Goal: Task Accomplishment & Management: Complete application form

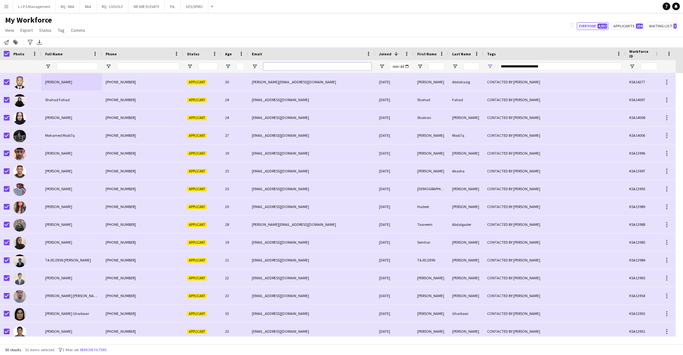
click at [283, 65] on input "Email Filter Input" at bounding box center [317, 67] width 108 height 8
paste input "**********"
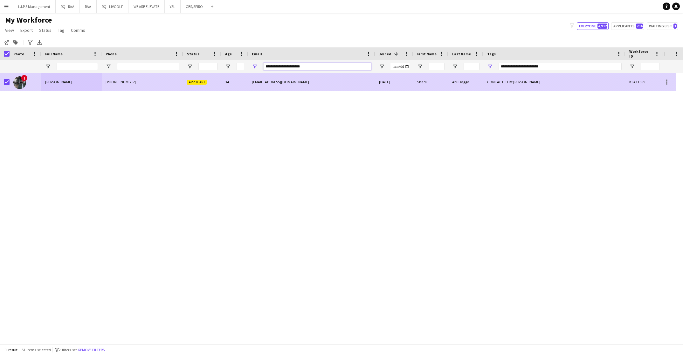
type input "**********"
click at [235, 80] on div "34" at bounding box center [234, 81] width 27 height 17
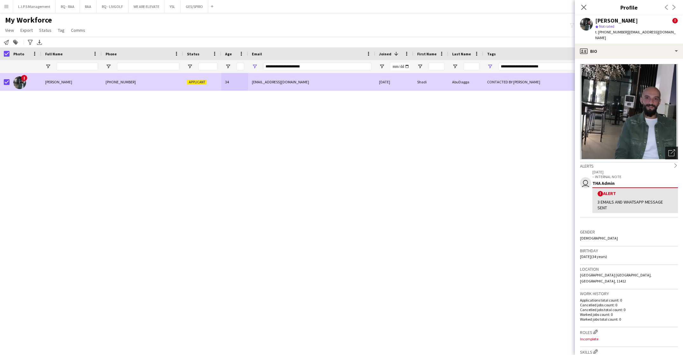
click at [668, 149] on icon "Open photos pop-in" at bounding box center [671, 152] width 7 height 7
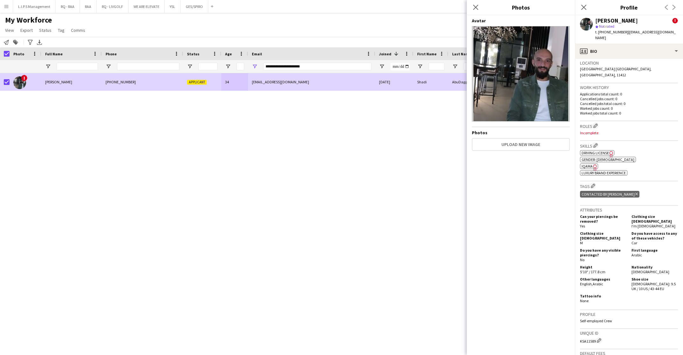
scroll to position [286, 0]
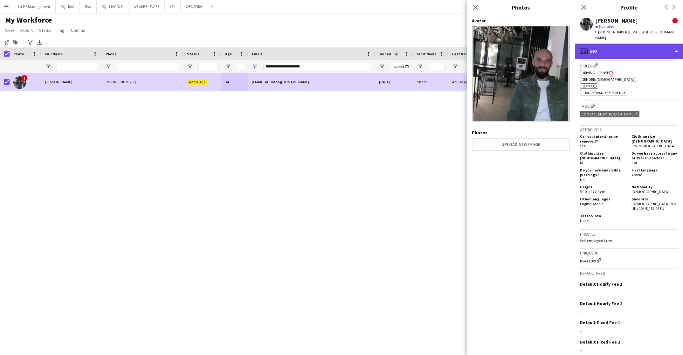
click at [639, 44] on div "profile Bio" at bounding box center [629, 51] width 108 height 15
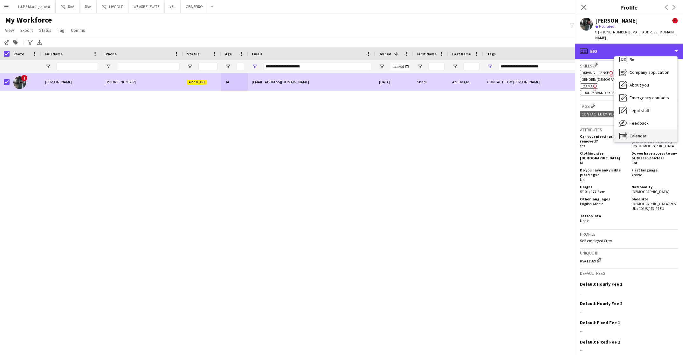
scroll to position [9, 0]
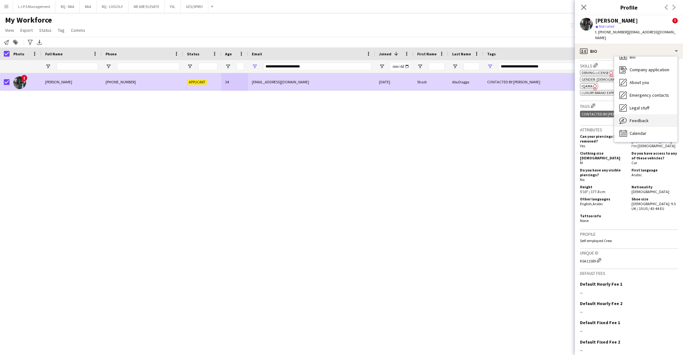
click at [652, 114] on div "Feedback Feedback" at bounding box center [645, 120] width 63 height 13
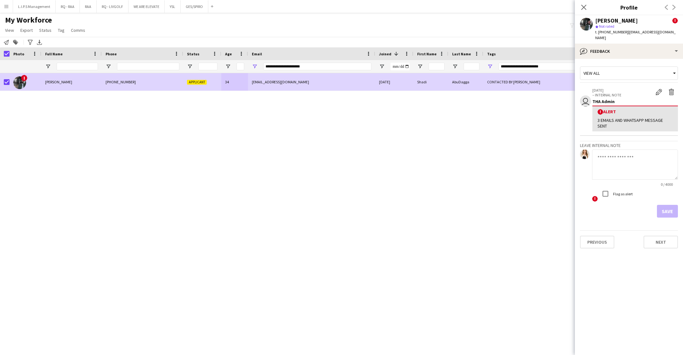
click at [634, 152] on textarea at bounding box center [635, 164] width 86 height 30
type textarea "**********"
click at [672, 205] on button "Save" at bounding box center [667, 211] width 21 height 13
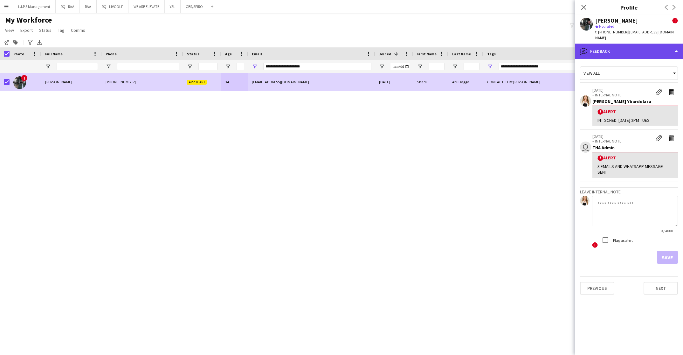
click at [644, 48] on div "bubble-pencil Feedback" at bounding box center [629, 51] width 108 height 15
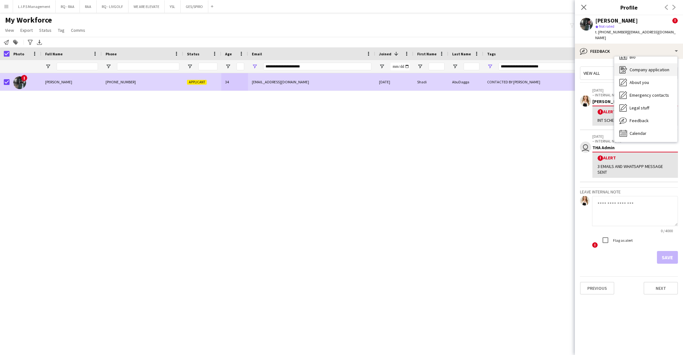
click at [650, 67] on div "Company application Company application" at bounding box center [645, 69] width 63 height 13
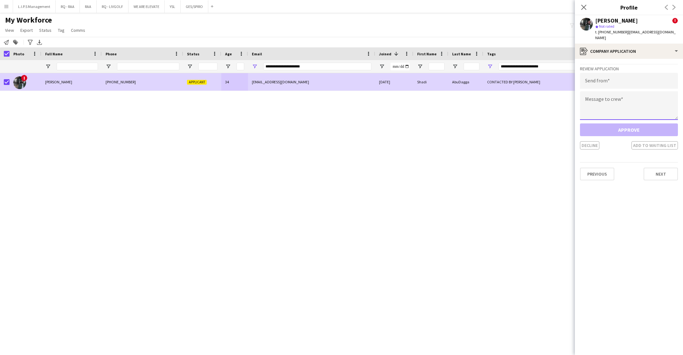
click at [616, 98] on textarea at bounding box center [629, 105] width 98 height 29
paste textarea "**********"
type textarea "**********"
click at [622, 73] on input "email" at bounding box center [629, 81] width 98 height 16
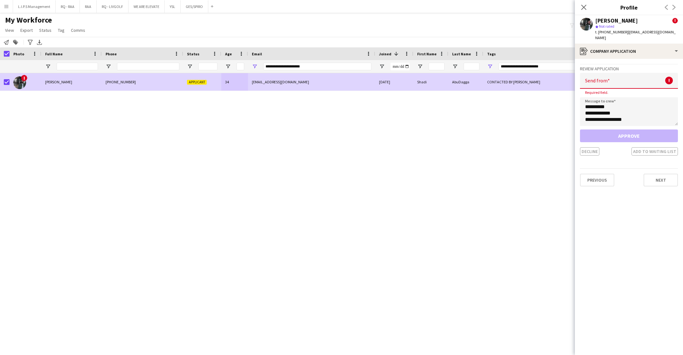
click at [607, 73] on input "email" at bounding box center [629, 81] width 98 height 16
paste input "**********"
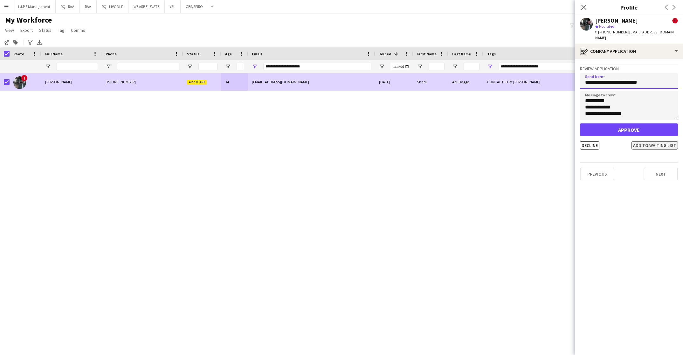
type input "**********"
click at [644, 141] on button "Add to waiting list" at bounding box center [654, 145] width 46 height 8
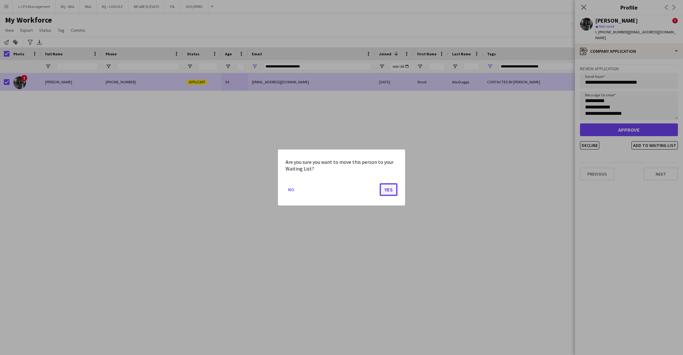
click at [390, 192] on button "Yes" at bounding box center [388, 189] width 18 height 13
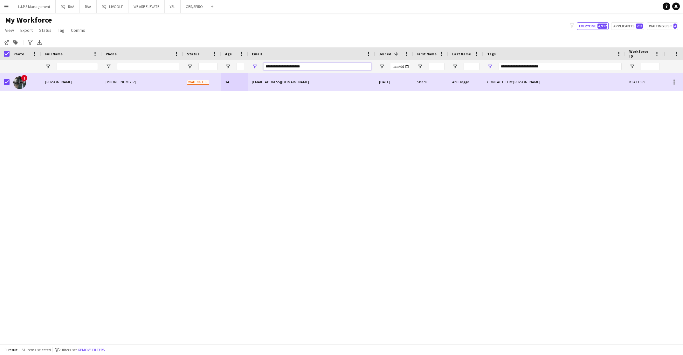
drag, startPoint x: 255, startPoint y: 64, endPoint x: 198, endPoint y: 65, distance: 56.6
click at [198, 65] on div at bounding box center [442, 66] width 885 height 13
paste input "Email Filter Input"
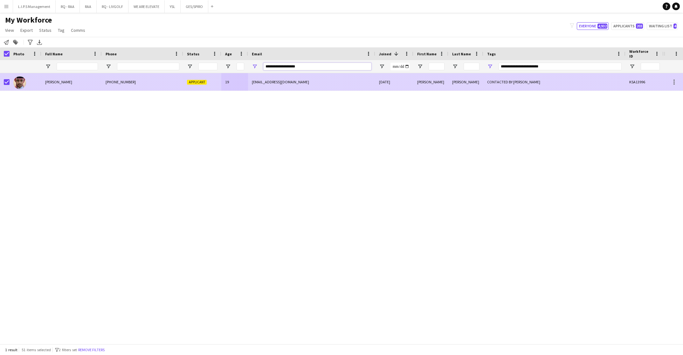
type input "**********"
click at [176, 83] on div "+966502965153" at bounding box center [142, 81] width 81 height 17
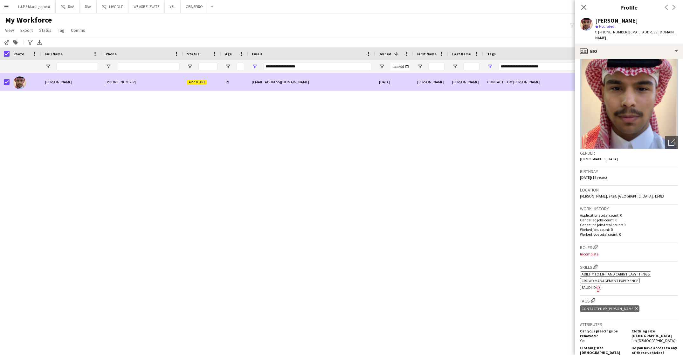
scroll to position [0, 0]
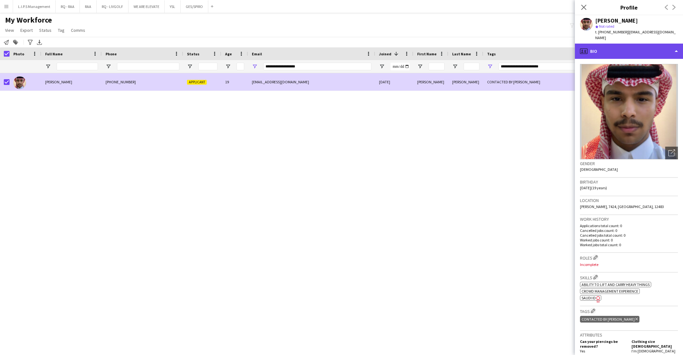
click at [634, 46] on div "profile Bio" at bounding box center [629, 51] width 108 height 15
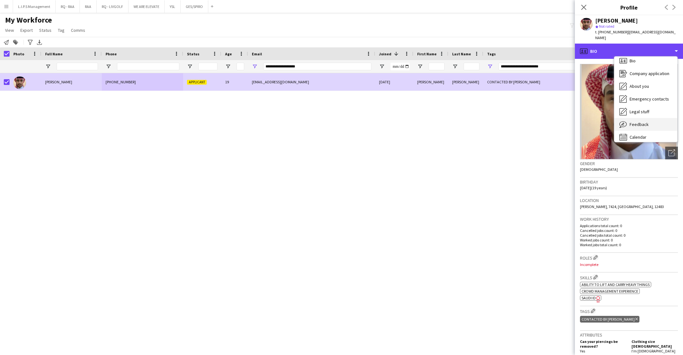
scroll to position [9, 0]
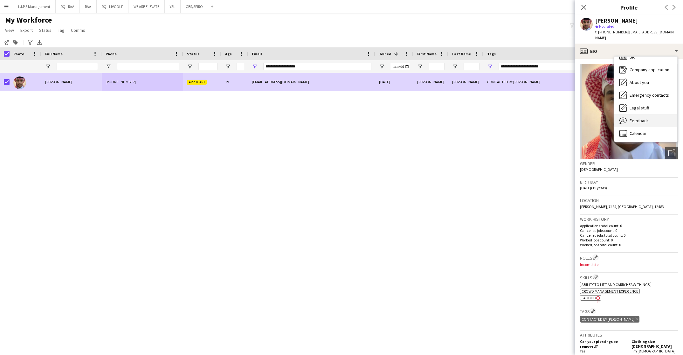
click at [644, 118] on span "Feedback" at bounding box center [638, 121] width 19 height 6
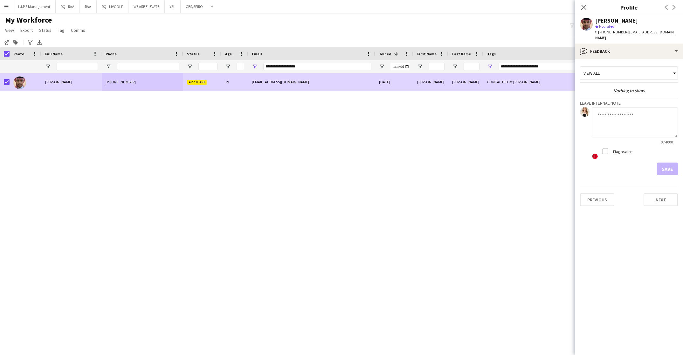
click at [640, 116] on textarea at bounding box center [635, 122] width 86 height 30
type textarea "**********"
click at [671, 167] on button "Save" at bounding box center [667, 168] width 21 height 13
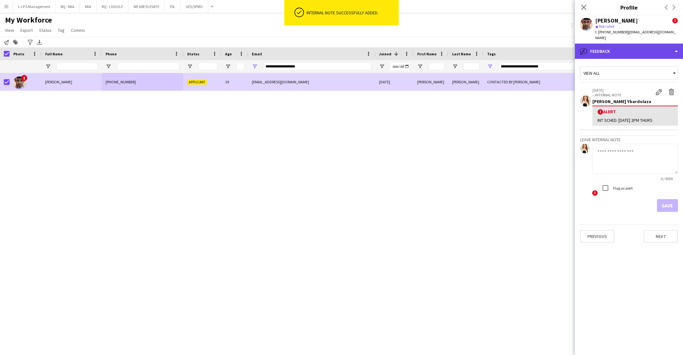
click at [615, 45] on div "bubble-pencil Feedback" at bounding box center [629, 51] width 108 height 15
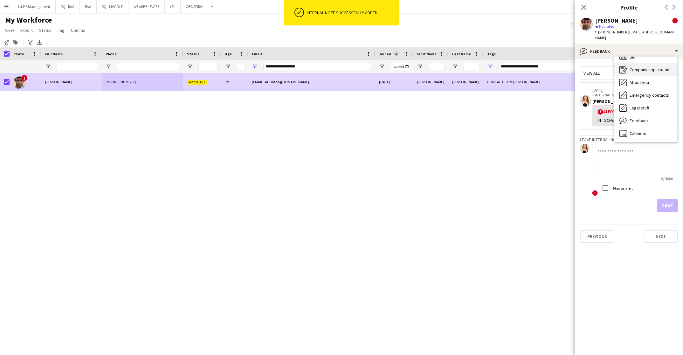
click at [638, 67] on span "Company application" at bounding box center [649, 70] width 40 height 6
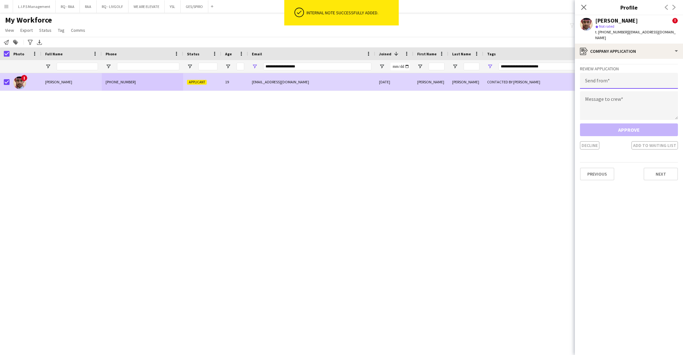
click at [614, 73] on input "email" at bounding box center [629, 81] width 98 height 16
paste input "**********"
type input "**********"
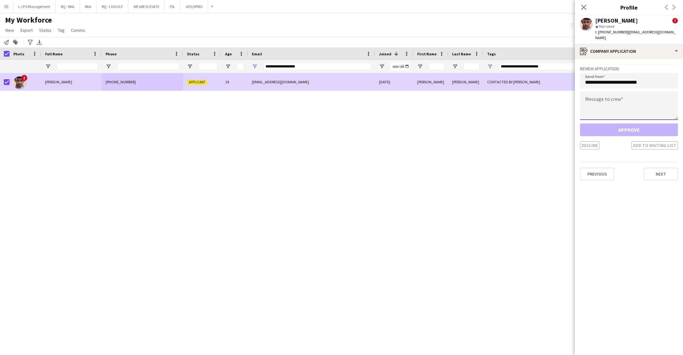
click at [614, 100] on textarea at bounding box center [629, 105] width 98 height 29
paste textarea "**********"
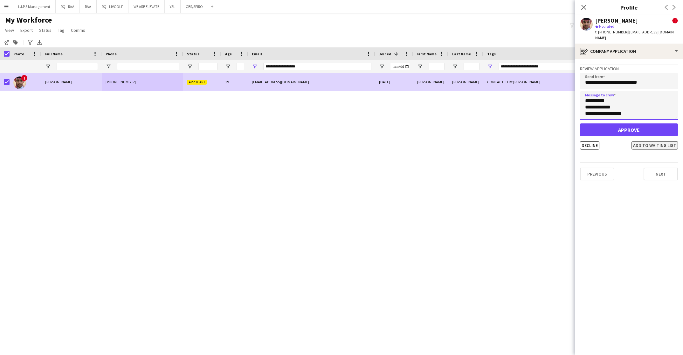
type textarea "**********"
click at [640, 141] on button "Add to waiting list" at bounding box center [654, 145] width 46 height 8
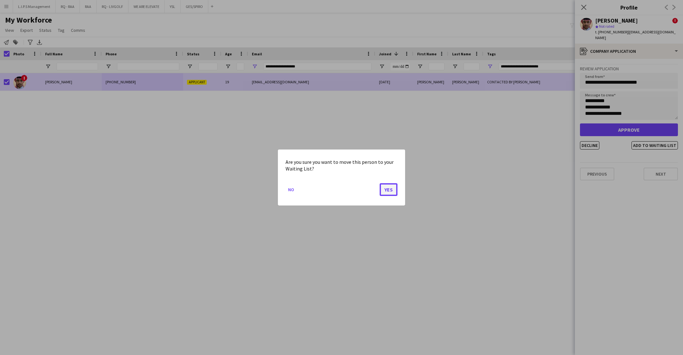
click at [387, 190] on button "Yes" at bounding box center [388, 189] width 18 height 13
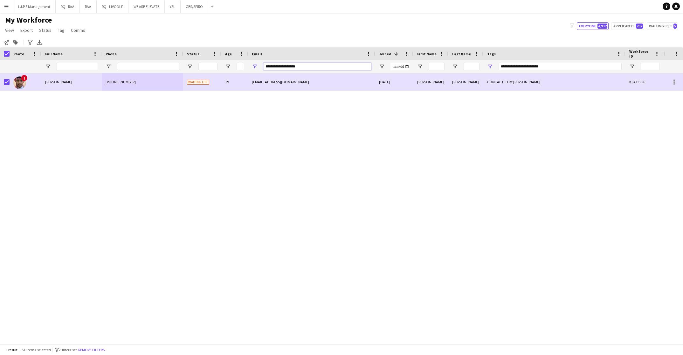
drag, startPoint x: 310, startPoint y: 64, endPoint x: 198, endPoint y: 65, distance: 111.9
click at [198, 65] on div at bounding box center [442, 66] width 885 height 13
paste input "***"
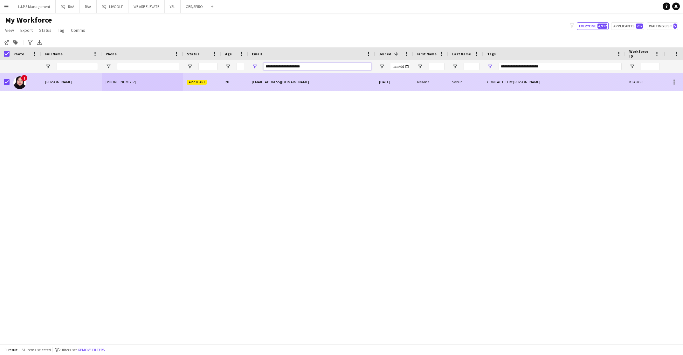
type input "**********"
click at [190, 84] on span "Applicant" at bounding box center [197, 82] width 20 height 5
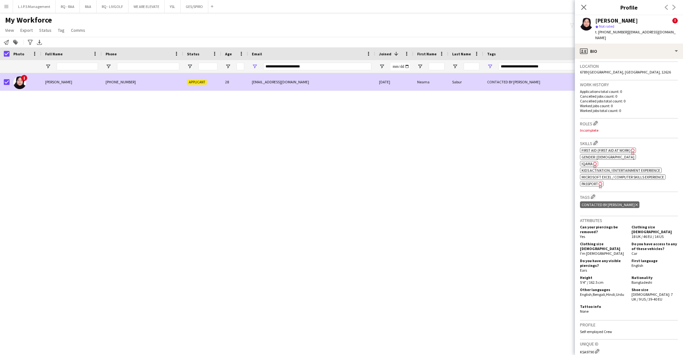
scroll to position [305, 0]
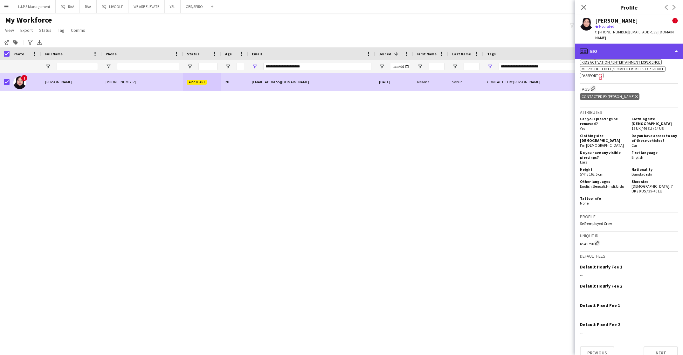
click at [648, 44] on div "profile Bio" at bounding box center [629, 51] width 108 height 15
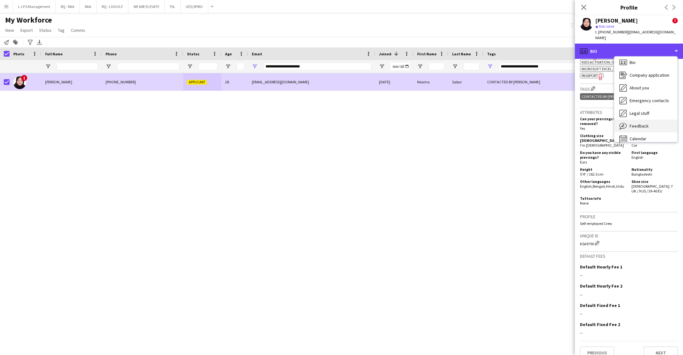
scroll to position [9, 0]
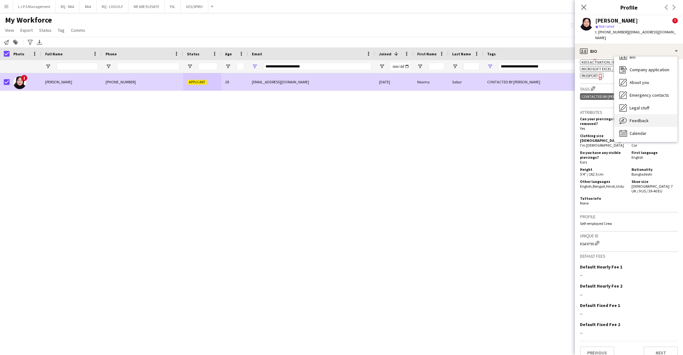
click at [652, 114] on div "Feedback Feedback" at bounding box center [645, 120] width 63 height 13
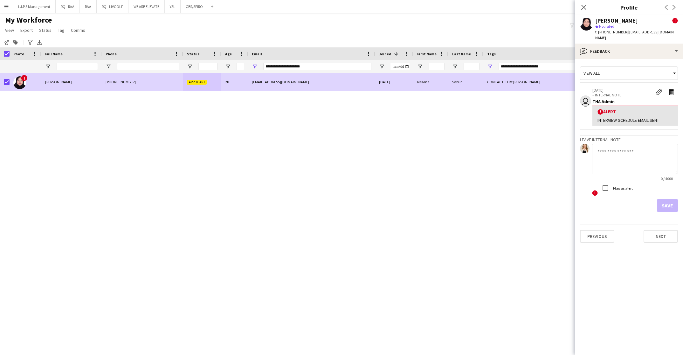
click at [646, 144] on textarea at bounding box center [635, 159] width 86 height 30
type textarea "**********"
click at [663, 201] on button "Save" at bounding box center [667, 205] width 21 height 13
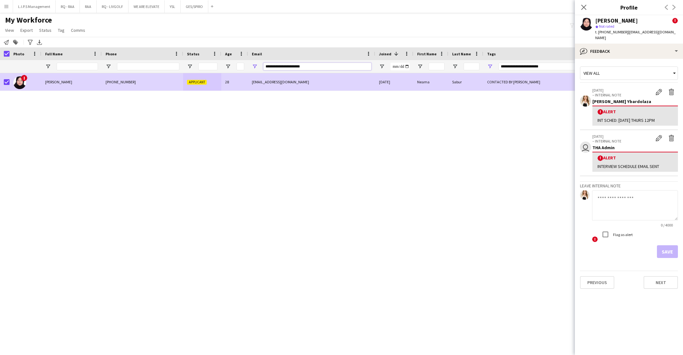
drag, startPoint x: 328, startPoint y: 68, endPoint x: 126, endPoint y: 77, distance: 202.4
click at [126, 77] on div "Workforce Details Photo Full Name" at bounding box center [341, 195] width 683 height 296
paste input "**********"
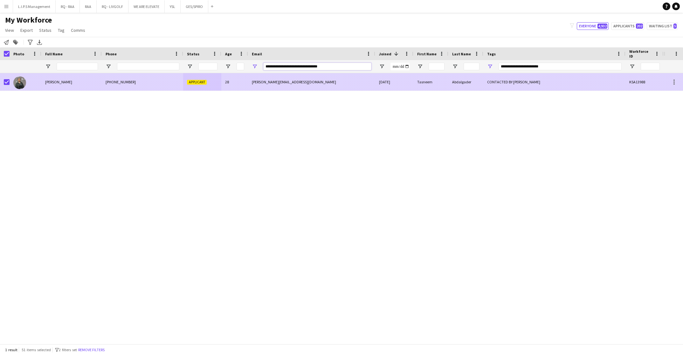
type input "**********"
click at [140, 86] on div "+966501412618" at bounding box center [142, 81] width 81 height 17
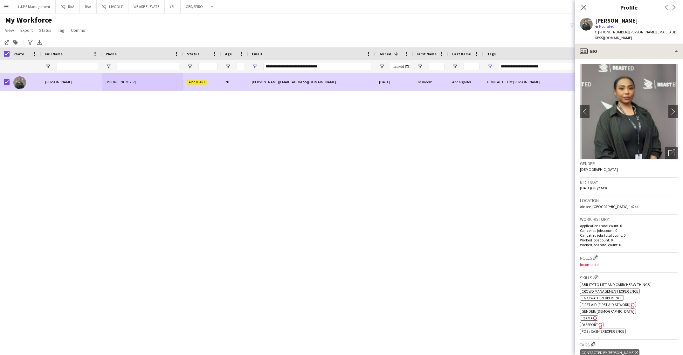
drag, startPoint x: 601, startPoint y: 41, endPoint x: 617, endPoint y: 44, distance: 16.5
click at [615, 42] on div "Tasneem Abdalgader star Not rated t. +966501412618 | dr.tasneem.abdalgader@outl…" at bounding box center [629, 29] width 108 height 28
click at [617, 44] on div "profile Bio" at bounding box center [629, 51] width 108 height 15
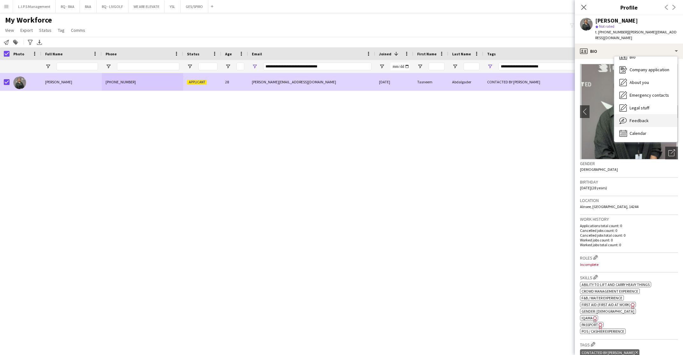
click at [637, 115] on div "Feedback Feedback" at bounding box center [645, 120] width 63 height 13
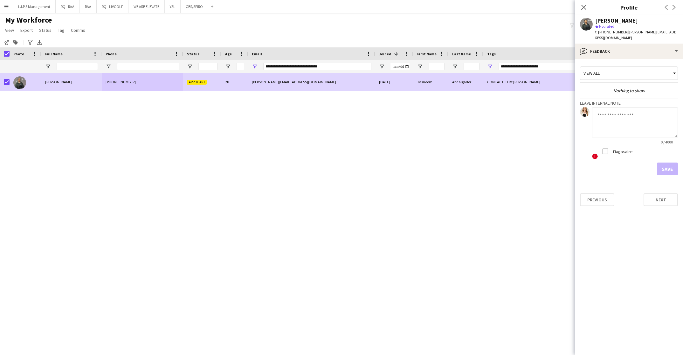
click at [636, 126] on textarea at bounding box center [635, 122] width 86 height 30
type textarea "*"
type textarea "**********"
click at [675, 170] on button "Save" at bounding box center [667, 168] width 21 height 13
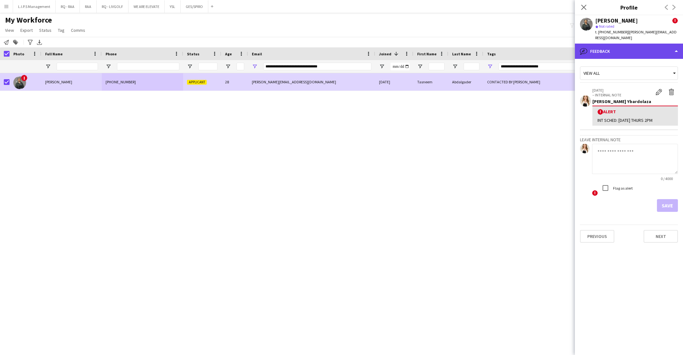
click at [655, 53] on div "bubble-pencil Feedback" at bounding box center [629, 51] width 108 height 15
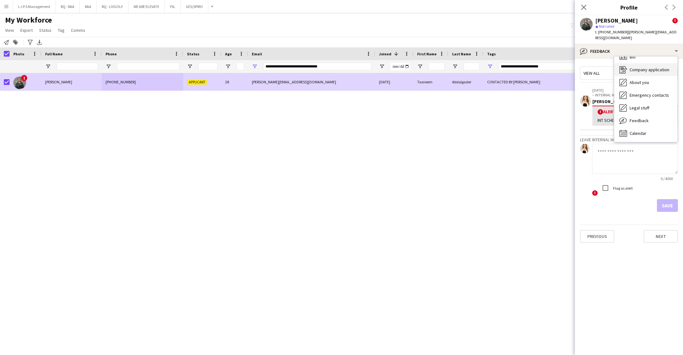
click at [649, 73] on div "Company application Company application" at bounding box center [645, 69] width 63 height 13
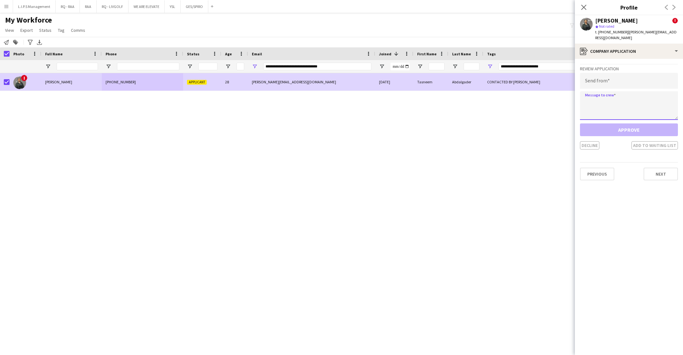
click at [611, 110] on textarea at bounding box center [629, 105] width 98 height 29
paste textarea "**********"
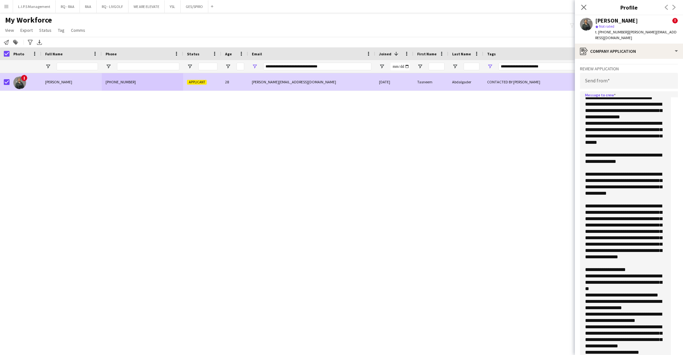
drag, startPoint x: 675, startPoint y: 114, endPoint x: 662, endPoint y: 274, distance: 159.8
click at [677, 354] on html "Menu Boards Boards Boards All jobs Status Workforce Workforce My Workforce Recr…" at bounding box center [341, 177] width 683 height 355
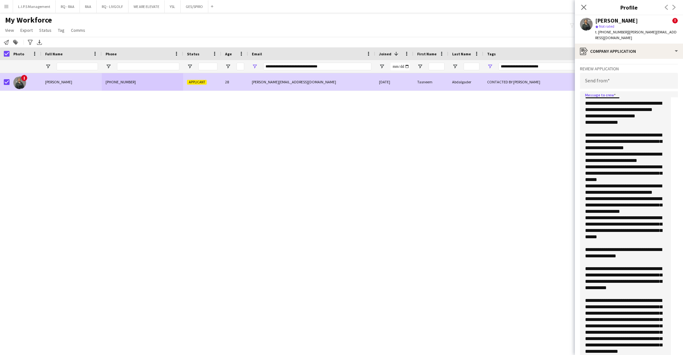
scroll to position [0, 0]
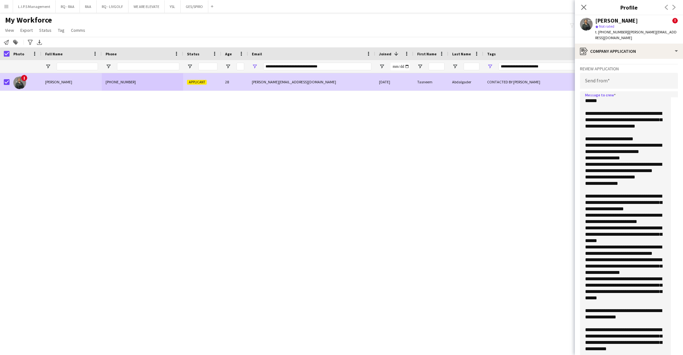
type textarea "**********"
click at [626, 83] on input "email" at bounding box center [629, 81] width 98 height 16
paste input "**********"
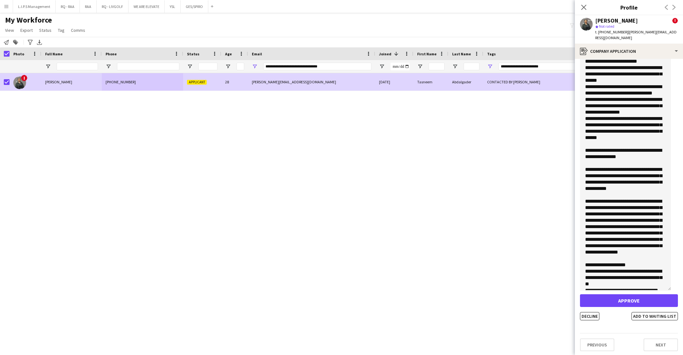
scroll to position [143, 0]
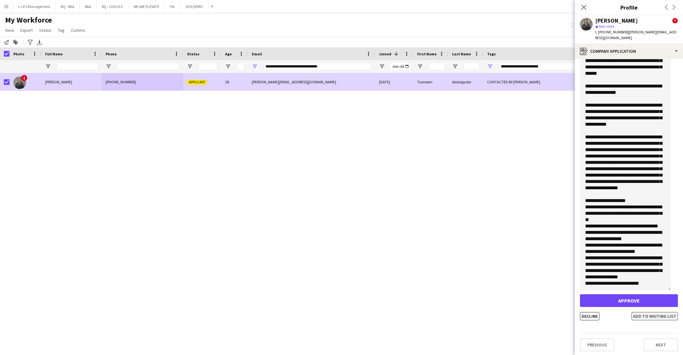
type input "**********"
click at [651, 315] on button "Add to waiting list" at bounding box center [654, 316] width 46 height 8
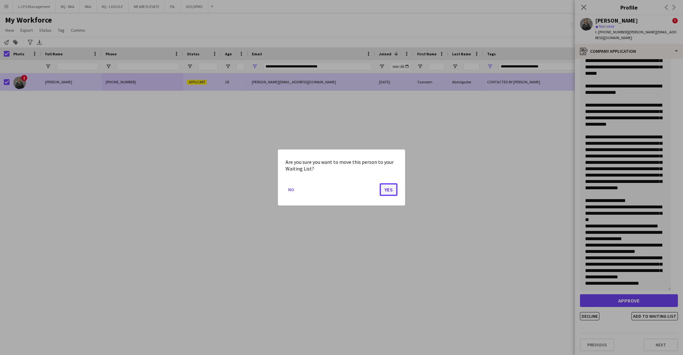
click at [387, 186] on button "Yes" at bounding box center [388, 189] width 18 height 13
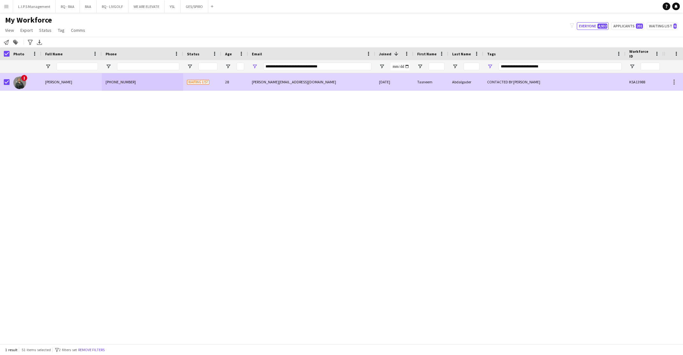
click at [532, 77] on div "CONTACTED BY RACQUEL" at bounding box center [554, 81] width 142 height 17
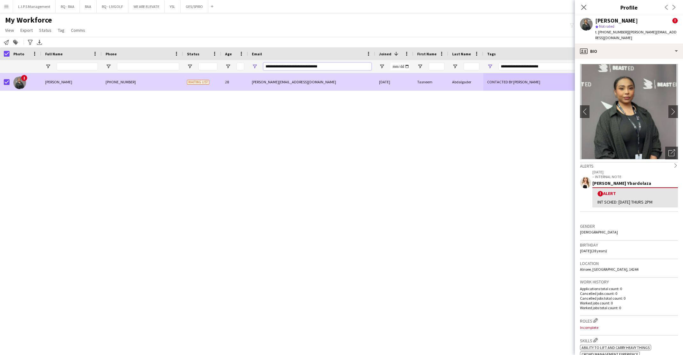
drag, startPoint x: 336, startPoint y: 69, endPoint x: 140, endPoint y: 69, distance: 195.2
click at [140, 69] on div at bounding box center [442, 66] width 885 height 13
paste input "Email Filter Input"
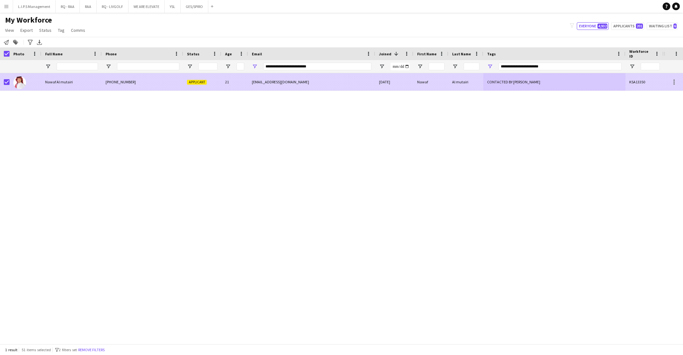
click at [179, 80] on div "+966542253348" at bounding box center [142, 81] width 81 height 17
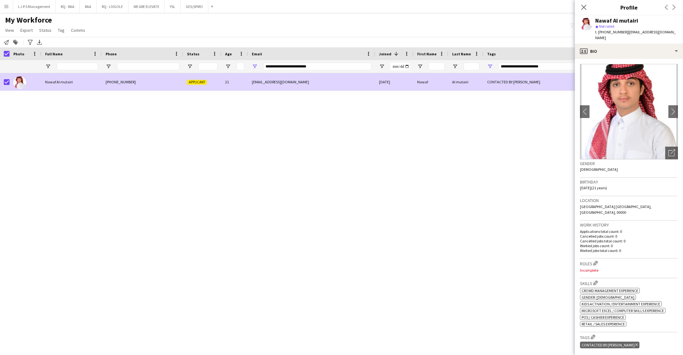
click at [612, 33] on span "t. +966542253348" at bounding box center [611, 32] width 33 height 5
drag, startPoint x: 612, startPoint y: 33, endPoint x: 542, endPoint y: 3, distance: 76.5
click at [611, 33] on span "t. +966542253348" at bounding box center [611, 32] width 33 height 5
copy span "966542253348"
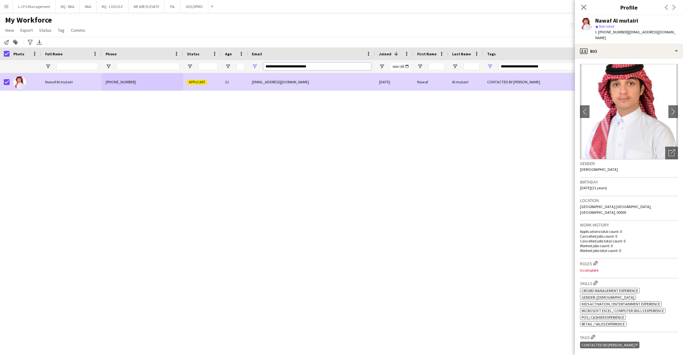
drag, startPoint x: 177, startPoint y: 65, endPoint x: 168, endPoint y: 66, distance: 8.3
click at [168, 66] on div at bounding box center [442, 66] width 885 height 13
paste input "Email Filter Input"
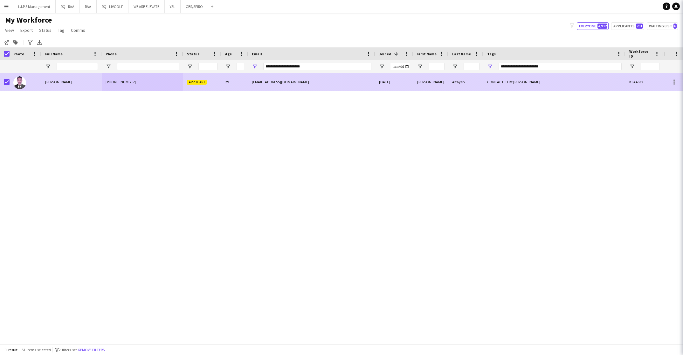
click at [196, 80] on span "Applicant" at bounding box center [197, 82] width 20 height 5
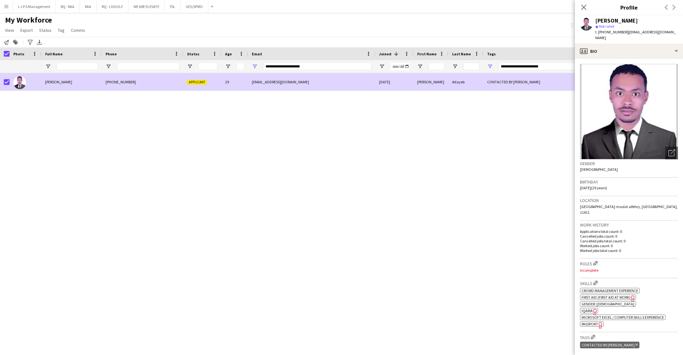
click at [610, 33] on span "t. +966501723353" at bounding box center [611, 32] width 33 height 5
copy span "966501723353"
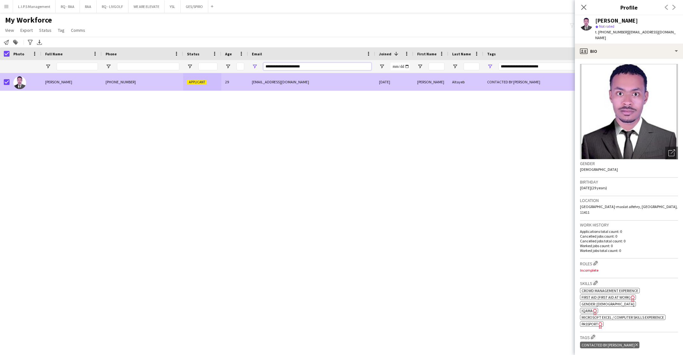
drag, startPoint x: 316, startPoint y: 68, endPoint x: 158, endPoint y: 79, distance: 158.6
click at [158, 78] on div "Workforce Details Photo Full Name" at bounding box center [341, 195] width 683 height 296
paste input "*"
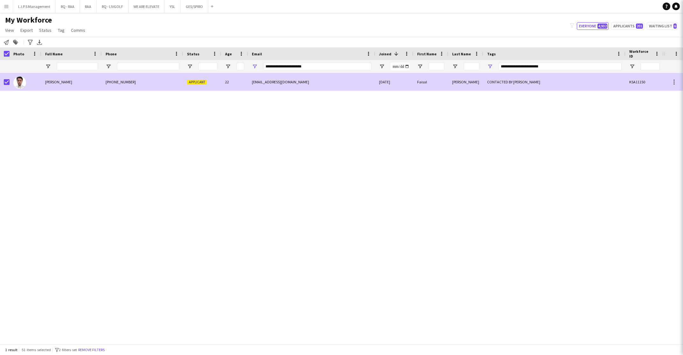
click at [159, 81] on div "+966539276274" at bounding box center [142, 81] width 81 height 17
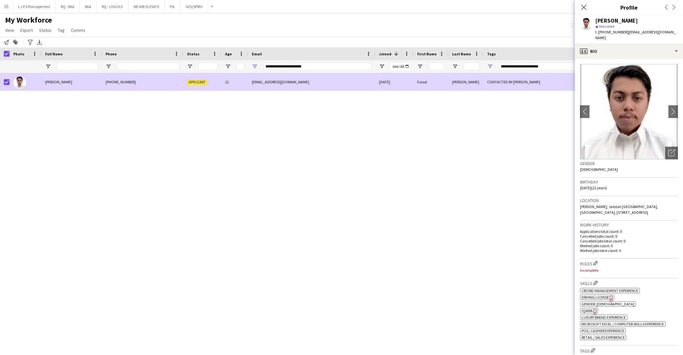
click at [614, 32] on span "t. +966539276274" at bounding box center [611, 32] width 33 height 5
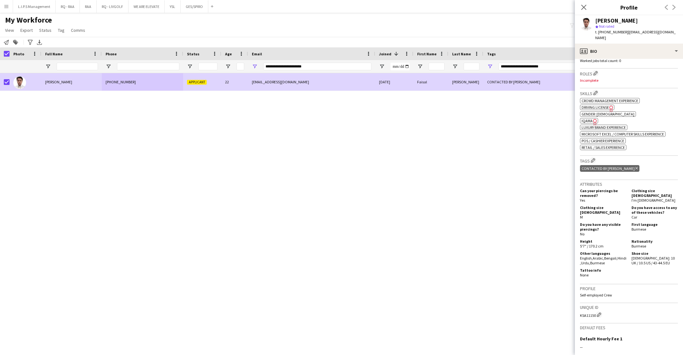
scroll to position [262, 0]
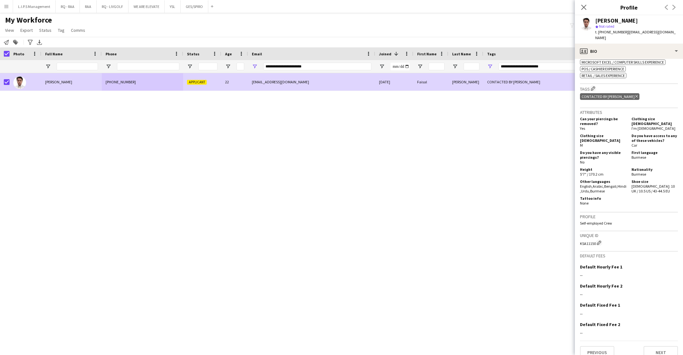
copy span "966539276274"
drag, startPoint x: 324, startPoint y: 63, endPoint x: 134, endPoint y: 72, distance: 189.9
click at [132, 67] on div at bounding box center [442, 66] width 885 height 13
paste input "Email Filter Input"
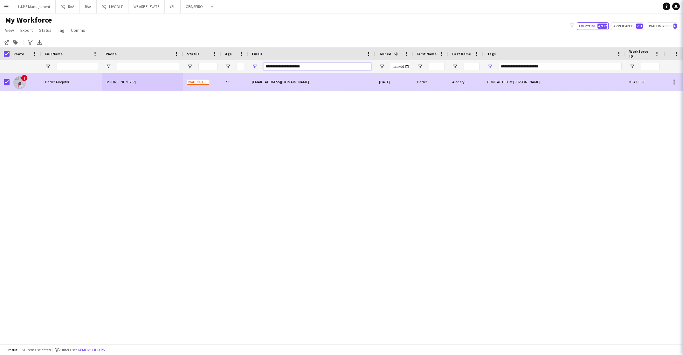
type input "**********"
click at [149, 78] on div "+966598810073" at bounding box center [142, 81] width 81 height 17
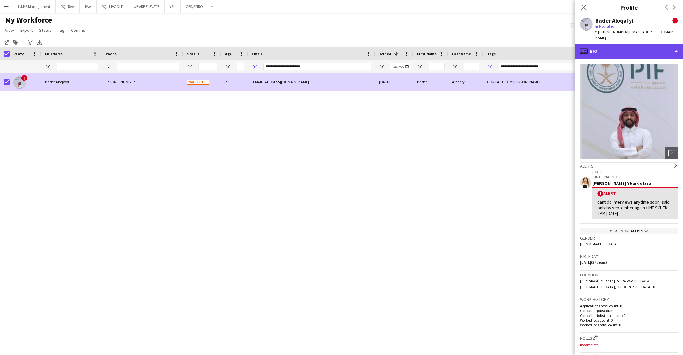
click at [663, 44] on div "profile Bio" at bounding box center [629, 51] width 108 height 15
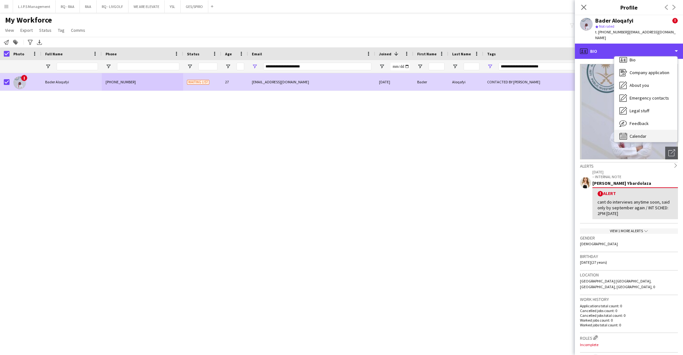
scroll to position [9, 0]
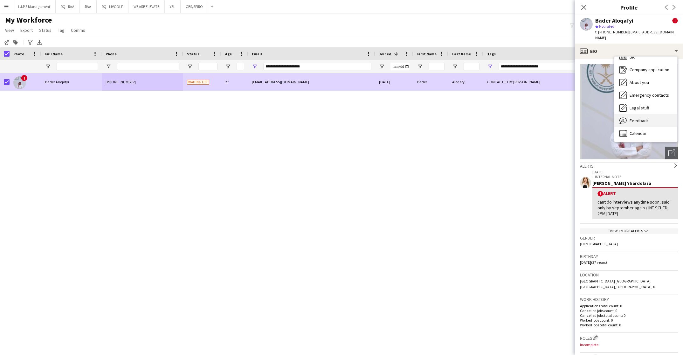
click at [642, 118] on span "Feedback" at bounding box center [638, 121] width 19 height 6
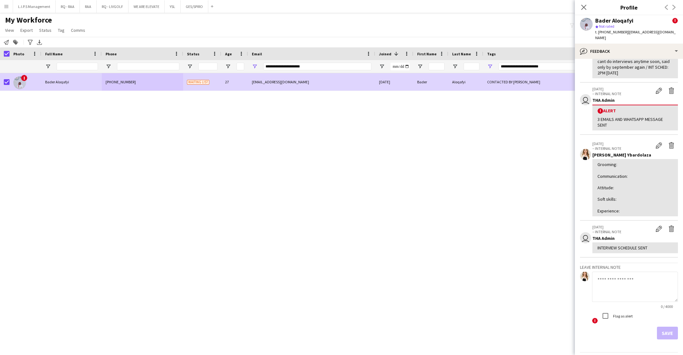
scroll to position [71, 0]
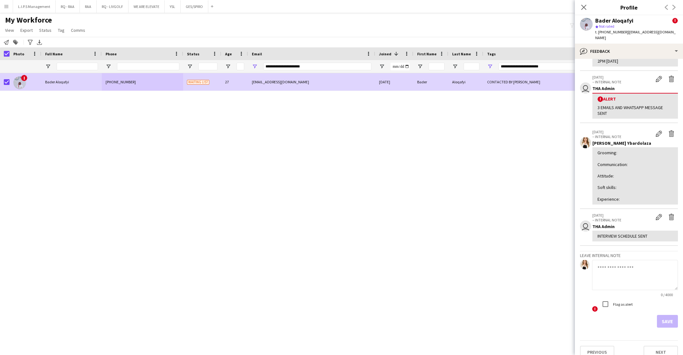
click at [622, 270] on textarea at bounding box center [635, 275] width 86 height 30
type textarea "*"
type textarea "**********"
click at [663, 315] on button "Save" at bounding box center [667, 321] width 21 height 13
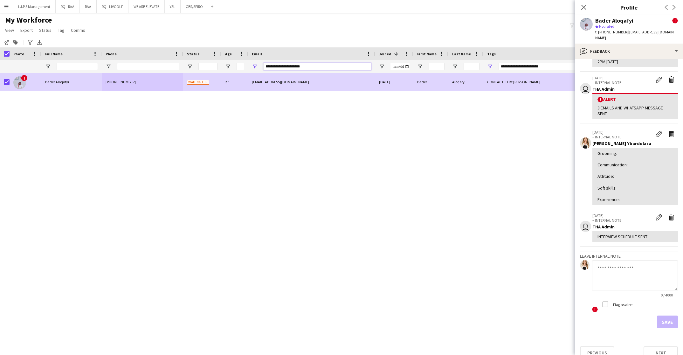
drag, startPoint x: 321, startPoint y: 64, endPoint x: 156, endPoint y: 61, distance: 164.7
click at [143, 62] on div at bounding box center [442, 66] width 885 height 13
paste input "Email Filter Input"
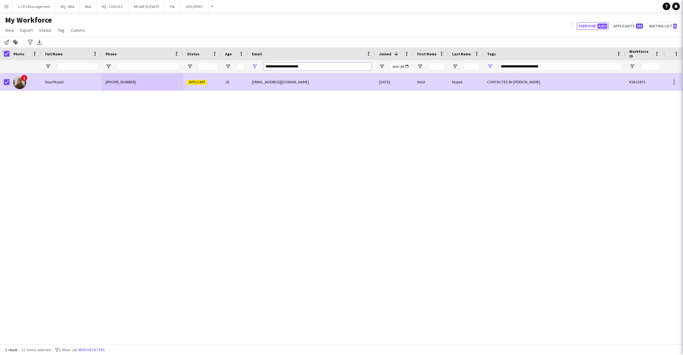
type input "**********"
click at [193, 83] on span "Applicant" at bounding box center [197, 82] width 20 height 5
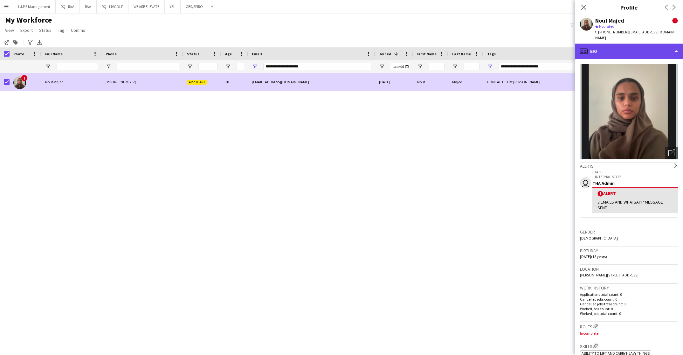
click at [652, 44] on div "profile Bio" at bounding box center [629, 51] width 108 height 15
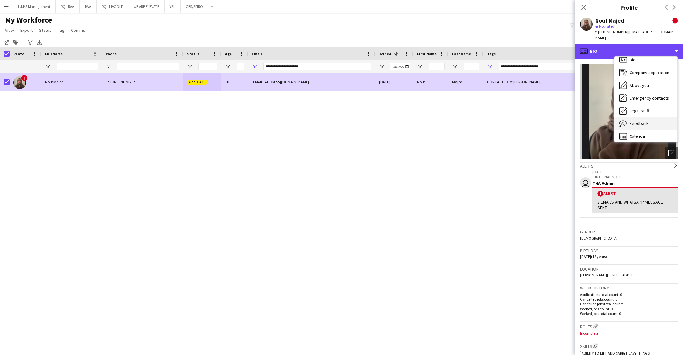
scroll to position [9, 0]
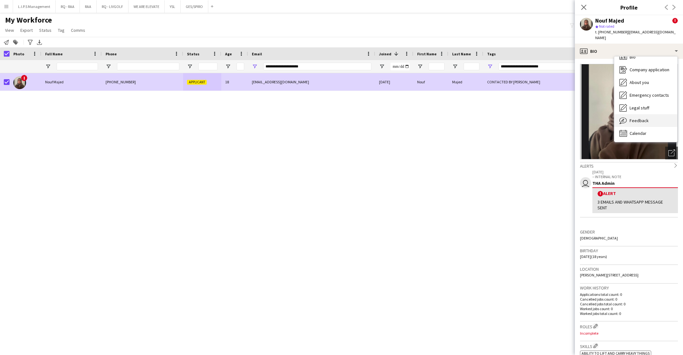
click at [638, 118] on span "Feedback" at bounding box center [638, 121] width 19 height 6
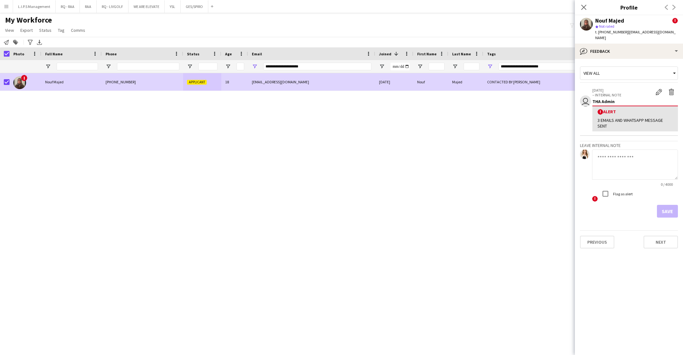
click at [635, 154] on textarea at bounding box center [635, 164] width 86 height 30
type textarea "**********"
drag, startPoint x: 673, startPoint y: 202, endPoint x: 660, endPoint y: 187, distance: 20.3
click at [672, 205] on button "Save" at bounding box center [667, 211] width 21 height 13
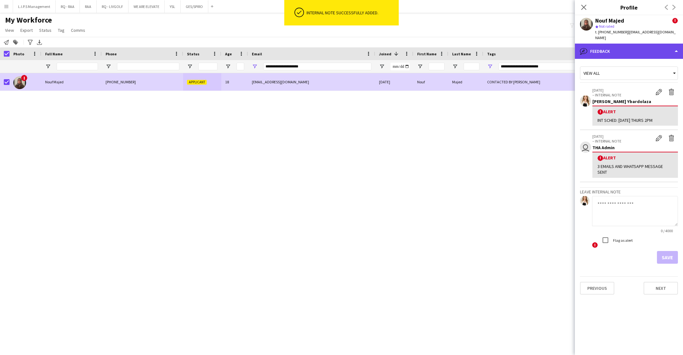
click at [649, 46] on div "bubble-pencil Feedback" at bounding box center [629, 51] width 108 height 15
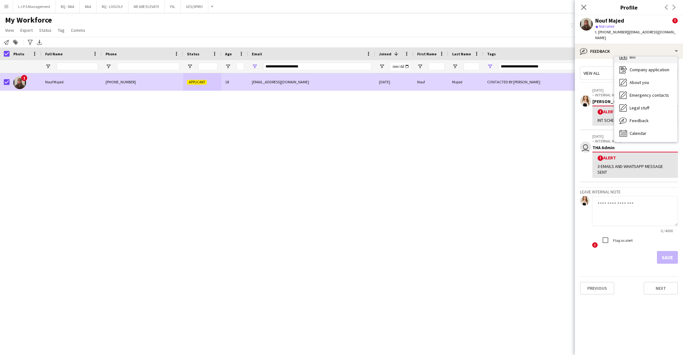
click at [651, 56] on div "Bio Bio" at bounding box center [645, 57] width 63 height 13
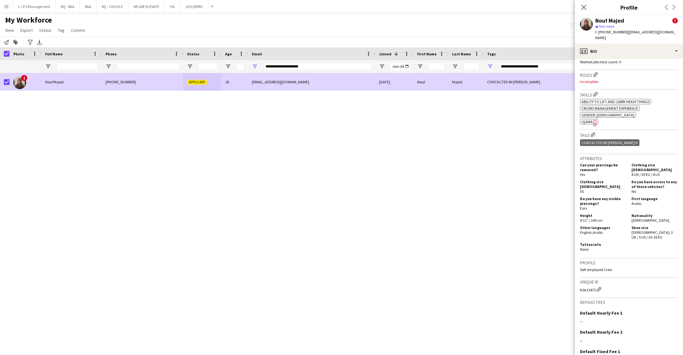
scroll to position [286, 0]
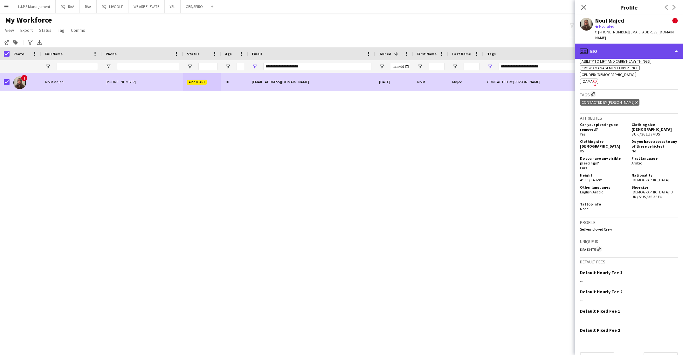
click at [661, 50] on div "profile Bio" at bounding box center [629, 51] width 108 height 15
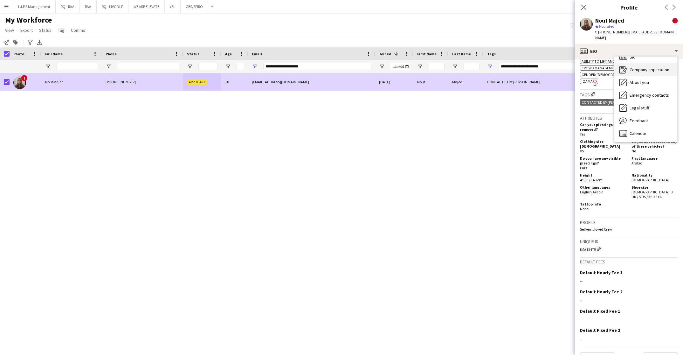
click at [657, 67] on span "Company application" at bounding box center [649, 70] width 40 height 6
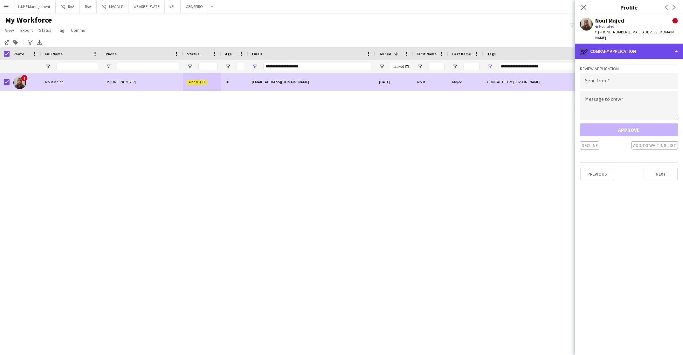
click at [668, 44] on div "register Company application" at bounding box center [629, 51] width 108 height 15
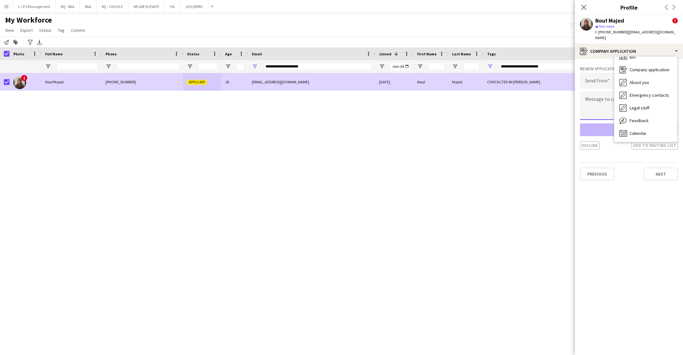
click at [597, 102] on textarea at bounding box center [629, 105] width 98 height 29
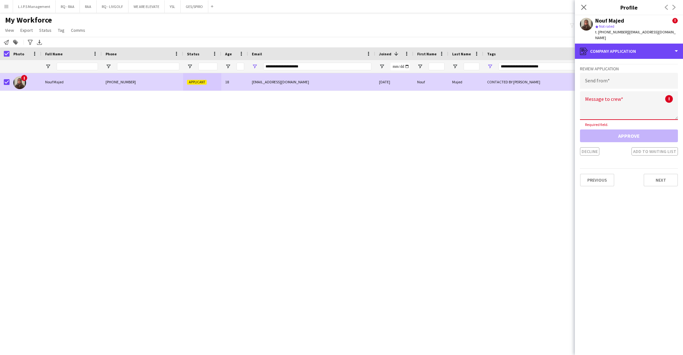
drag, startPoint x: 646, startPoint y: 44, endPoint x: 641, endPoint y: 85, distance: 41.6
click at [645, 46] on div "register Company application" at bounding box center [629, 51] width 108 height 15
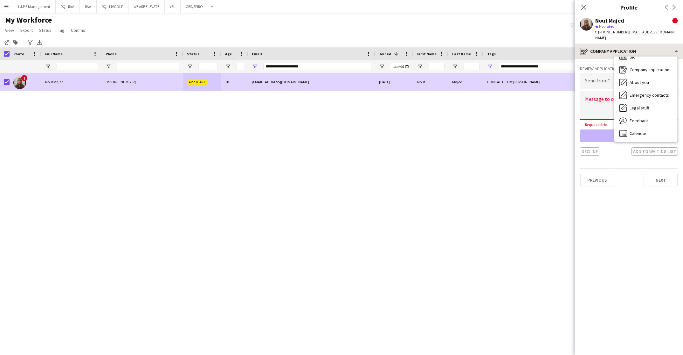
drag, startPoint x: 644, startPoint y: 115, endPoint x: 658, endPoint y: 52, distance: 64.6
click at [644, 118] on span "Feedback" at bounding box center [638, 121] width 19 height 6
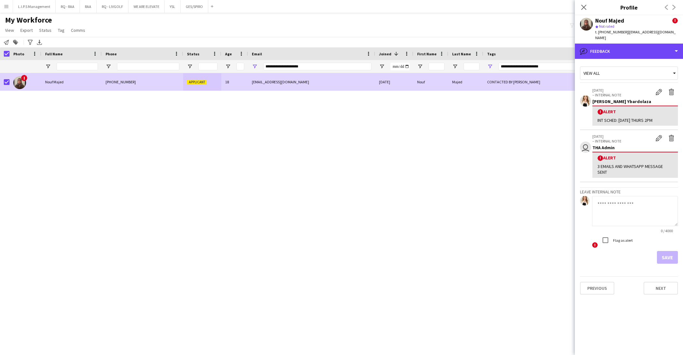
drag, startPoint x: 660, startPoint y: 42, endPoint x: 658, endPoint y: 54, distance: 12.9
click at [660, 44] on div "bubble-pencil Feedback" at bounding box center [629, 51] width 108 height 15
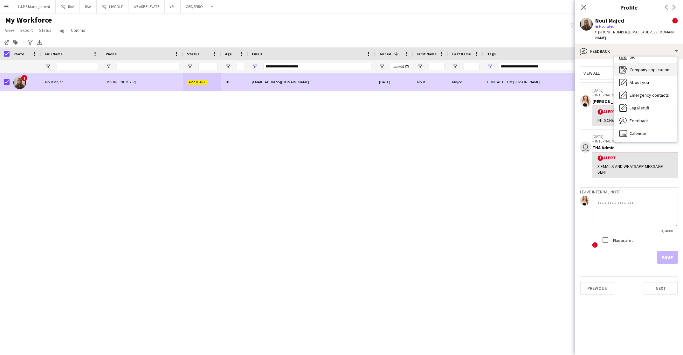
click at [655, 67] on span "Company application" at bounding box center [649, 70] width 40 height 6
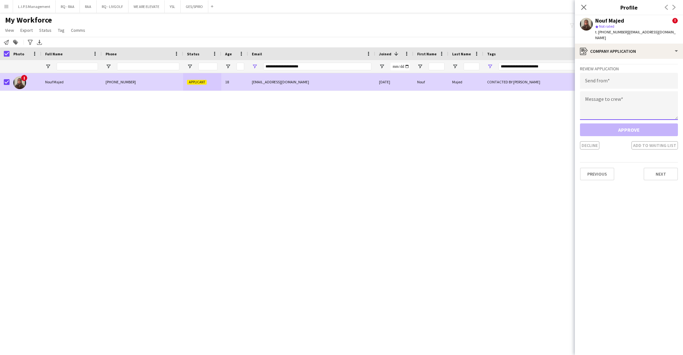
click at [622, 100] on textarea at bounding box center [629, 105] width 98 height 29
paste textarea "**********"
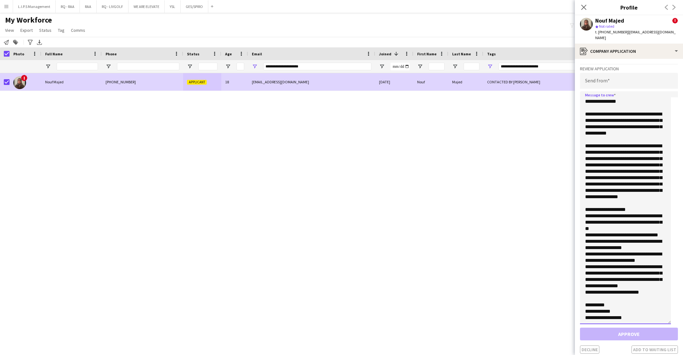
drag, startPoint x: 684, startPoint y: 238, endPoint x: 680, endPoint y: 349, distance: 111.6
click at [682, 352] on app-crew-profile-application "Review Application Send from Message to crew Approve Decline Add to waiting lis…" at bounding box center [629, 207] width 108 height 296
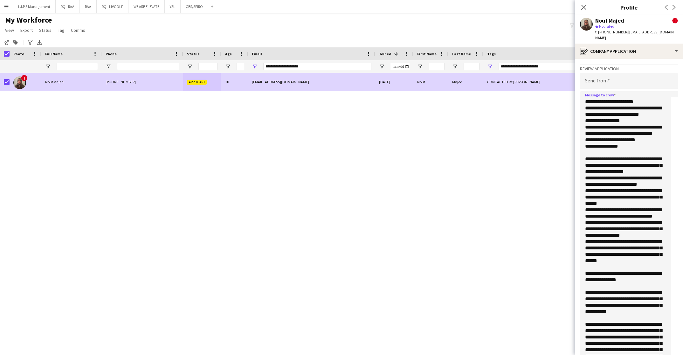
scroll to position [0, 0]
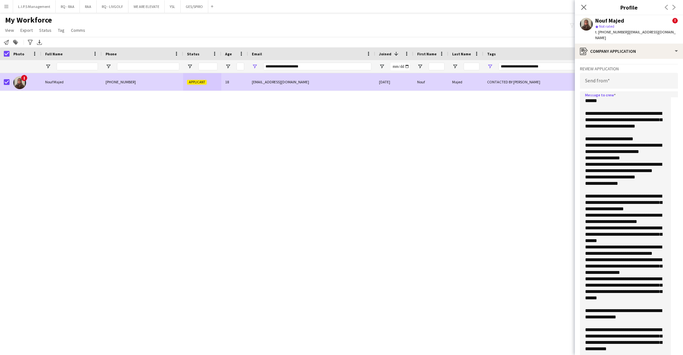
type textarea "**********"
click at [610, 65] on div "Review Application Send from Message to crew Approve Decline Add to waiting list" at bounding box center [629, 228] width 98 height 329
click at [612, 75] on input "email" at bounding box center [629, 81] width 98 height 16
paste input "**********"
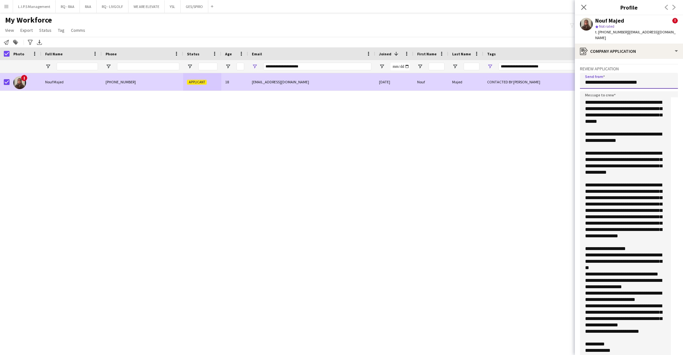
scroll to position [67, 0]
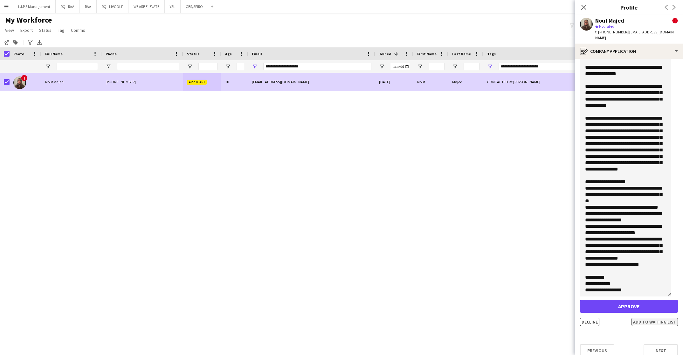
type input "**********"
click at [643, 318] on button "Add to waiting list" at bounding box center [654, 322] width 46 height 8
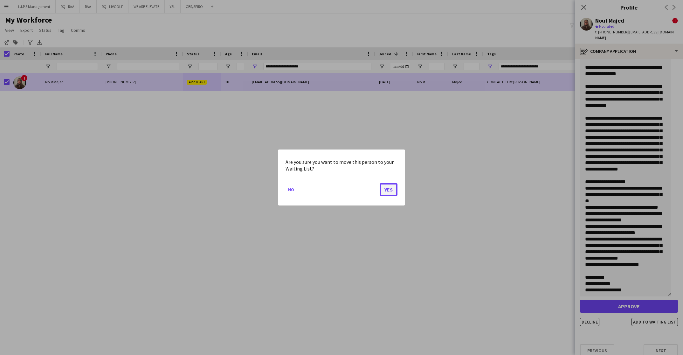
click at [390, 188] on button "Yes" at bounding box center [388, 189] width 18 height 13
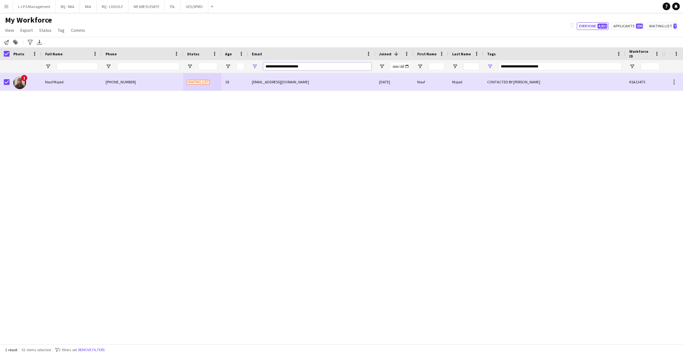
drag, startPoint x: 326, startPoint y: 65, endPoint x: 161, endPoint y: 55, distance: 165.6
click at [161, 55] on div "Workforce Details Photo Full Name 1" at bounding box center [442, 60] width 885 height 26
paste input "Email Filter Input"
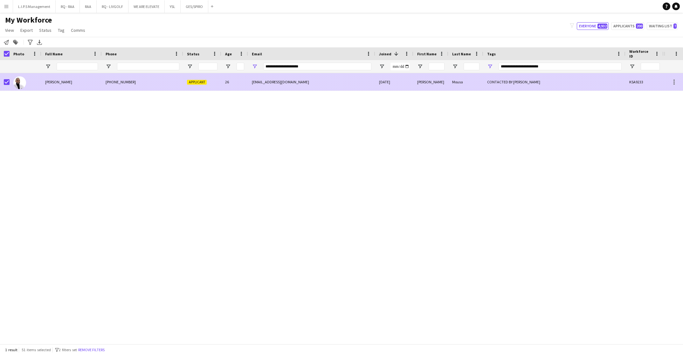
drag, startPoint x: 151, startPoint y: 82, endPoint x: 442, endPoint y: 54, distance: 292.8
click at [151, 82] on div "+966551461106" at bounding box center [142, 81] width 81 height 17
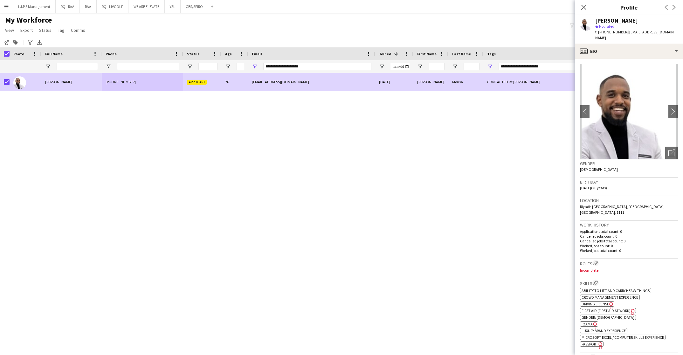
click at [618, 31] on span "t. +966551461106" at bounding box center [611, 32] width 33 height 5
copy span "966551461106"
drag, startPoint x: 155, startPoint y: 67, endPoint x: 139, endPoint y: 67, distance: 16.2
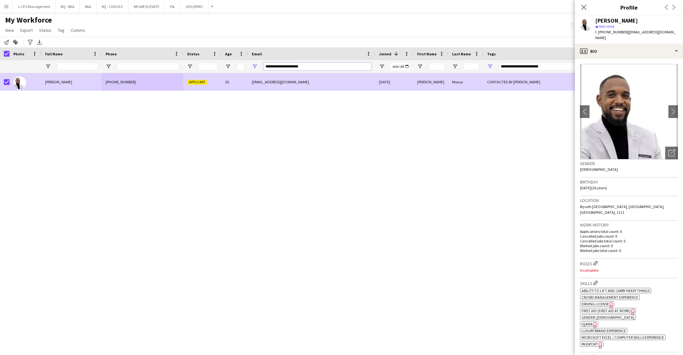
click at [139, 67] on div at bounding box center [442, 66] width 885 height 13
paste input "Email Filter Input"
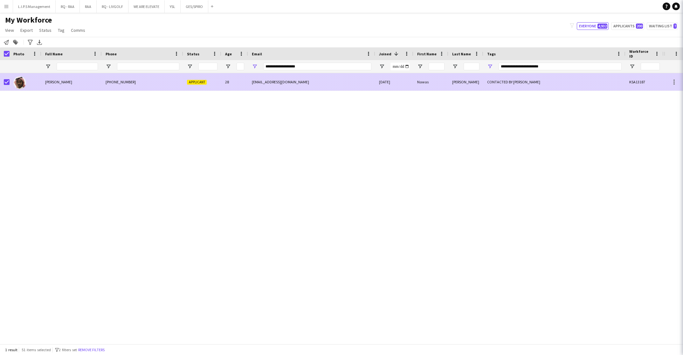
click at [145, 80] on div "+966547468848" at bounding box center [142, 81] width 81 height 17
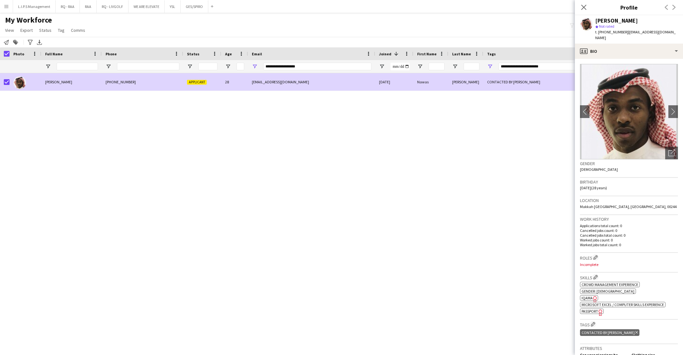
click at [611, 31] on span "t. +966547468848" at bounding box center [611, 32] width 33 height 5
copy span "966547468848"
drag, startPoint x: 314, startPoint y: 68, endPoint x: 113, endPoint y: 71, distance: 200.3
click at [113, 71] on div at bounding box center [442, 66] width 885 height 13
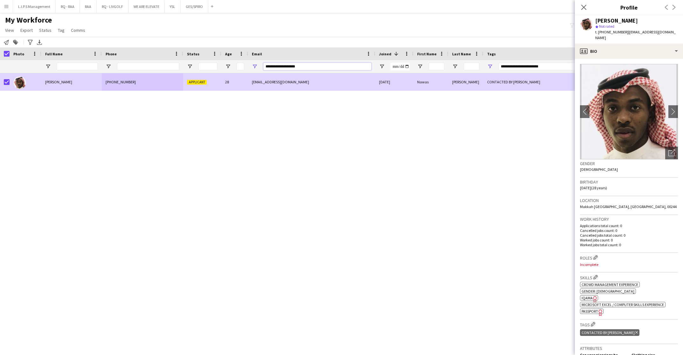
paste input "***"
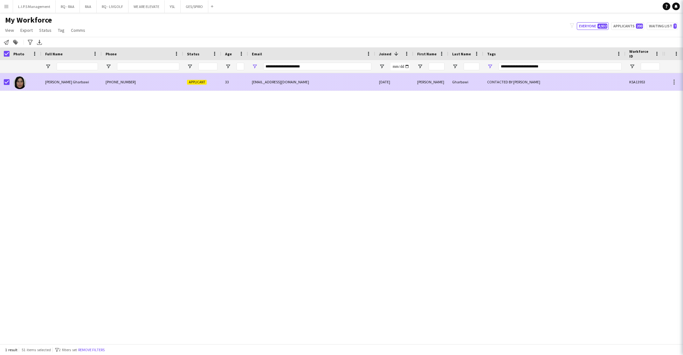
click at [134, 80] on div "+966503103008" at bounding box center [142, 81] width 81 height 17
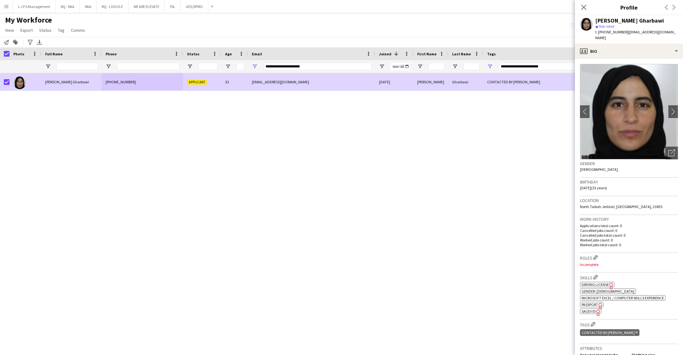
click at [611, 33] on span "t. +966503103008" at bounding box center [611, 32] width 33 height 5
copy span "966503103008"
drag, startPoint x: 318, startPoint y: 69, endPoint x: 246, endPoint y: 67, distance: 72.8
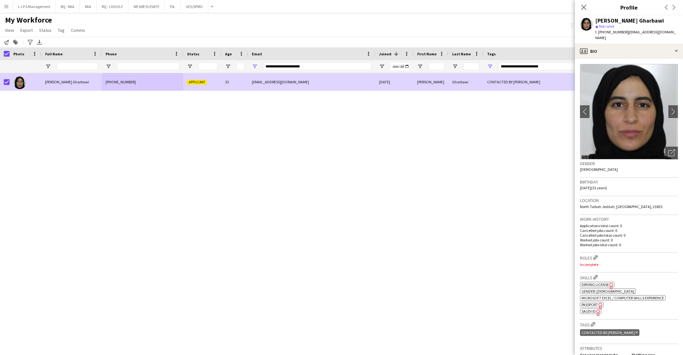
click at [238, 67] on div at bounding box center [442, 66] width 885 height 13
drag, startPoint x: 361, startPoint y: 69, endPoint x: 168, endPoint y: 75, distance: 193.7
click at [167, 75] on div "Workforce Details Photo Full Name" at bounding box center [341, 195] width 683 height 296
paste input "**"
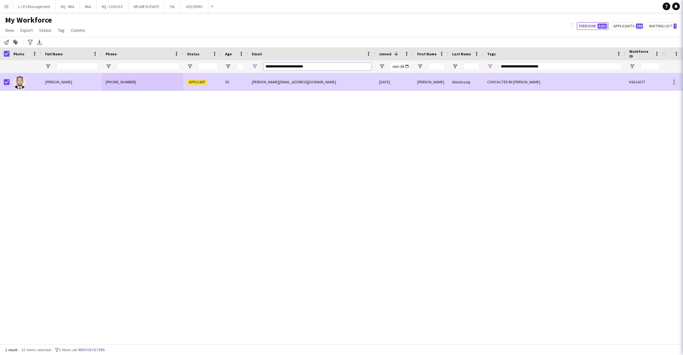
type input "**********"
drag, startPoint x: 239, startPoint y: 81, endPoint x: 583, endPoint y: 52, distance: 344.5
click at [240, 81] on div "30" at bounding box center [234, 81] width 27 height 17
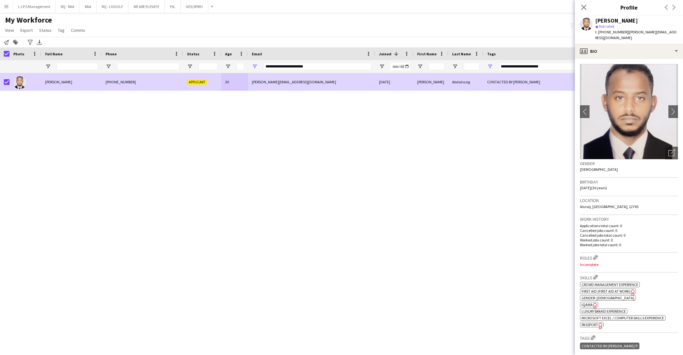
click at [629, 36] on div "Suhail Abdalrazig star Not rated t. +966534504751 | suhail.khair@outlook.com" at bounding box center [629, 29] width 108 height 28
click at [642, 44] on div "profile Bio" at bounding box center [629, 51] width 108 height 15
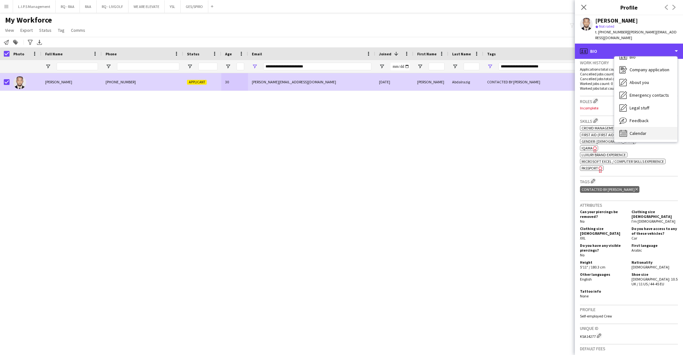
scroll to position [249, 0]
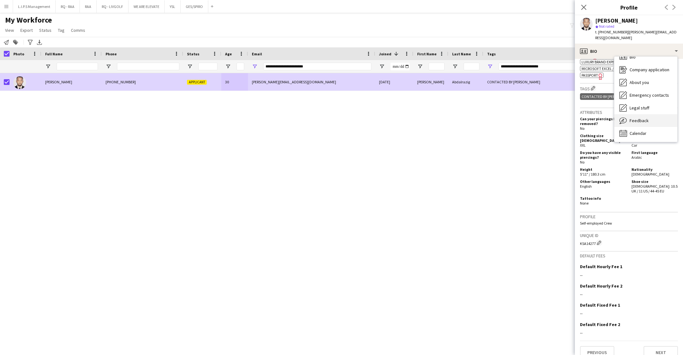
click at [661, 117] on div "Feedback Feedback" at bounding box center [645, 120] width 63 height 13
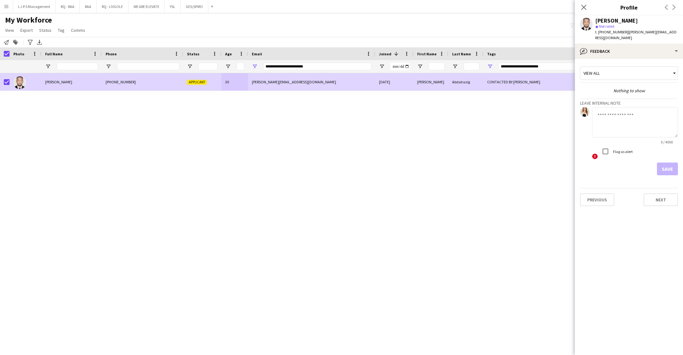
drag, startPoint x: 639, startPoint y: 129, endPoint x: 644, endPoint y: 122, distance: 8.3
click at [639, 128] on textarea at bounding box center [635, 122] width 86 height 30
type textarea "**********"
click at [660, 162] on button "Save" at bounding box center [667, 168] width 21 height 13
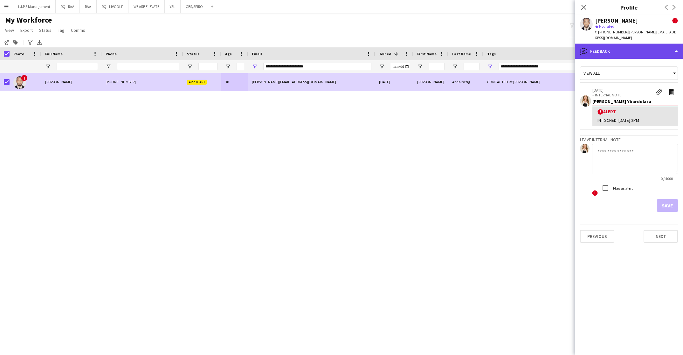
click at [645, 45] on div "bubble-pencil Feedback" at bounding box center [629, 51] width 108 height 15
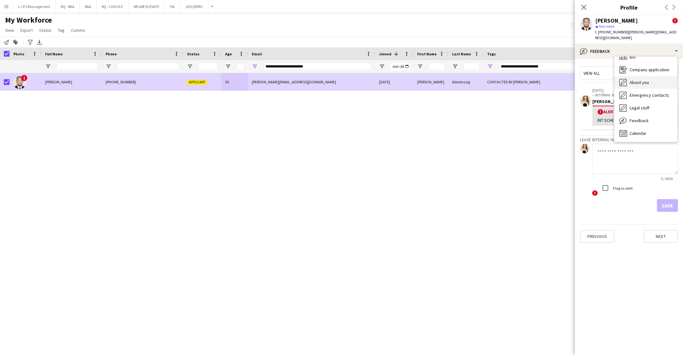
click at [653, 76] on div "About you About you" at bounding box center [645, 82] width 63 height 13
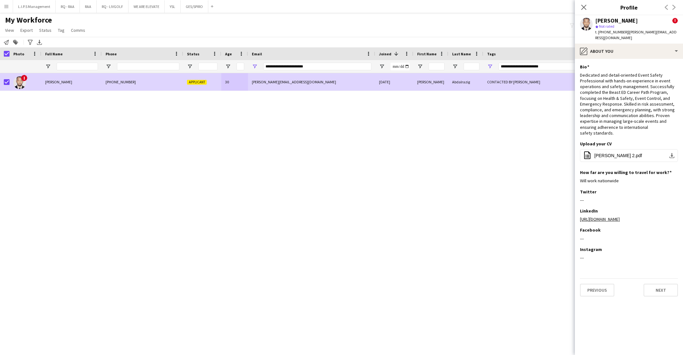
click at [665, 34] on span "| suhail.khair@outlook.com" at bounding box center [635, 35] width 81 height 10
click at [658, 44] on div "pencil4 About you" at bounding box center [629, 51] width 108 height 15
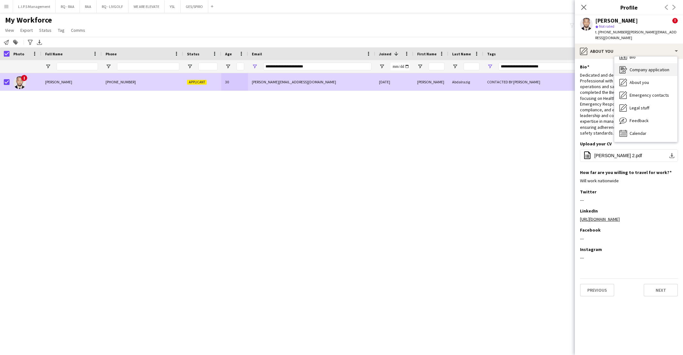
click at [651, 67] on span "Company application" at bounding box center [649, 70] width 40 height 6
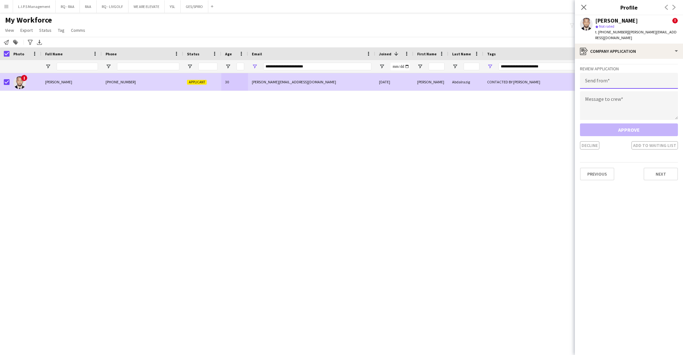
click at [586, 76] on input "email" at bounding box center [629, 81] width 98 height 16
paste input "**********"
type input "**********"
click at [621, 102] on textarea at bounding box center [629, 105] width 98 height 29
paste textarea "**********"
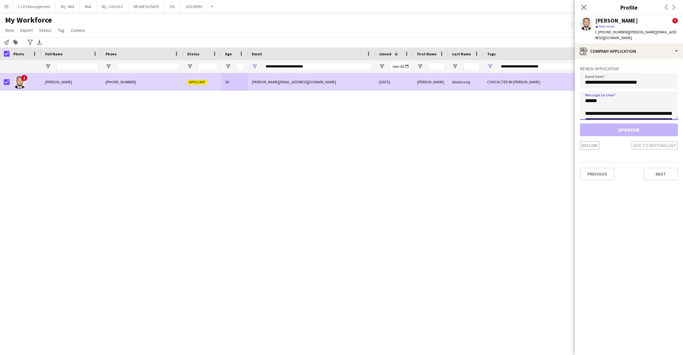
scroll to position [461, 0]
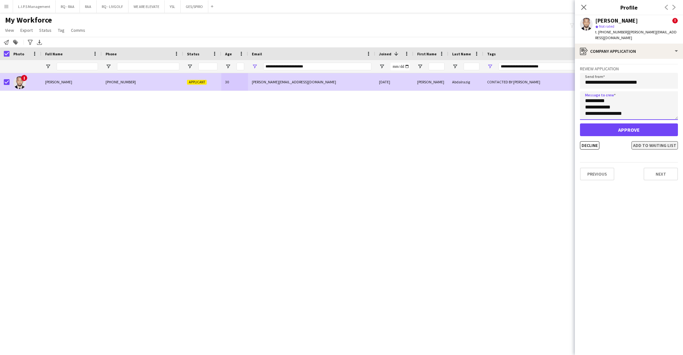
type textarea "**********"
click at [644, 141] on button "Add to waiting list" at bounding box center [654, 145] width 46 height 8
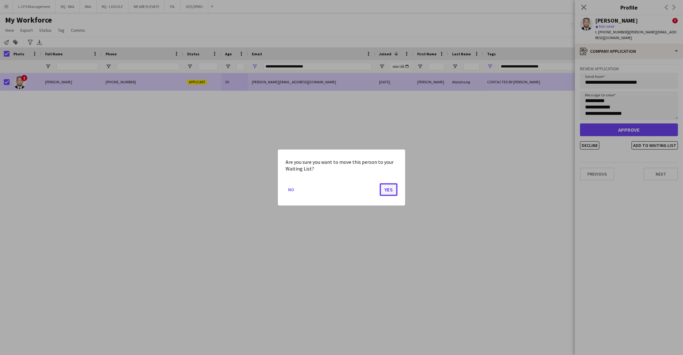
click at [386, 190] on button "Yes" at bounding box center [388, 189] width 18 height 13
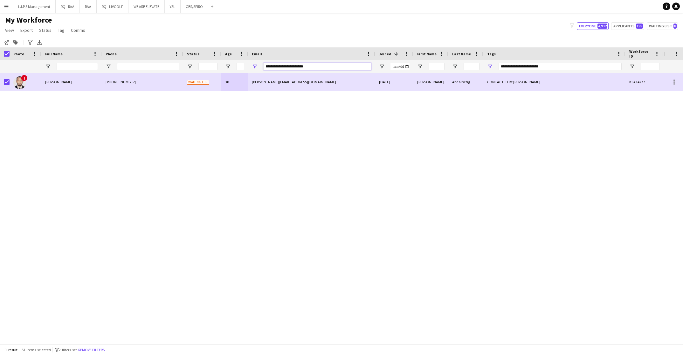
drag, startPoint x: 324, startPoint y: 66, endPoint x: 162, endPoint y: 83, distance: 162.1
click at [162, 83] on div "Workforce Details Photo Full Name" at bounding box center [341, 195] width 683 height 296
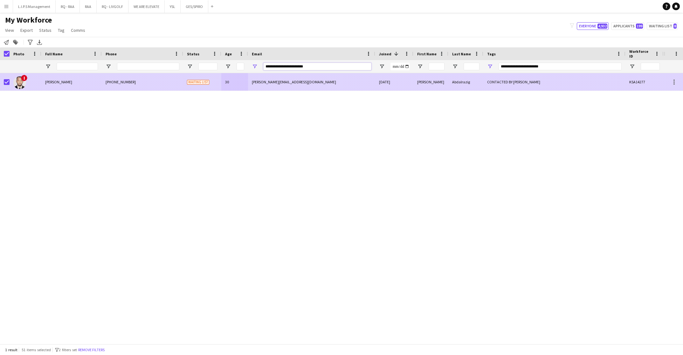
paste input "******"
type input "**********"
click at [178, 83] on div "+9660583061508" at bounding box center [142, 81] width 81 height 17
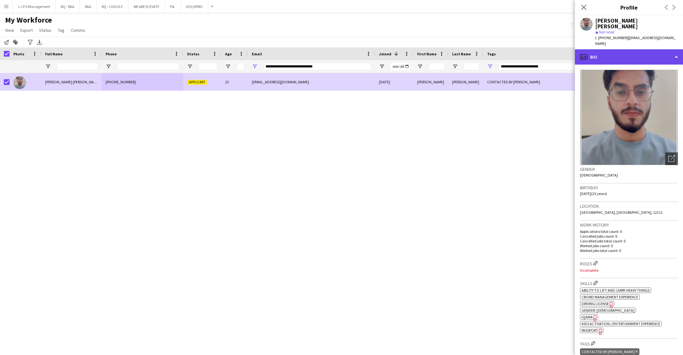
click at [635, 49] on div "profile Bio" at bounding box center [629, 56] width 108 height 15
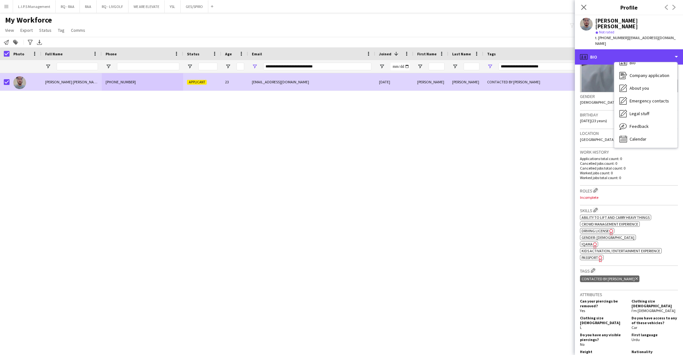
scroll to position [143, 0]
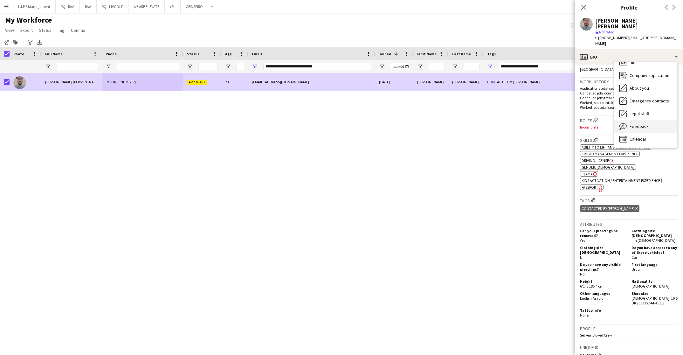
click at [664, 122] on div "Feedback Feedback" at bounding box center [645, 126] width 63 height 13
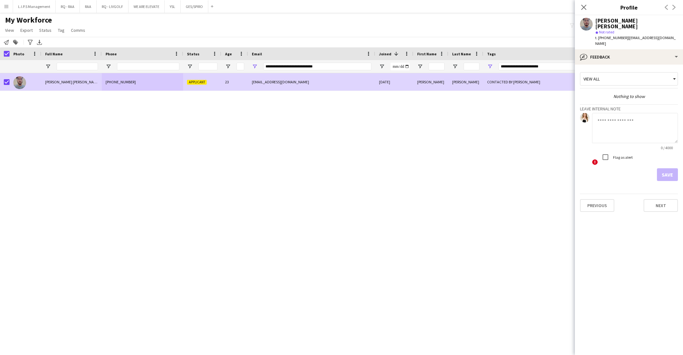
click at [637, 121] on textarea at bounding box center [635, 128] width 86 height 30
type textarea "**********"
click at [672, 171] on button "Save" at bounding box center [667, 174] width 21 height 13
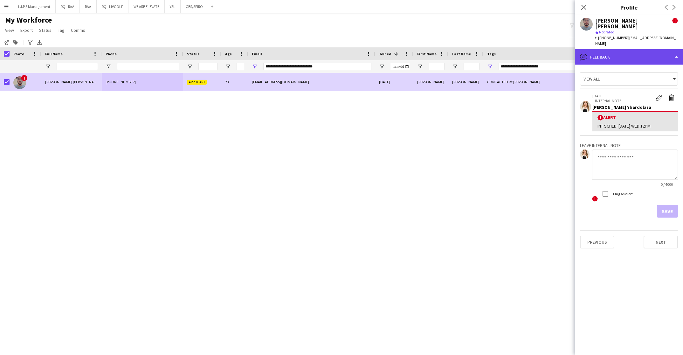
drag, startPoint x: 631, startPoint y: 47, endPoint x: 634, endPoint y: 50, distance: 3.8
click at [632, 49] on div "bubble-pencil Feedback" at bounding box center [629, 56] width 108 height 15
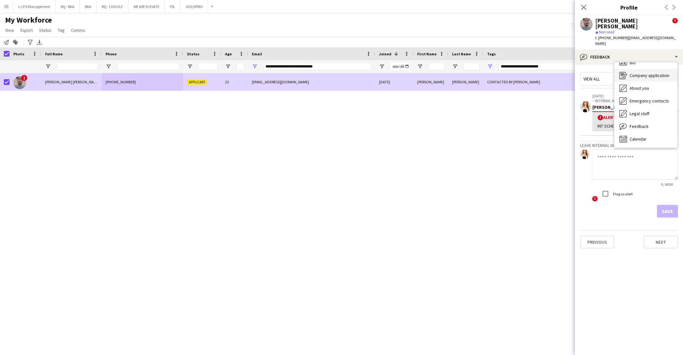
click at [648, 74] on div "Company application Company application" at bounding box center [645, 75] width 63 height 13
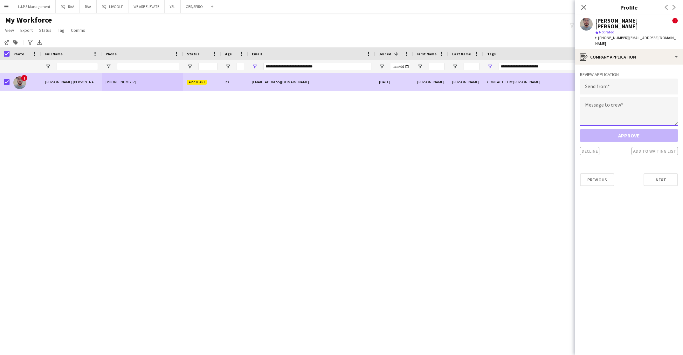
click at [617, 100] on textarea at bounding box center [629, 111] width 98 height 29
paste textarea "**********"
type textarea "**********"
click at [636, 85] on input "email" at bounding box center [629, 87] width 98 height 16
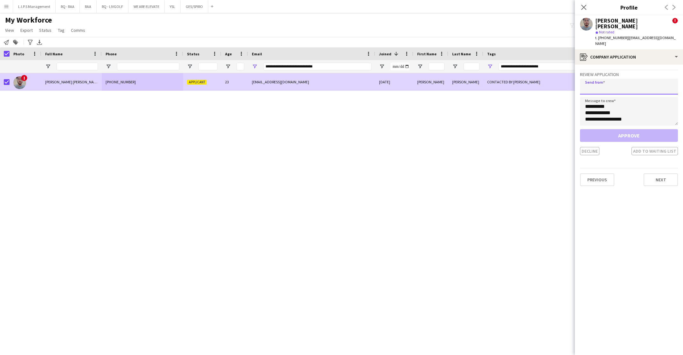
paste input "**********"
type input "**********"
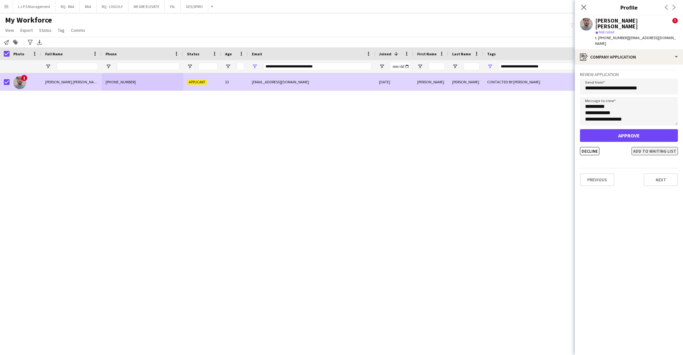
click at [645, 147] on button "Add to waiting list" at bounding box center [654, 151] width 46 height 8
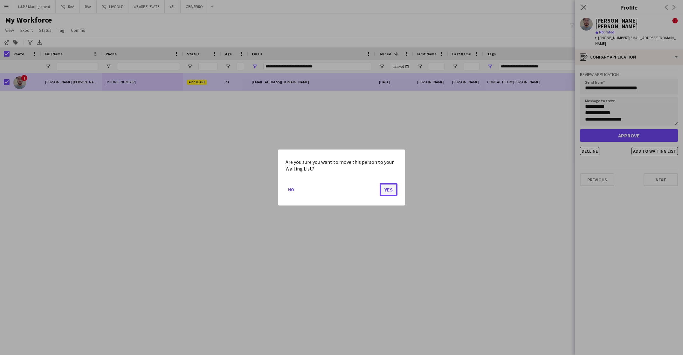
click at [384, 190] on button "Yes" at bounding box center [388, 189] width 18 height 13
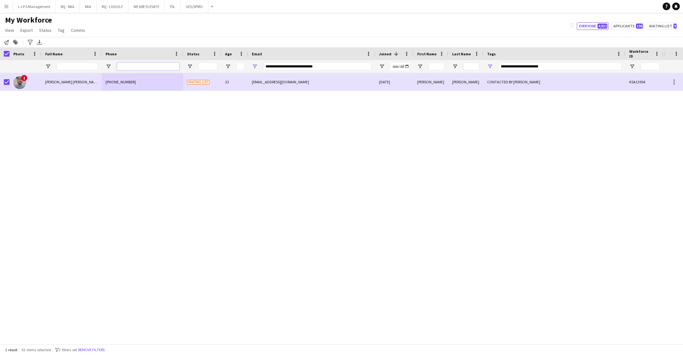
click at [163, 65] on input "Phone Filter Input" at bounding box center [148, 67] width 62 height 8
paste input "**********"
type input "**********"
type input "***"
drag, startPoint x: 329, startPoint y: 66, endPoint x: 177, endPoint y: 63, distance: 152.0
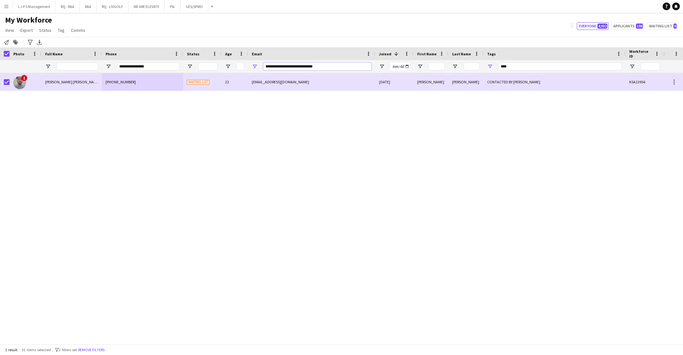
click at [178, 63] on div at bounding box center [442, 66] width 885 height 13
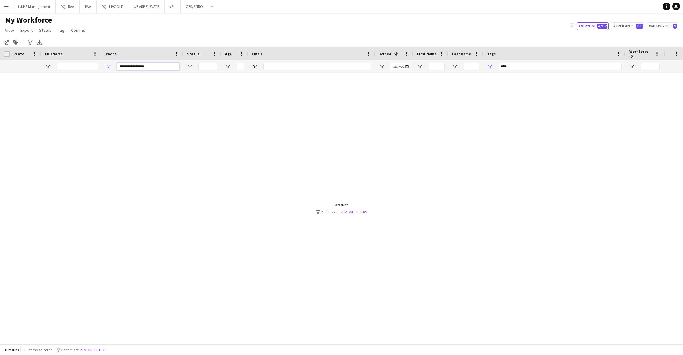
click at [138, 65] on input "**********" at bounding box center [148, 67] width 62 height 8
type input "**********"
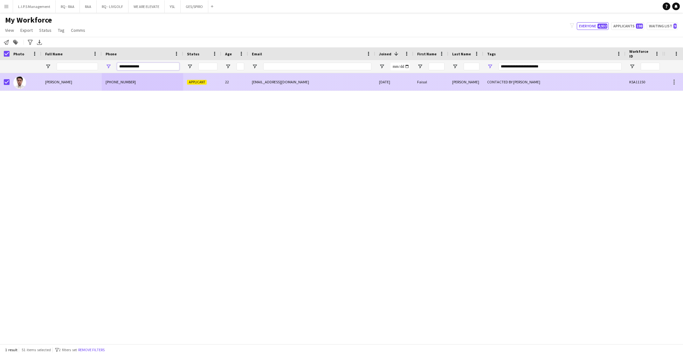
type input "**********"
click at [217, 80] on div "Applicant" at bounding box center [202, 81] width 38 height 17
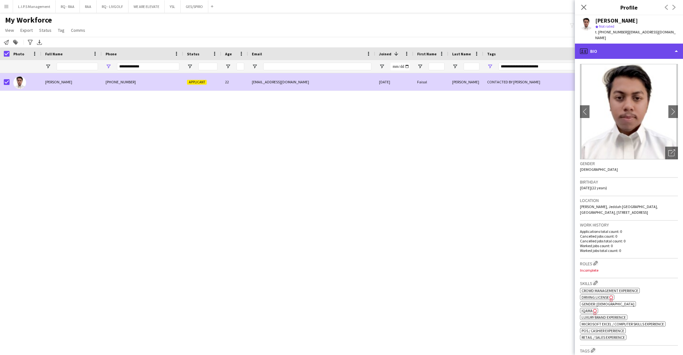
click at [634, 51] on div "profile Bio" at bounding box center [629, 51] width 108 height 15
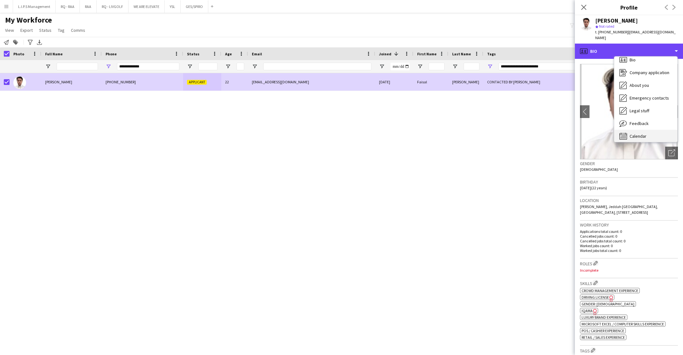
scroll to position [9, 0]
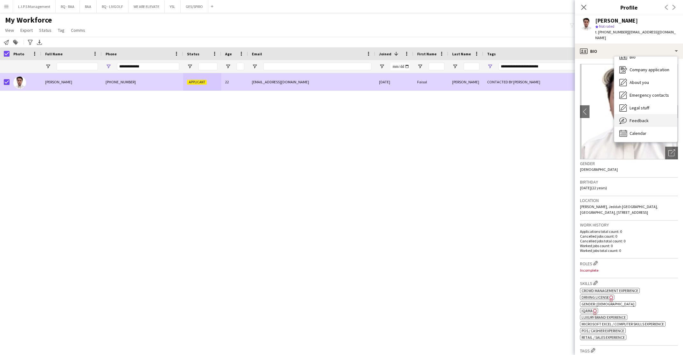
click at [653, 118] on div "Feedback Feedback" at bounding box center [645, 120] width 63 height 13
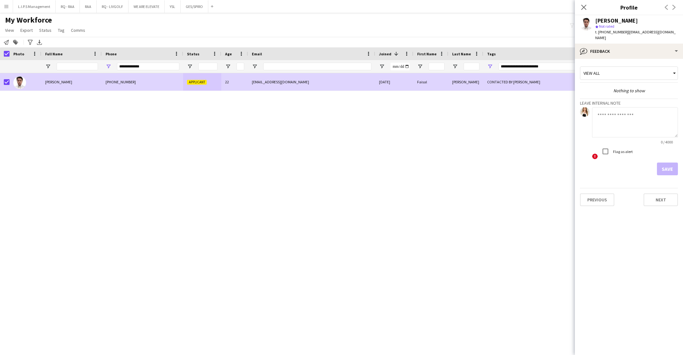
click at [633, 108] on textarea at bounding box center [635, 122] width 86 height 30
type textarea "**********"
drag, startPoint x: 670, startPoint y: 164, endPoint x: 666, endPoint y: 144, distance: 20.4
click at [669, 163] on button "Save" at bounding box center [667, 168] width 21 height 13
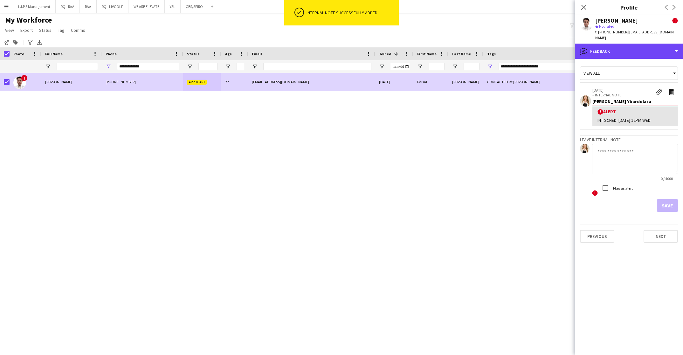
drag, startPoint x: 651, startPoint y: 46, endPoint x: 643, endPoint y: 62, distance: 18.3
click at [651, 47] on div "bubble-pencil Feedback" at bounding box center [629, 51] width 108 height 15
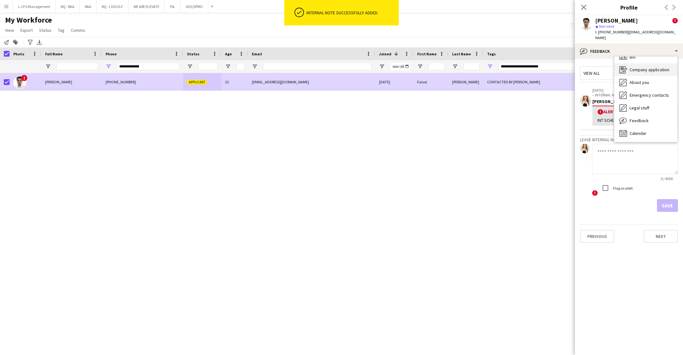
click at [642, 67] on span "Company application" at bounding box center [649, 70] width 40 height 6
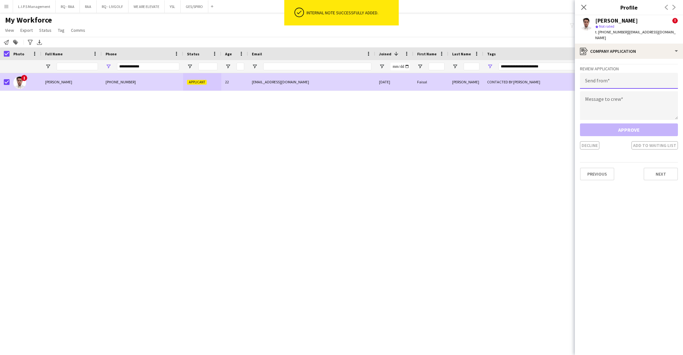
click at [629, 76] on input "email" at bounding box center [629, 81] width 98 height 16
paste input "**********"
type input "**********"
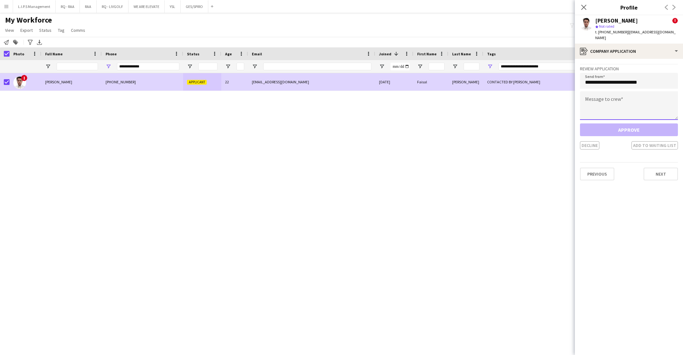
click at [616, 91] on textarea at bounding box center [629, 105] width 98 height 29
paste textarea "**********"
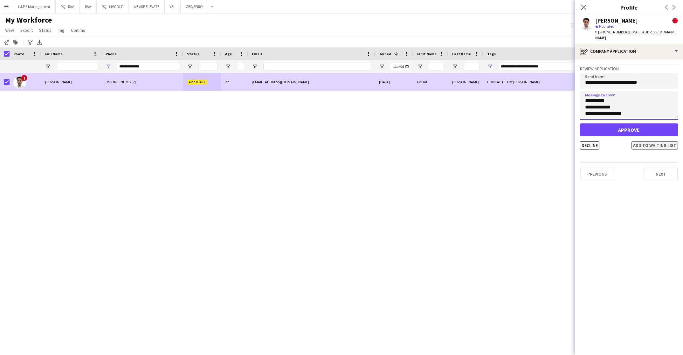
type textarea "**********"
click at [654, 142] on button "Add to waiting list" at bounding box center [654, 145] width 46 height 8
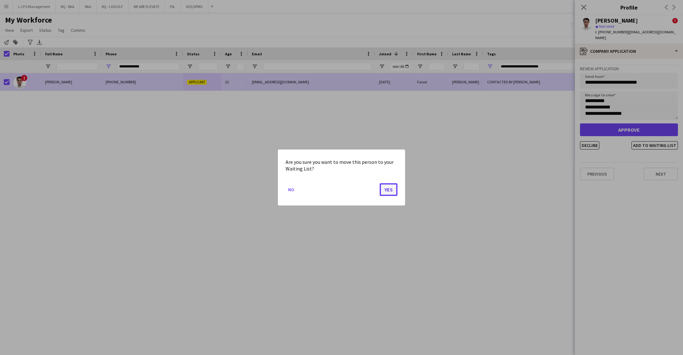
click at [387, 189] on button "Yes" at bounding box center [388, 189] width 18 height 13
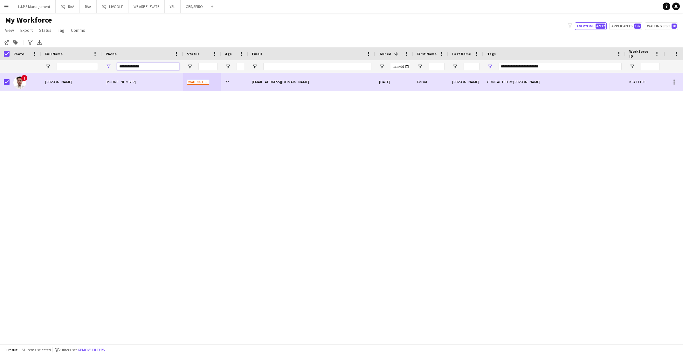
drag, startPoint x: 154, startPoint y: 65, endPoint x: 60, endPoint y: 55, distance: 94.0
click at [58, 59] on div "Workforce Details Photo Full Name 1" at bounding box center [442, 60] width 885 height 26
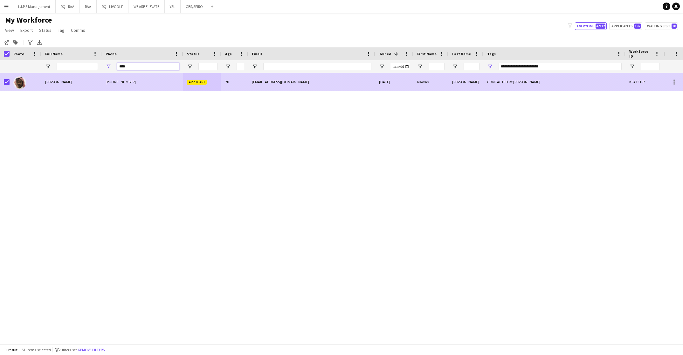
type input "****"
click at [98, 83] on div "Nawas Omer" at bounding box center [71, 81] width 60 height 17
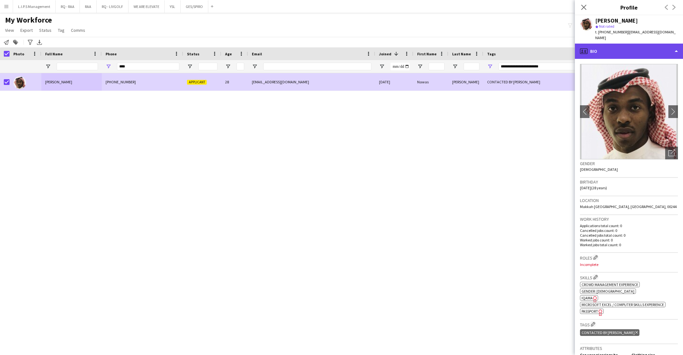
click at [621, 49] on div "profile Bio" at bounding box center [629, 51] width 108 height 15
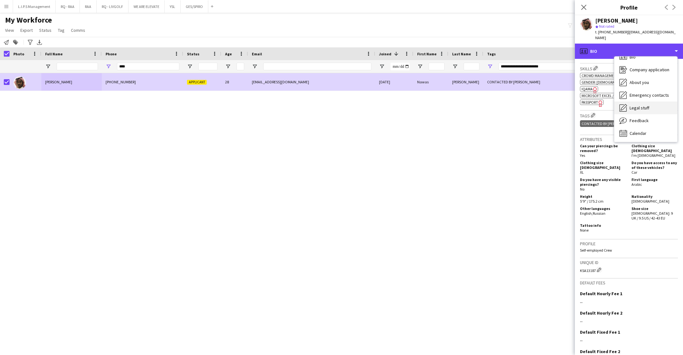
scroll to position [236, 0]
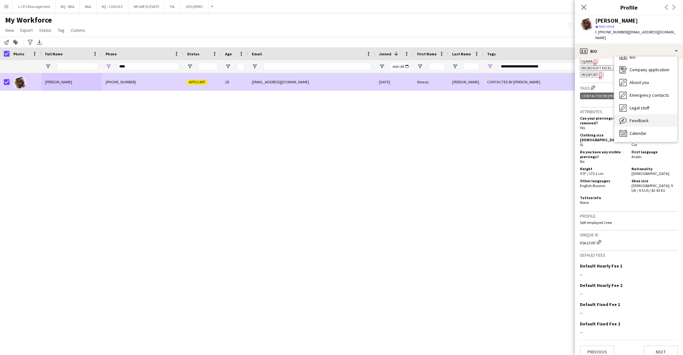
click at [656, 114] on div "Feedback Feedback" at bounding box center [645, 120] width 63 height 13
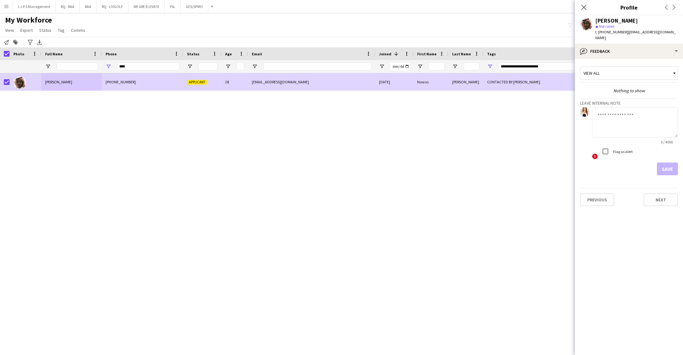
click at [638, 115] on textarea at bounding box center [635, 122] width 86 height 30
type textarea "**********"
click at [665, 162] on button "Save" at bounding box center [667, 168] width 21 height 13
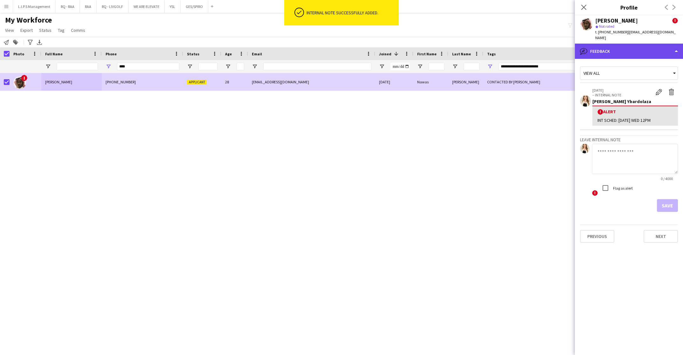
click at [664, 47] on div "bubble-pencil Feedback" at bounding box center [629, 51] width 108 height 15
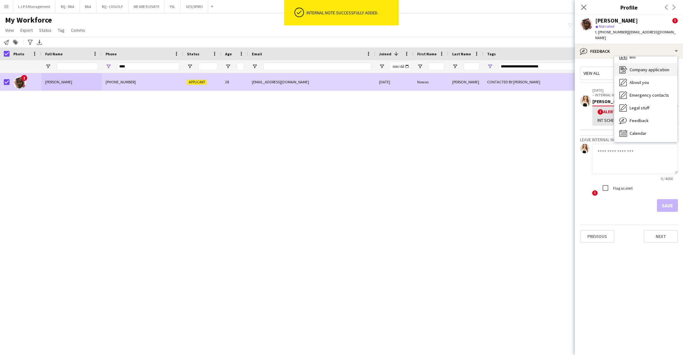
click at [661, 67] on span "Company application" at bounding box center [649, 70] width 40 height 6
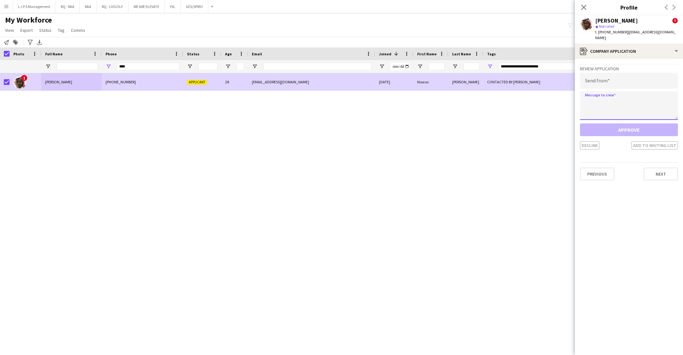
drag, startPoint x: 612, startPoint y: 95, endPoint x: 596, endPoint y: 106, distance: 19.9
click at [612, 95] on textarea at bounding box center [629, 105] width 98 height 29
paste textarea "**********"
type textarea "**********"
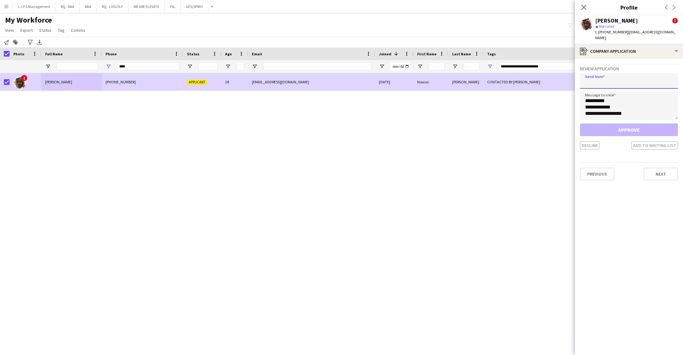
drag, startPoint x: 632, startPoint y: 79, endPoint x: 630, endPoint y: 94, distance: 15.1
click at [632, 79] on input "email" at bounding box center [629, 81] width 98 height 16
paste input "**********"
type input "**********"
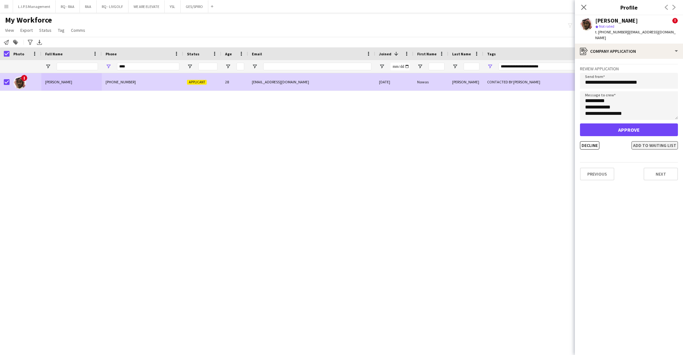
click at [636, 141] on button "Add to waiting list" at bounding box center [654, 145] width 46 height 8
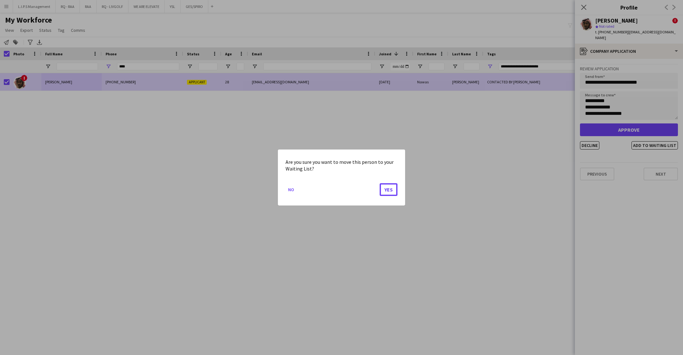
drag, startPoint x: 387, startPoint y: 190, endPoint x: 386, endPoint y: 175, distance: 14.4
click at [386, 186] on button "Yes" at bounding box center [388, 189] width 18 height 13
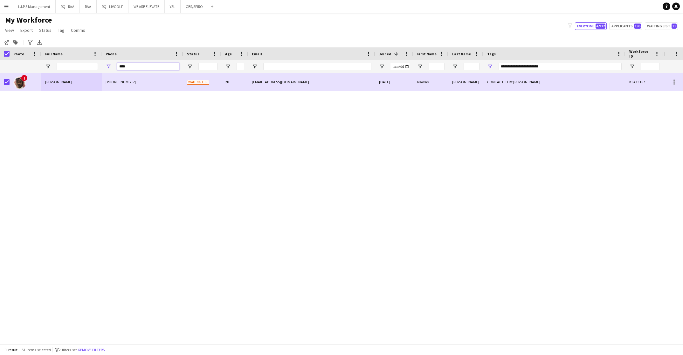
drag, startPoint x: 102, startPoint y: 62, endPoint x: 98, endPoint y: 60, distance: 4.4
click at [99, 61] on div at bounding box center [442, 66] width 885 height 13
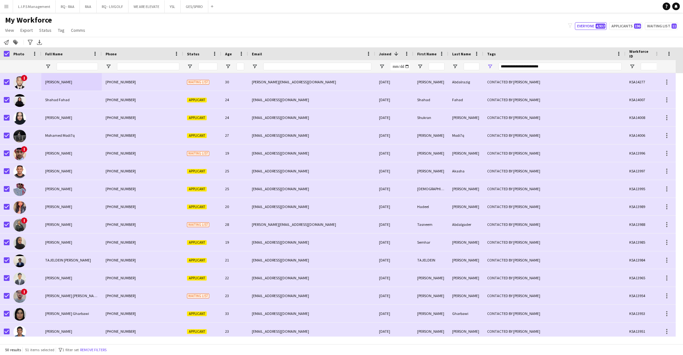
click at [86, 62] on div at bounding box center [77, 66] width 41 height 13
click at [86, 64] on input "Full Name Filter Input" at bounding box center [77, 67] width 41 height 8
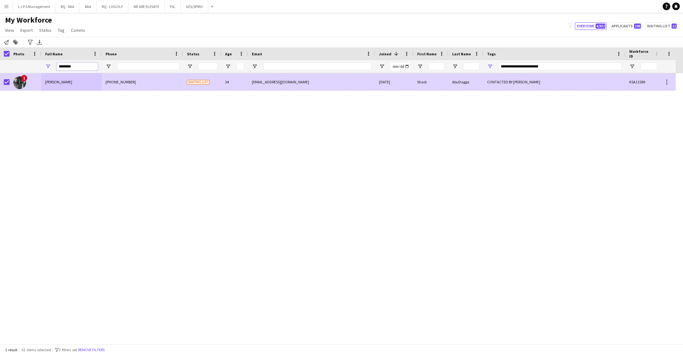
type input "********"
click at [90, 78] on div "Shadi AbuDagga" at bounding box center [71, 81] width 60 height 17
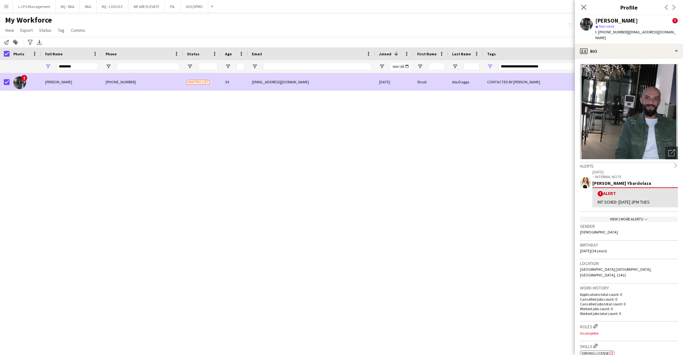
click at [609, 34] on span "t. +966554445264" at bounding box center [611, 32] width 33 height 5
copy span "966554445264"
drag, startPoint x: 141, startPoint y: 71, endPoint x: 143, endPoint y: 65, distance: 5.3
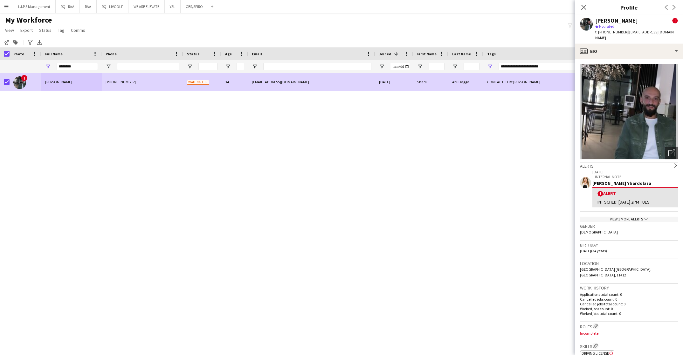
click at [142, 66] on div at bounding box center [148, 66] width 62 height 13
click at [143, 65] on input "Phone Filter Input" at bounding box center [148, 67] width 62 height 8
type input "****"
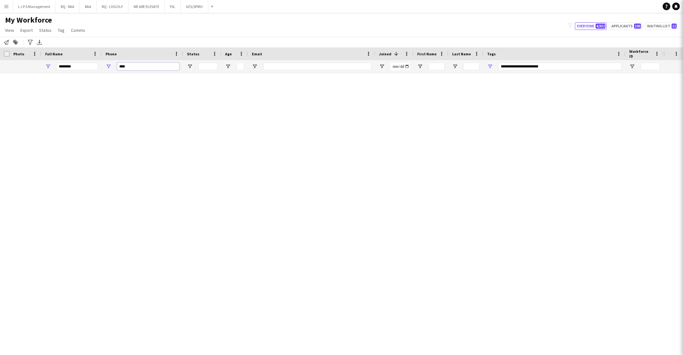
type input "***"
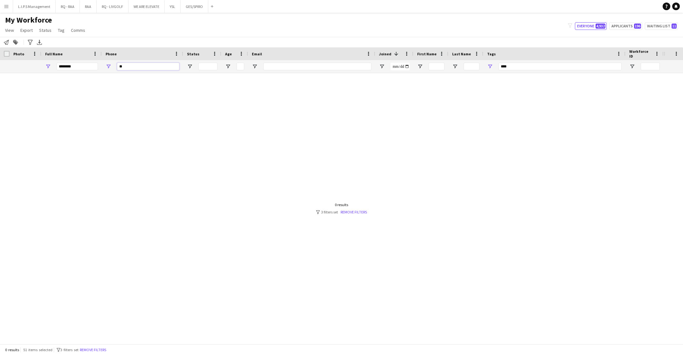
type input "*"
type input "****"
drag, startPoint x: 86, startPoint y: 64, endPoint x: 3, endPoint y: 36, distance: 88.0
click at [6, 47] on main "My Workforce View Views Default view Basic Export View Full Name TAGS Test New …" at bounding box center [341, 179] width 683 height 333
type input "**********"
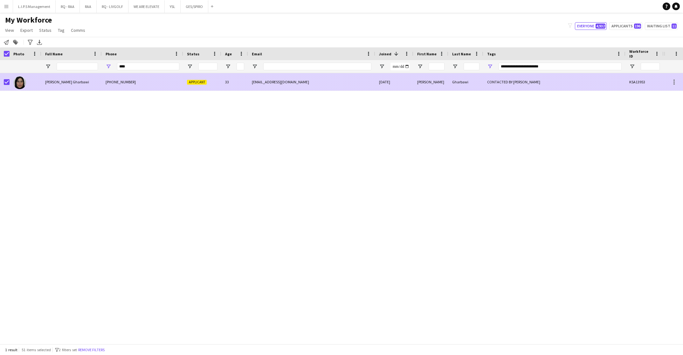
click at [130, 86] on div "+966503103008" at bounding box center [142, 81] width 81 height 17
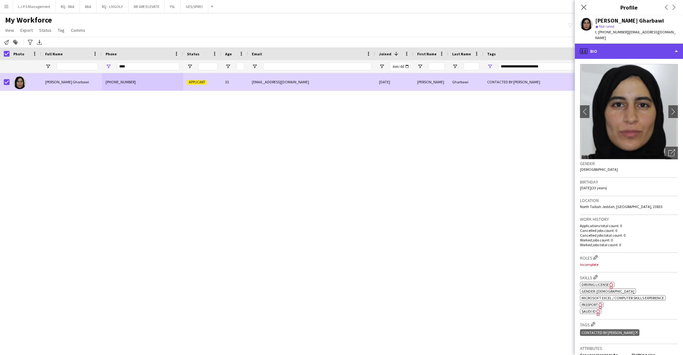
click at [632, 44] on div "profile Bio" at bounding box center [629, 51] width 108 height 15
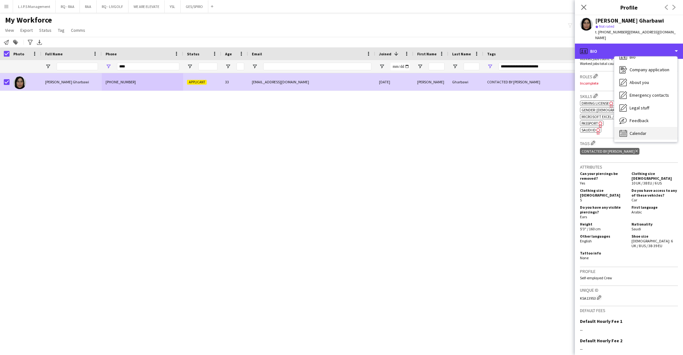
scroll to position [236, 0]
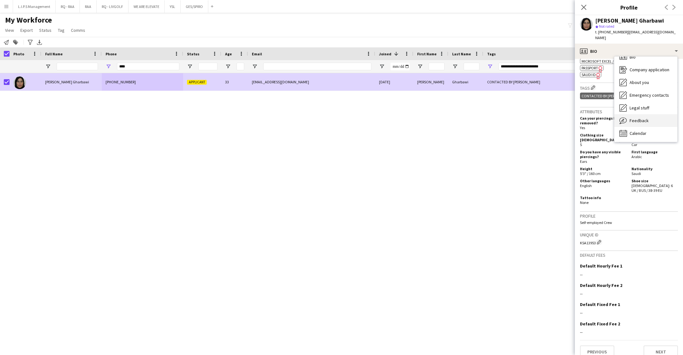
click at [649, 114] on div "Feedback Feedback" at bounding box center [645, 120] width 63 height 13
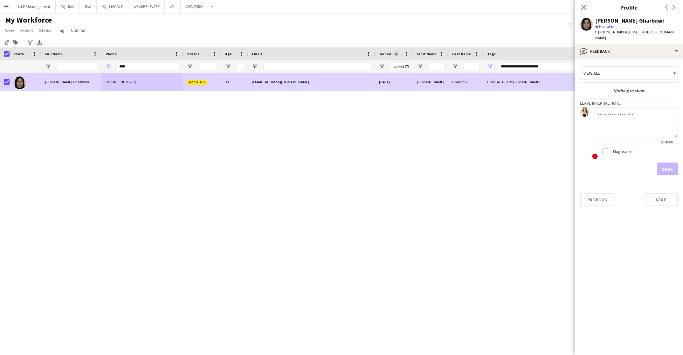
click at [629, 120] on textarea at bounding box center [635, 122] width 86 height 30
type textarea "*"
type textarea "**********"
click at [614, 149] on label "Flag as alert" at bounding box center [622, 151] width 21 height 5
click at [660, 162] on button "Save" at bounding box center [667, 168] width 21 height 13
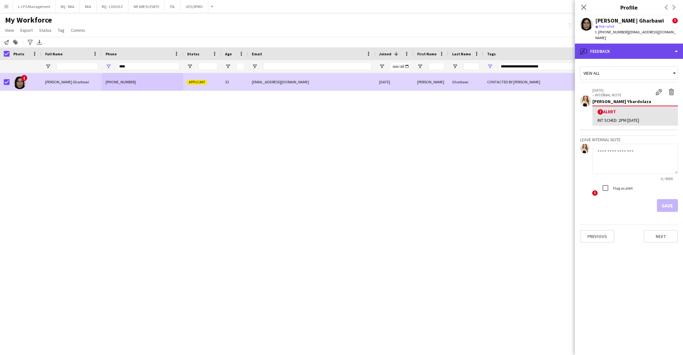
click at [655, 46] on div "bubble-pencil Feedback" at bounding box center [629, 51] width 108 height 15
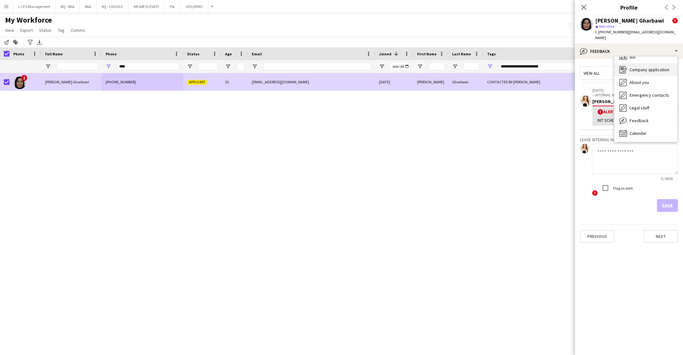
click at [654, 66] on div "Company application Company application" at bounding box center [645, 69] width 63 height 13
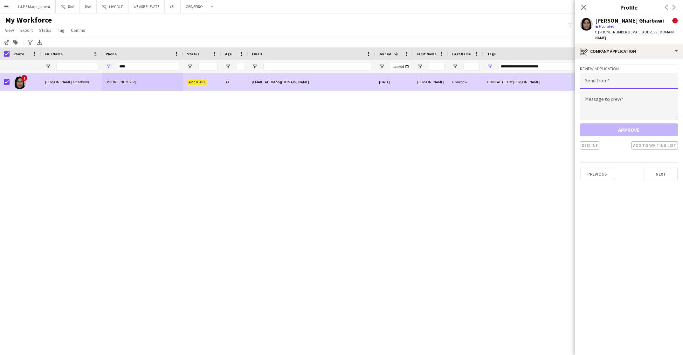
click at [646, 78] on input "email" at bounding box center [629, 81] width 98 height 16
paste input "**********"
type input "**********"
click at [620, 93] on textarea at bounding box center [629, 105] width 98 height 29
paste textarea "**********"
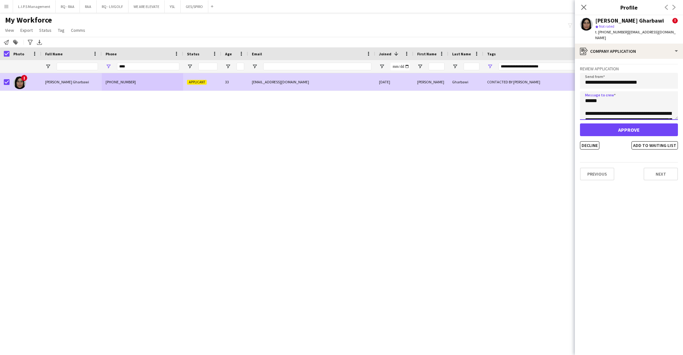
scroll to position [461, 0]
type textarea "**********"
click at [643, 143] on app-crew-profile-application "**********" at bounding box center [629, 207] width 108 height 296
click at [646, 141] on button "Add to waiting list" at bounding box center [654, 145] width 46 height 8
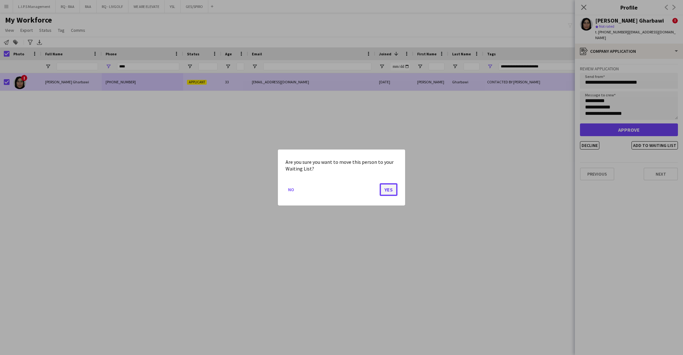
click at [393, 188] on button "Yes" at bounding box center [388, 189] width 18 height 13
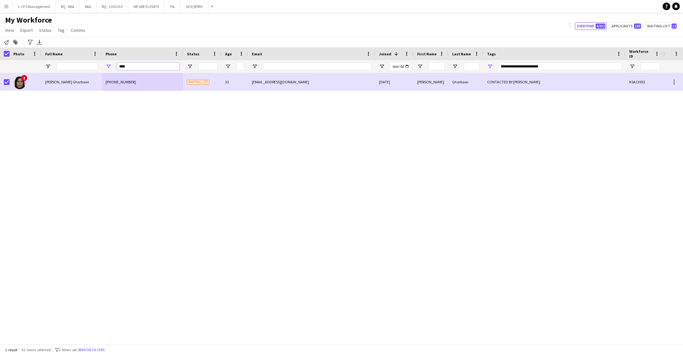
drag, startPoint x: 141, startPoint y: 64, endPoint x: 94, endPoint y: 62, distance: 47.7
click at [94, 62] on div at bounding box center [442, 66] width 885 height 13
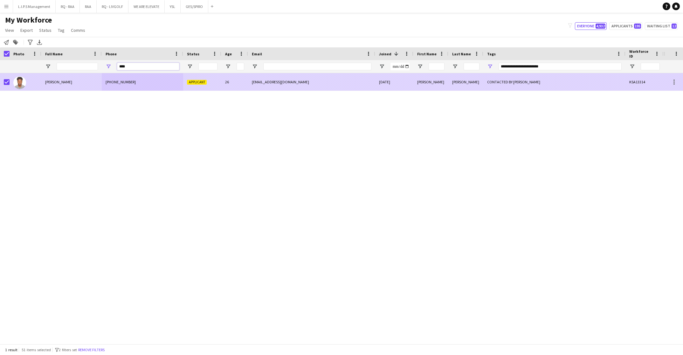
type input "****"
drag, startPoint x: 86, startPoint y: 82, endPoint x: 379, endPoint y: 89, distance: 292.8
click at [86, 82] on div "Mohammed Elmahi" at bounding box center [71, 81] width 60 height 17
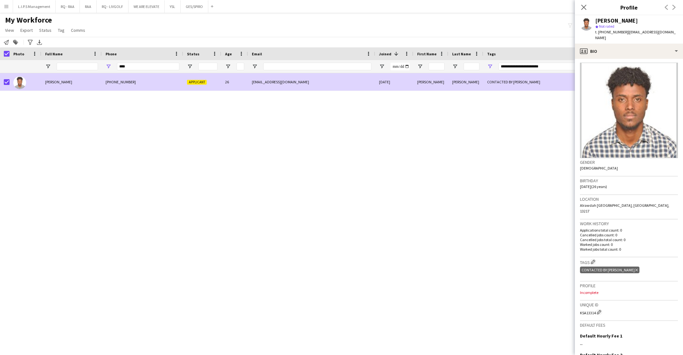
scroll to position [0, 0]
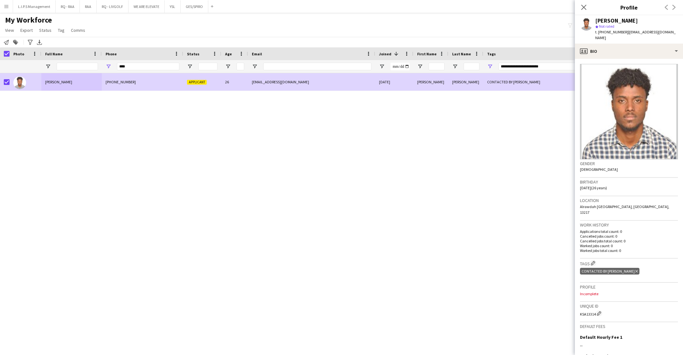
click at [605, 31] on span "t. +966539246775" at bounding box center [611, 32] width 33 height 5
copy span "966539246775"
click at [627, 51] on div "profile Bio" at bounding box center [629, 51] width 108 height 15
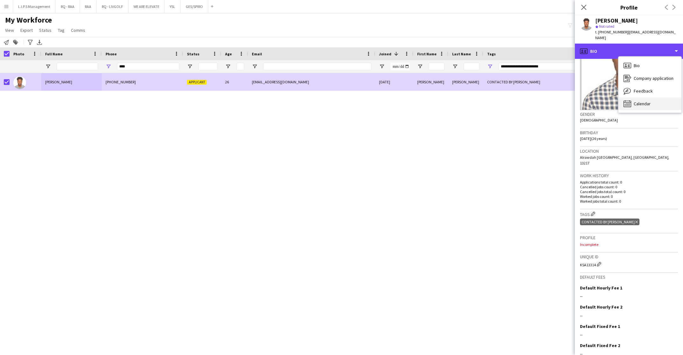
scroll to position [72, 0]
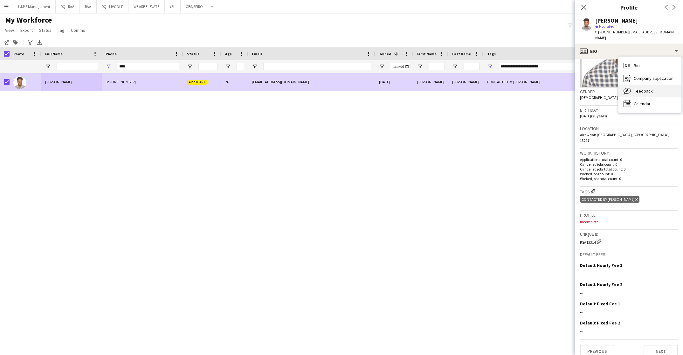
click at [650, 91] on span "Feedback" at bounding box center [642, 91] width 19 height 6
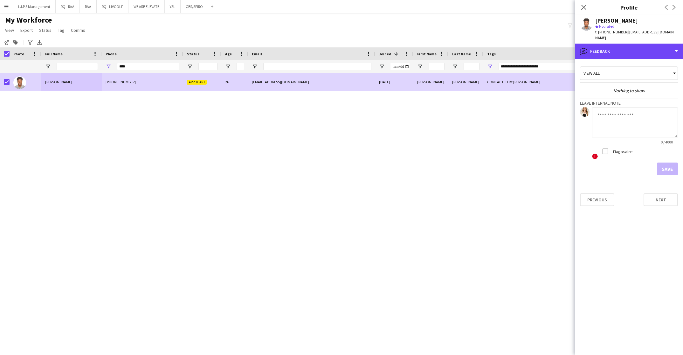
drag, startPoint x: 660, startPoint y: 50, endPoint x: 660, endPoint y: 66, distance: 15.9
click at [660, 51] on div "bubble-pencil Feedback" at bounding box center [629, 51] width 108 height 15
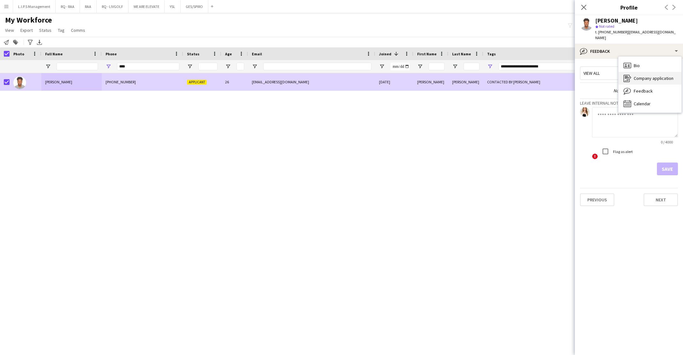
click at [659, 75] on span "Company application" at bounding box center [653, 78] width 40 height 6
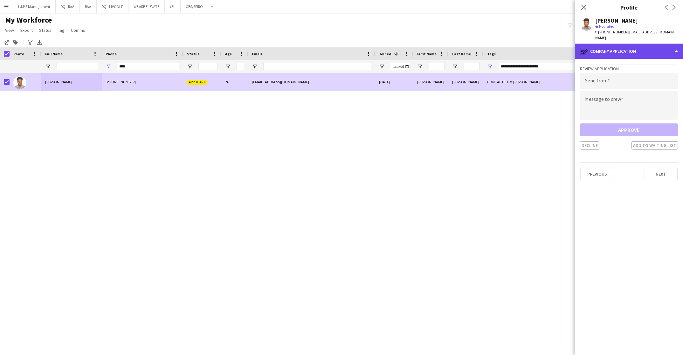
click at [658, 53] on div "register Company application" at bounding box center [629, 51] width 108 height 15
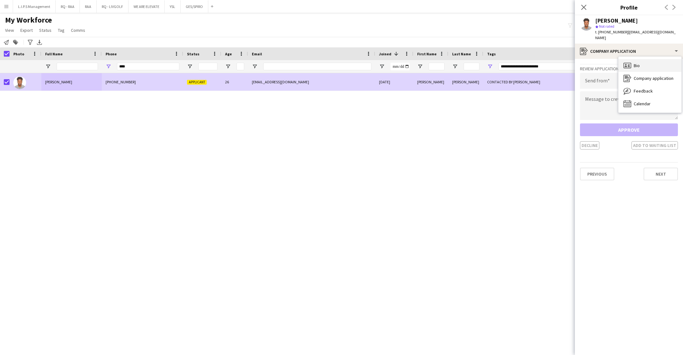
click at [657, 64] on div "Bio Bio" at bounding box center [649, 65] width 63 height 13
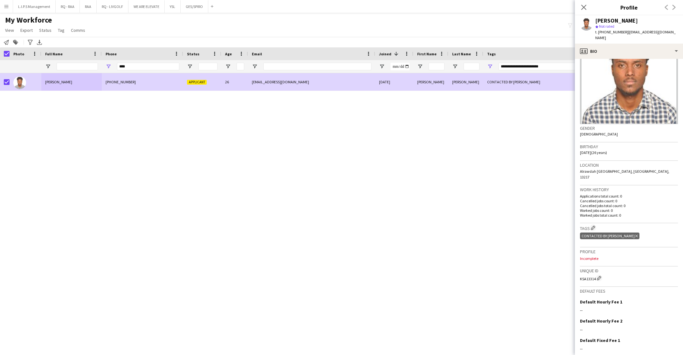
scroll to position [0, 0]
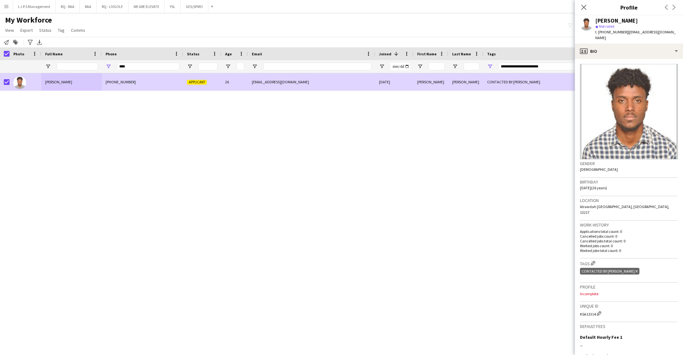
click at [665, 155] on img at bounding box center [629, 111] width 98 height 95
drag, startPoint x: 138, startPoint y: 64, endPoint x: 88, endPoint y: 47, distance: 52.9
click at [83, 51] on div "Workforce Details Photo Full Name 1" at bounding box center [442, 60] width 885 height 26
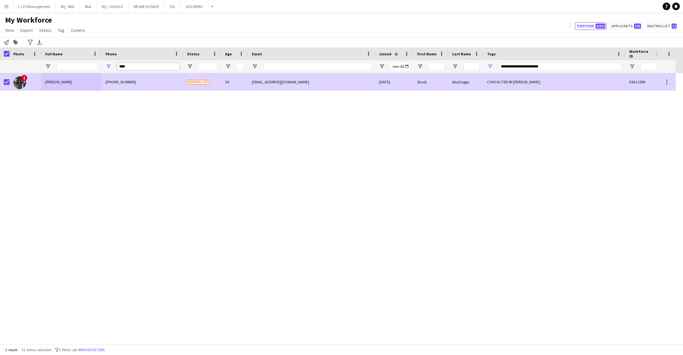
type input "****"
click at [151, 82] on div "+966554445264" at bounding box center [142, 81] width 81 height 17
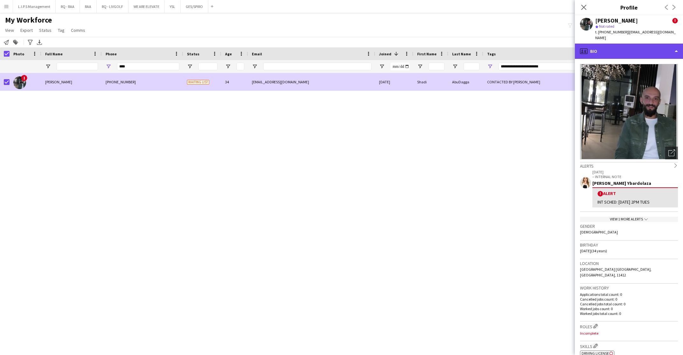
click at [640, 48] on div "profile Bio" at bounding box center [629, 51] width 108 height 15
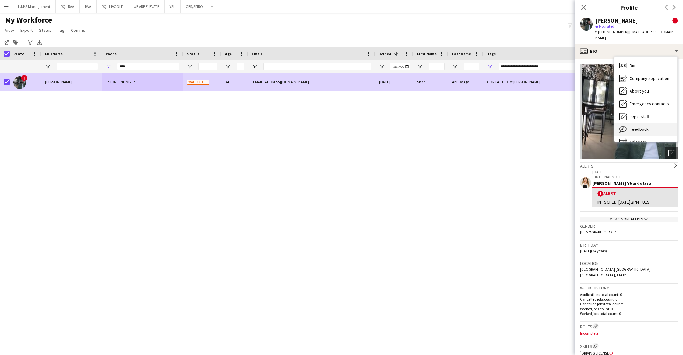
click at [648, 123] on div "Feedback Feedback" at bounding box center [645, 129] width 63 height 13
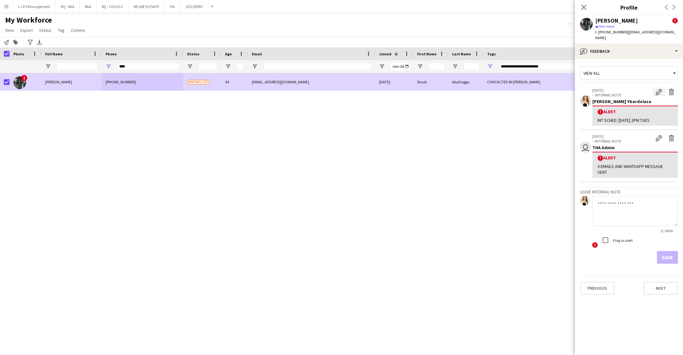
click at [658, 89] on app-icon "Edit alert" at bounding box center [658, 92] width 6 height 6
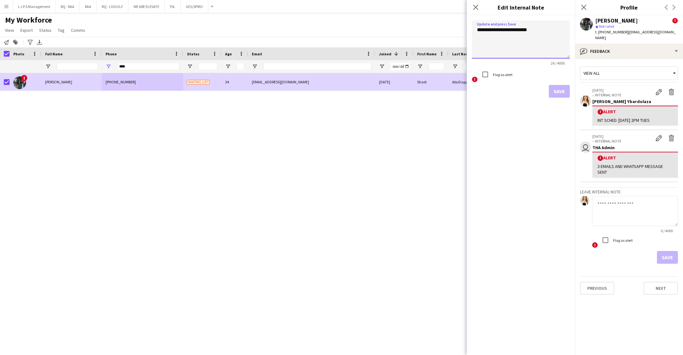
click at [514, 32] on textarea "**********" at bounding box center [521, 39] width 98 height 38
click at [541, 30] on textarea "**********" at bounding box center [521, 39] width 98 height 38
type textarea "**********"
click at [553, 94] on button "Save" at bounding box center [559, 91] width 21 height 13
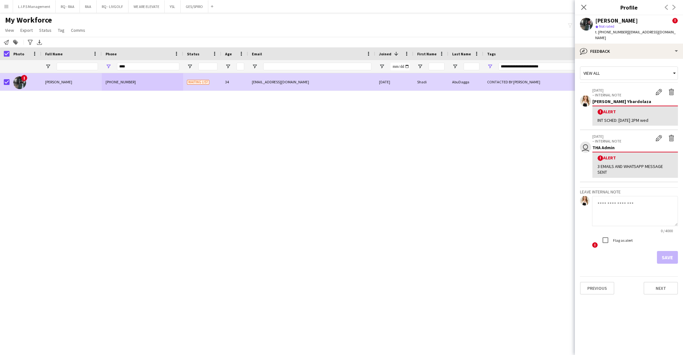
click at [139, 69] on div "****" at bounding box center [148, 66] width 62 height 13
drag, startPoint x: 139, startPoint y: 68, endPoint x: 103, endPoint y: 57, distance: 37.3
click at [107, 59] on div "Workforce Details Photo Full Name 1" at bounding box center [442, 60] width 885 height 26
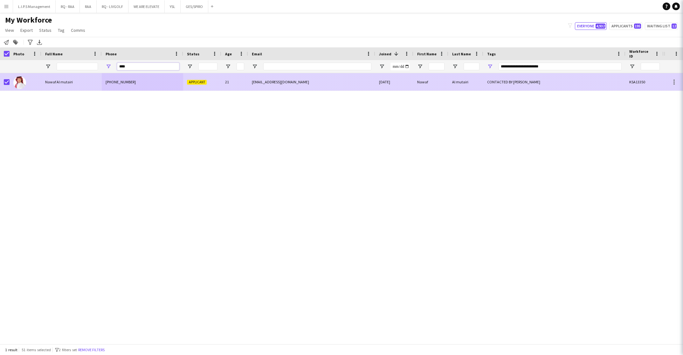
type input "****"
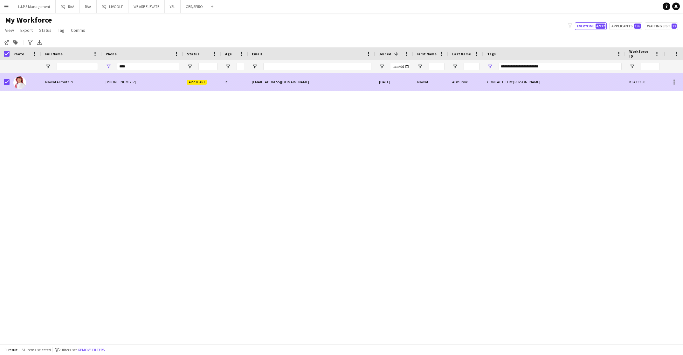
click at [149, 87] on div "+966542253348" at bounding box center [142, 81] width 81 height 17
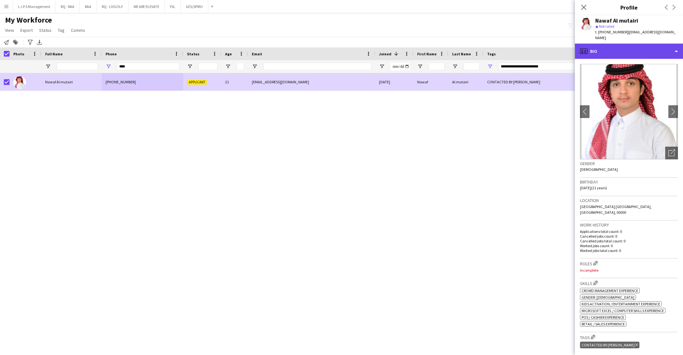
click at [647, 44] on div "profile Bio" at bounding box center [629, 51] width 108 height 15
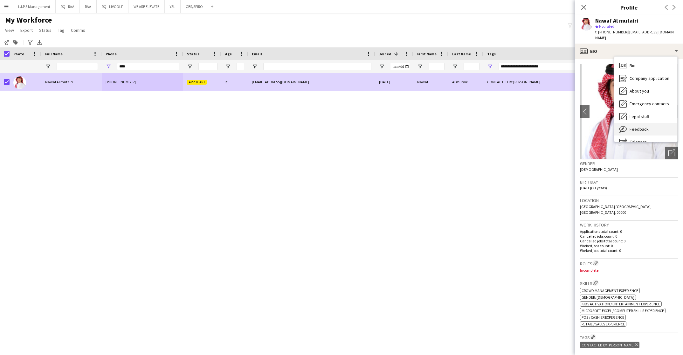
click at [651, 126] on div "Feedback Feedback" at bounding box center [645, 129] width 63 height 13
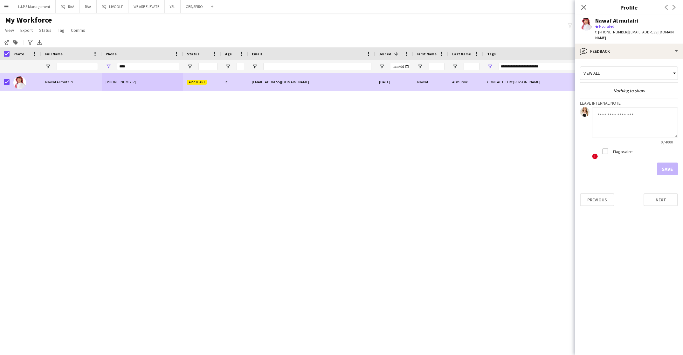
click at [648, 118] on textarea at bounding box center [635, 122] width 86 height 30
click at [78, 70] on input "Full Name Filter Input" at bounding box center [77, 67] width 41 height 8
click at [624, 120] on textarea at bounding box center [635, 122] width 86 height 30
type textarea "**********"
click at [667, 170] on app-crew-profile-feedback-tab "**********" at bounding box center [629, 207] width 108 height 296
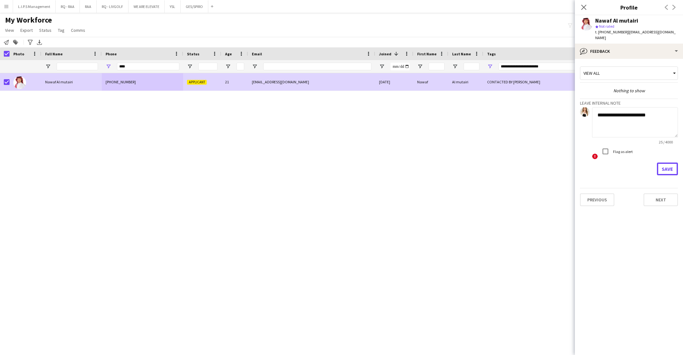
drag, startPoint x: 669, startPoint y: 162, endPoint x: 638, endPoint y: 180, distance: 36.3
click at [667, 164] on button "Save" at bounding box center [667, 168] width 21 height 13
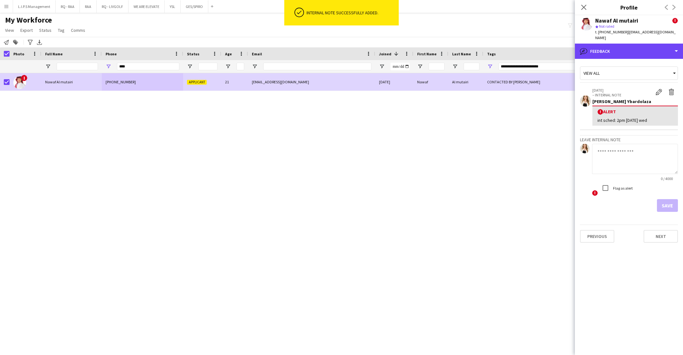
drag, startPoint x: 653, startPoint y: 40, endPoint x: 653, endPoint y: 55, distance: 14.9
click at [653, 44] on div "bubble-pencil Feedback" at bounding box center [629, 51] width 108 height 15
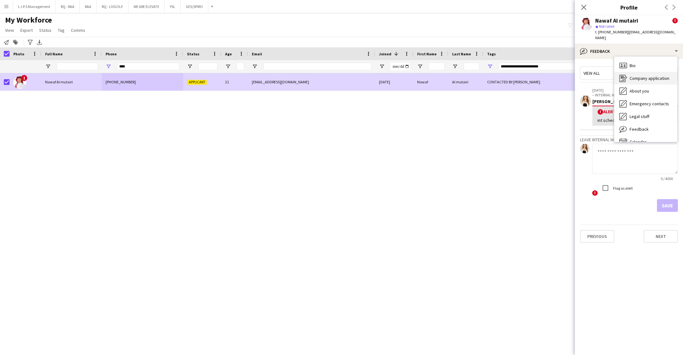
click at [652, 75] on span "Company application" at bounding box center [649, 78] width 40 height 6
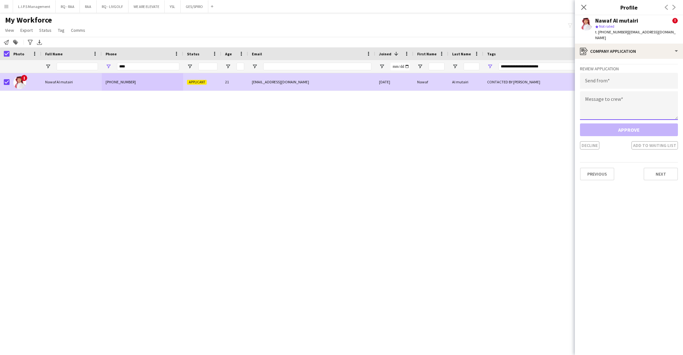
click at [602, 103] on textarea at bounding box center [629, 105] width 98 height 29
paste textarea "**********"
type textarea "**********"
click at [630, 76] on input "email" at bounding box center [629, 81] width 98 height 16
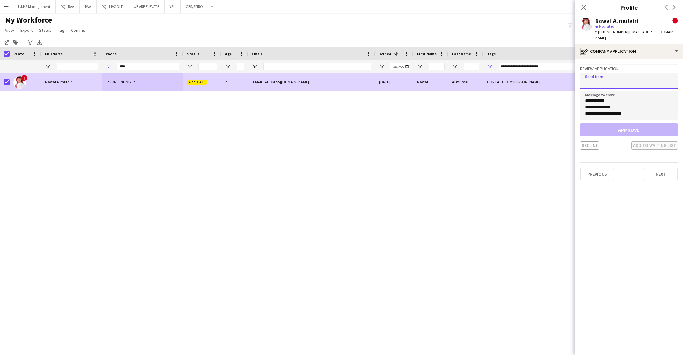
paste input "**********"
type input "**********"
click at [641, 141] on button "Add to waiting list" at bounding box center [654, 145] width 46 height 8
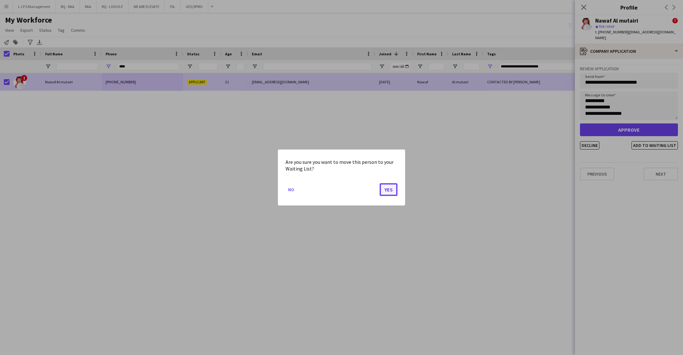
click at [393, 188] on button "Yes" at bounding box center [388, 189] width 18 height 13
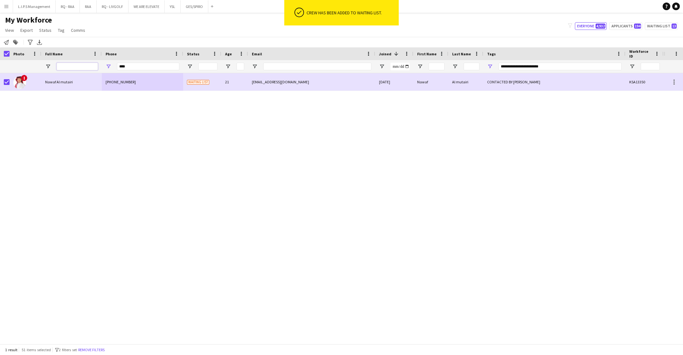
click at [79, 65] on input "Full Name Filter Input" at bounding box center [77, 67] width 41 height 8
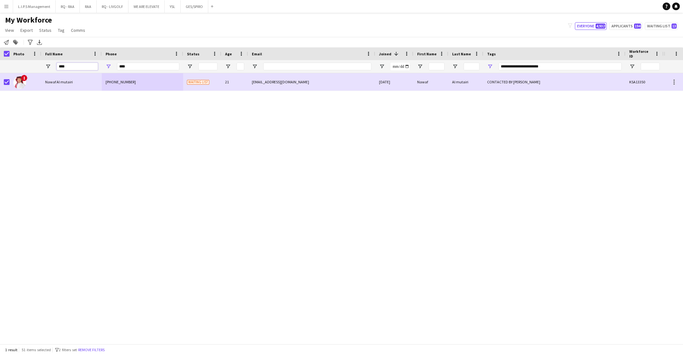
type input "*****"
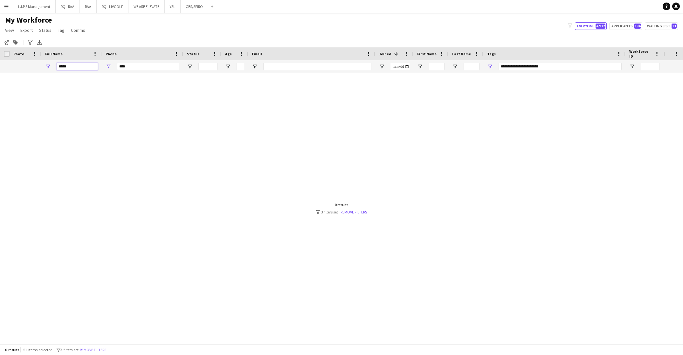
type input "***"
type input "*****"
drag, startPoint x: 129, startPoint y: 66, endPoint x: 108, endPoint y: 63, distance: 20.9
click at [108, 63] on div "****" at bounding box center [142, 66] width 81 height 13
type input "**********"
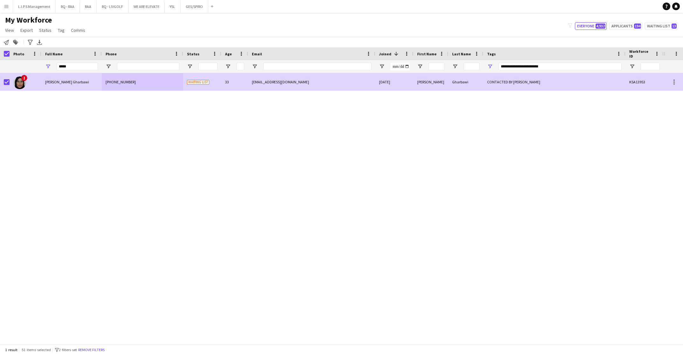
click at [128, 84] on div "+966503103008" at bounding box center [142, 81] width 81 height 17
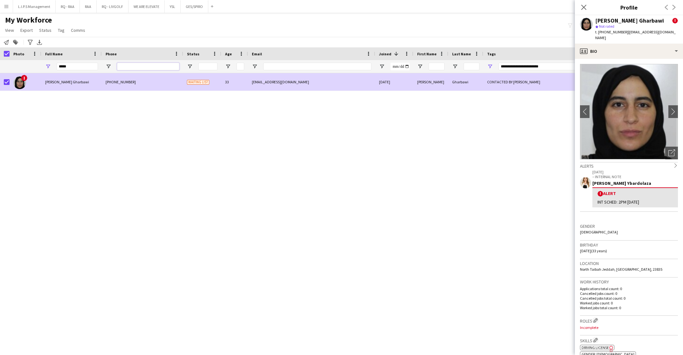
drag, startPoint x: 126, startPoint y: 68, endPoint x: 130, endPoint y: 63, distance: 5.9
click at [126, 68] on input "Phone Filter Input" at bounding box center [148, 67] width 62 height 8
type input "****"
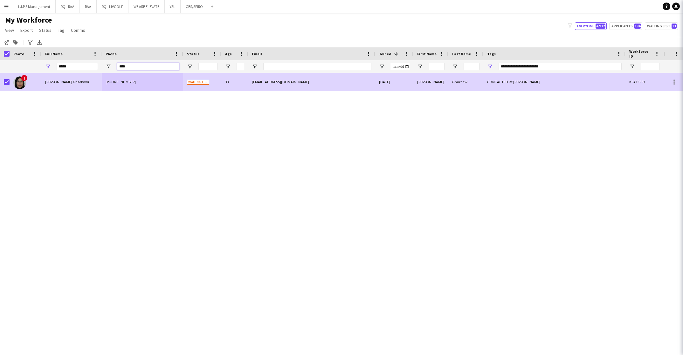
type input "***"
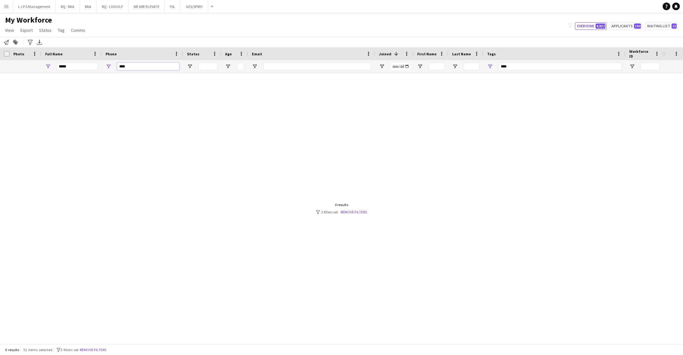
type input "****"
drag, startPoint x: 79, startPoint y: 65, endPoint x: 0, endPoint y: 61, distance: 78.6
click at [0, 61] on div "***** **** ***" at bounding box center [442, 66] width 885 height 13
type input "**********"
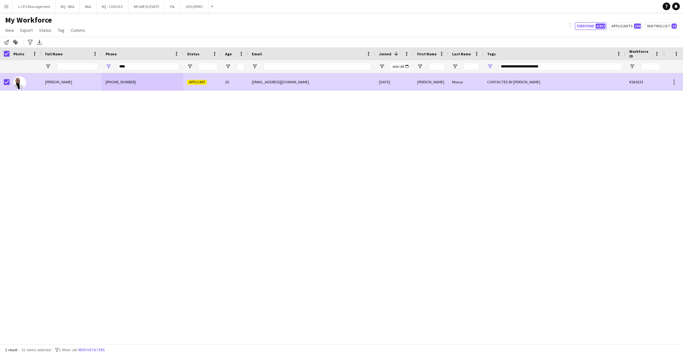
click at [82, 78] on div "Abdulrahman Mousa" at bounding box center [71, 81] width 60 height 17
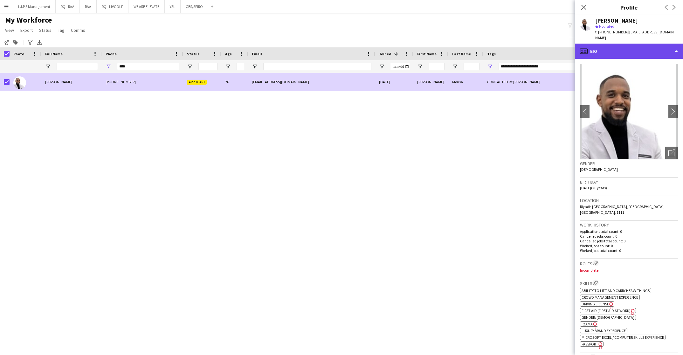
click at [645, 44] on div "profile Bio" at bounding box center [629, 51] width 108 height 15
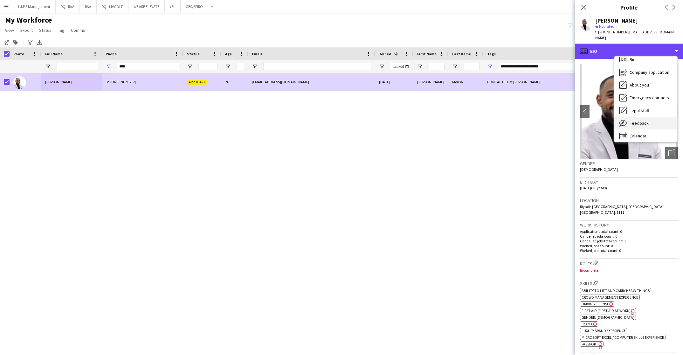
scroll to position [9, 0]
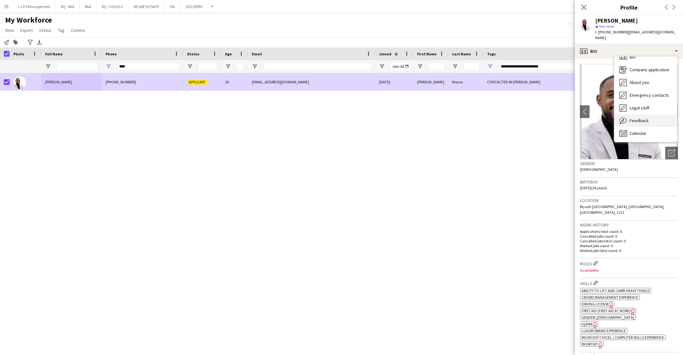
click at [646, 118] on span "Feedback" at bounding box center [638, 121] width 19 height 6
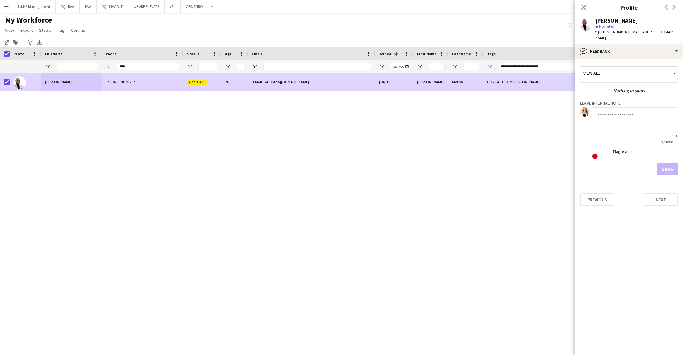
drag, startPoint x: 647, startPoint y: 122, endPoint x: 658, endPoint y: 119, distance: 11.2
click at [647, 122] on textarea at bounding box center [635, 122] width 86 height 30
type textarea "**********"
click at [622, 149] on label "Flag as alert" at bounding box center [622, 151] width 21 height 5
click at [671, 163] on button "Save" at bounding box center [667, 168] width 21 height 13
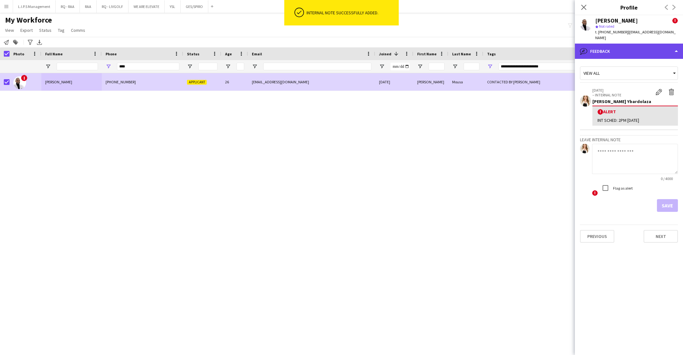
drag, startPoint x: 654, startPoint y: 38, endPoint x: 653, endPoint y: 43, distance: 4.7
click at [653, 44] on div "bubble-pencil Feedback" at bounding box center [629, 51] width 108 height 15
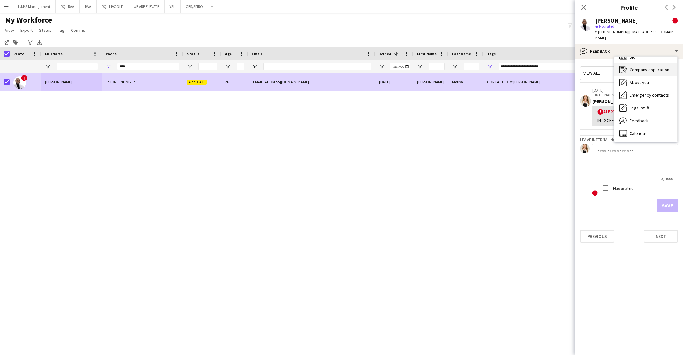
click at [652, 68] on div "Company application Company application" at bounding box center [645, 69] width 63 height 13
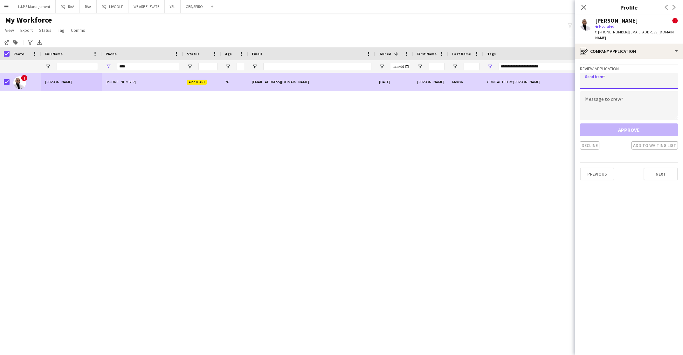
click at [622, 73] on input "email" at bounding box center [629, 81] width 98 height 16
paste input "**********"
type input "**********"
click at [617, 101] on textarea at bounding box center [629, 105] width 98 height 29
paste textarea "**********"
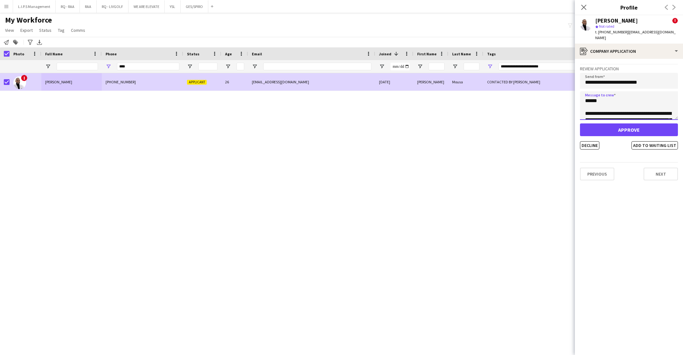
scroll to position [461, 0]
type textarea "**********"
click at [653, 141] on button "Add to waiting list" at bounding box center [654, 145] width 46 height 8
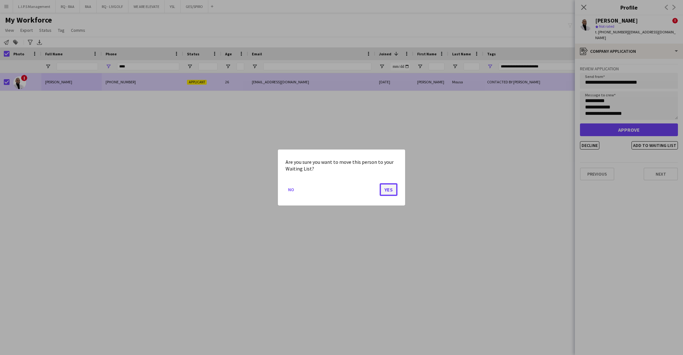
click at [397, 184] on button "Yes" at bounding box center [388, 189] width 18 height 13
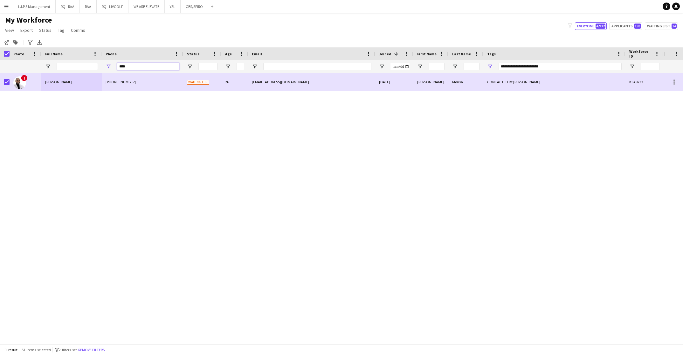
drag, startPoint x: 152, startPoint y: 65, endPoint x: 54, endPoint y: 63, distance: 97.6
click at [54, 65] on div at bounding box center [442, 66] width 885 height 13
click at [86, 352] on button "Remove filters" at bounding box center [91, 349] width 29 height 7
click at [136, 66] on input "****" at bounding box center [148, 67] width 62 height 8
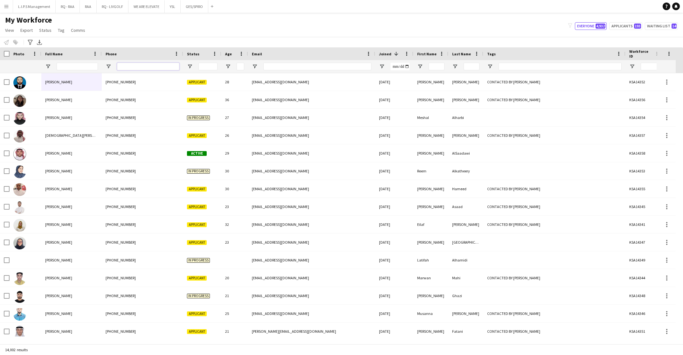
click at [136, 66] on input "Phone Filter Input" at bounding box center [148, 67] width 62 height 8
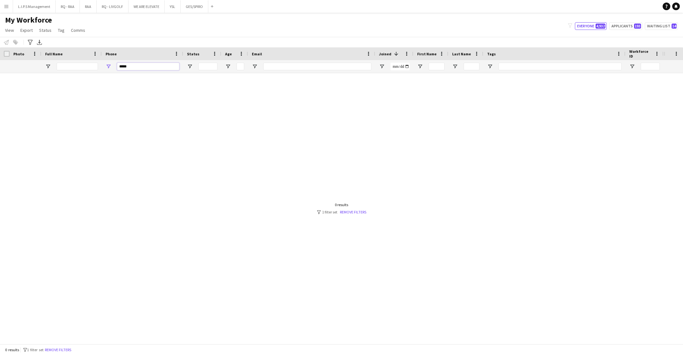
drag, startPoint x: 166, startPoint y: 63, endPoint x: 101, endPoint y: 51, distance: 65.7
click at [79, 64] on div at bounding box center [442, 66] width 885 height 13
type input "*"
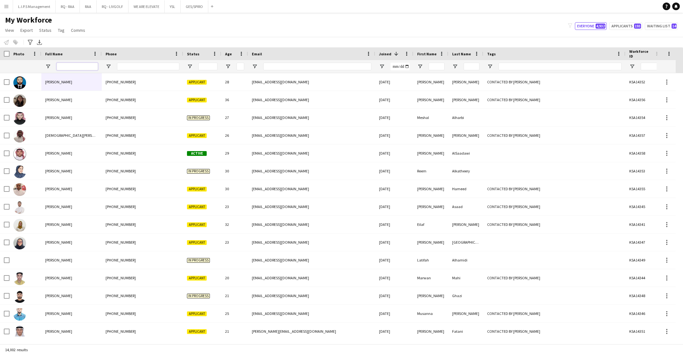
click at [86, 67] on input "Full Name Filter Input" at bounding box center [77, 67] width 41 height 8
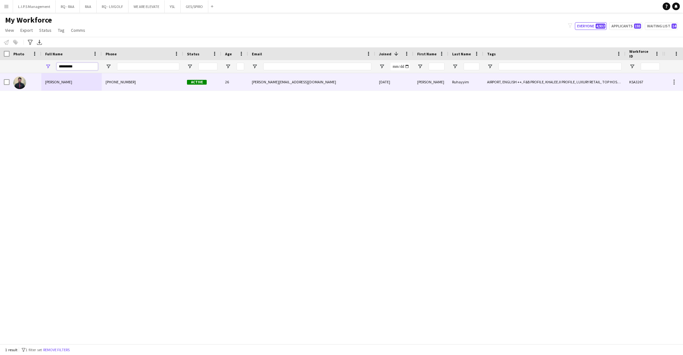
type input "*********"
click at [61, 83] on span "Osama Ruhayyim" at bounding box center [58, 81] width 27 height 5
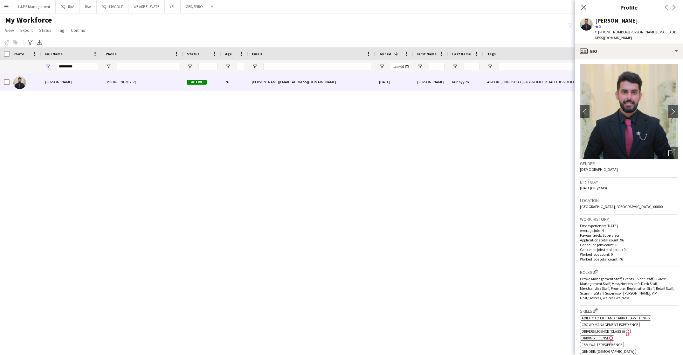
scroll to position [238, 0]
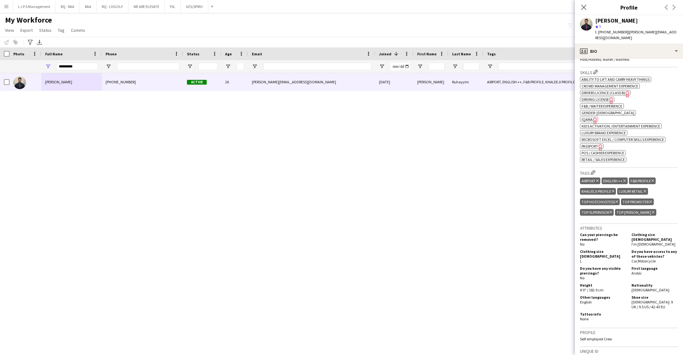
click at [585, 117] on span "IQAMA" at bounding box center [586, 119] width 11 height 5
click at [144, 68] on input "Phone Filter Input" at bounding box center [148, 67] width 62 height 8
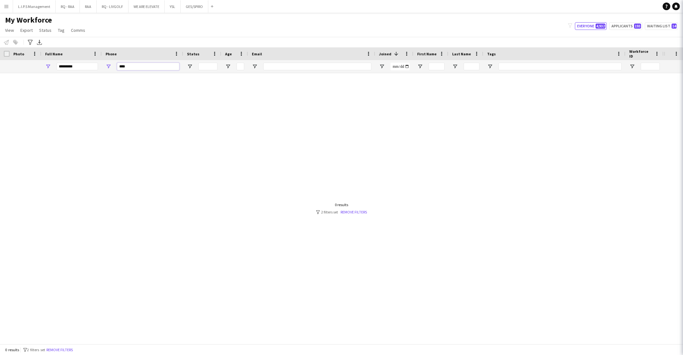
type input "****"
drag, startPoint x: 89, startPoint y: 68, endPoint x: 43, endPoint y: 58, distance: 47.0
click at [43, 58] on div "Workforce Details Photo Full Name 1" at bounding box center [442, 60] width 885 height 26
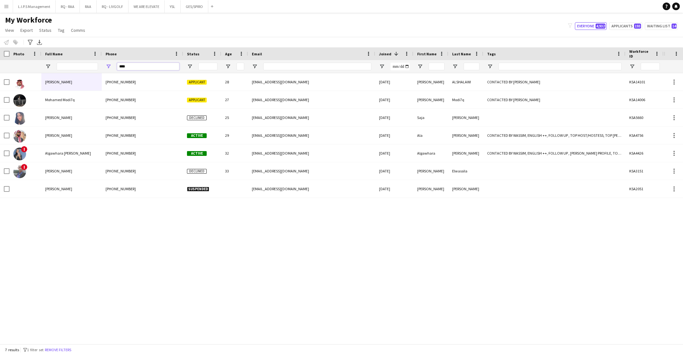
click at [117, 66] on input "****" at bounding box center [148, 67] width 62 height 8
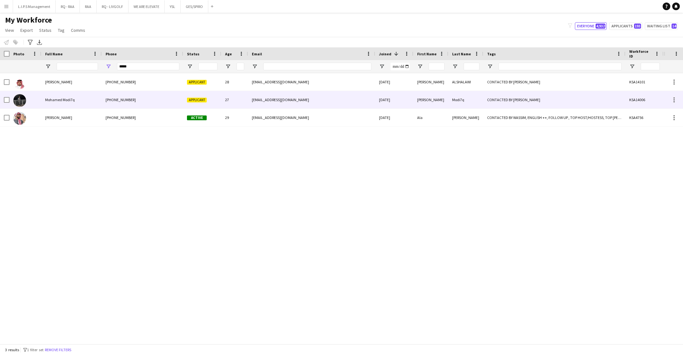
click at [153, 99] on div "+966573035113" at bounding box center [142, 99] width 81 height 17
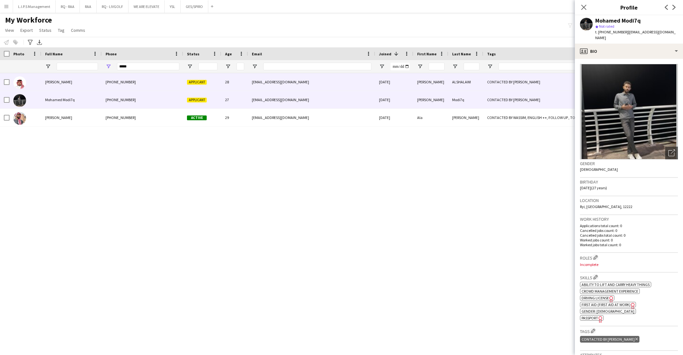
click at [151, 82] on div "+966501630351" at bounding box center [142, 81] width 81 height 17
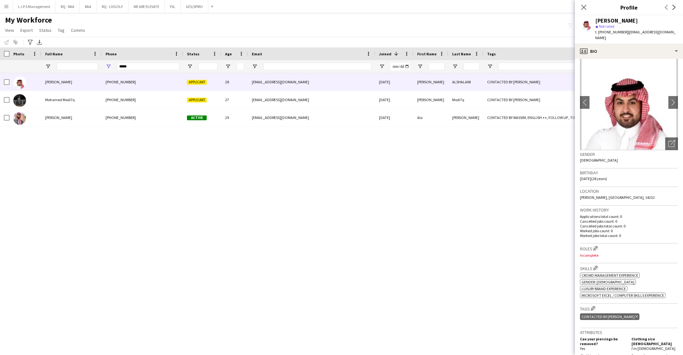
scroll to position [0, 0]
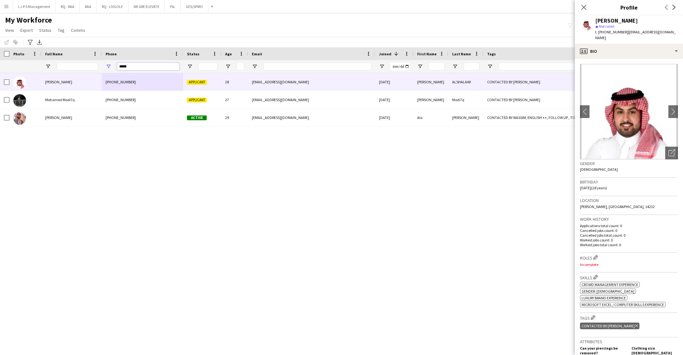
drag, startPoint x: 162, startPoint y: 67, endPoint x: 38, endPoint y: 67, distance: 124.9
click at [38, 67] on div at bounding box center [442, 66] width 885 height 13
paste input "****"
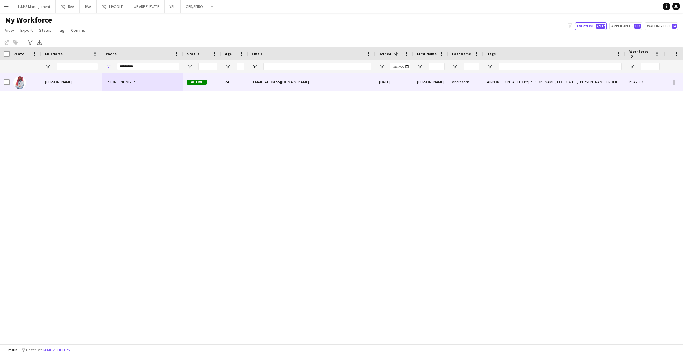
click at [68, 84] on span "abdullah aboraseen" at bounding box center [58, 81] width 27 height 5
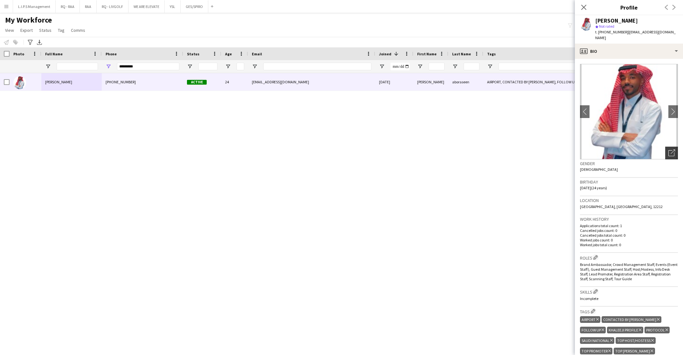
click at [665, 147] on div "Open photos pop-in" at bounding box center [671, 153] width 13 height 13
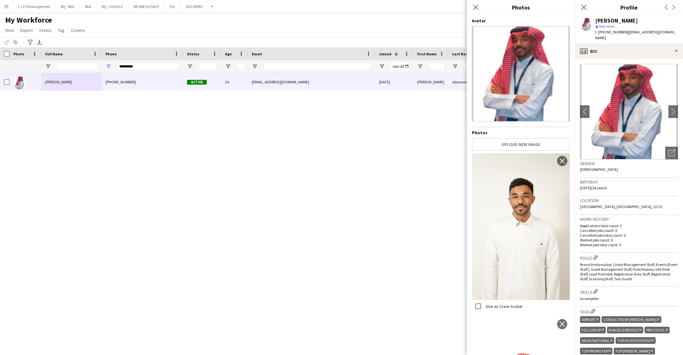
scroll to position [121, 0]
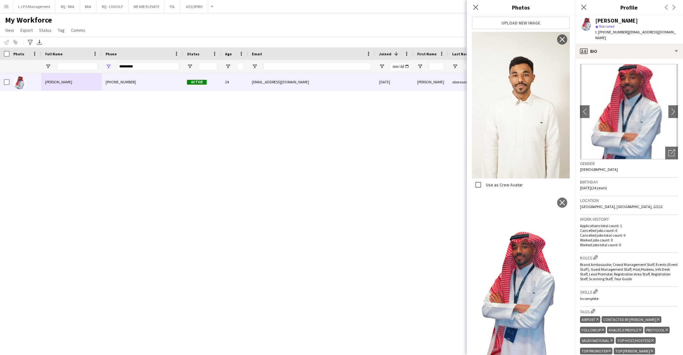
click at [604, 29] on div "star Not rated" at bounding box center [636, 27] width 83 height 6
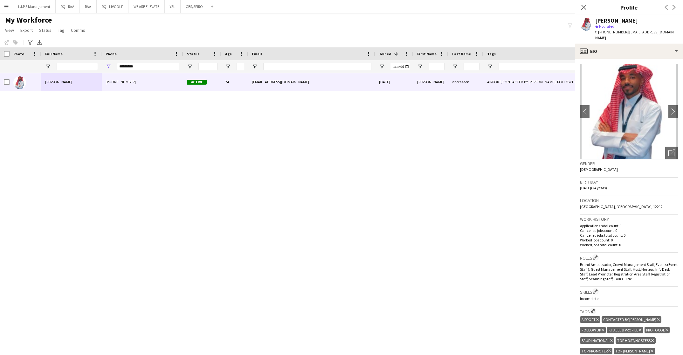
click at [606, 31] on span "t. +9660583054846" at bounding box center [611, 32] width 33 height 5
copy span "9660583054846"
paste input "Phone Filter Input"
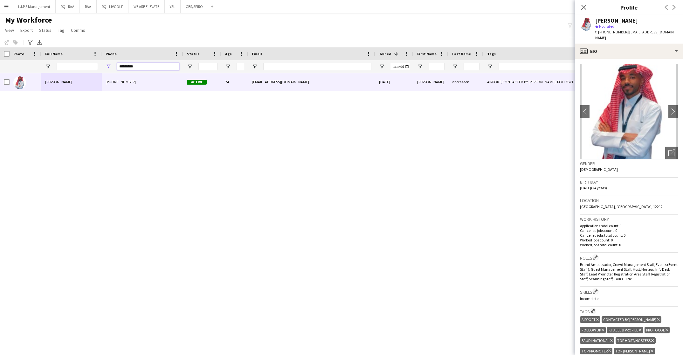
drag, startPoint x: 153, startPoint y: 67, endPoint x: 62, endPoint y: 66, distance: 90.6
click at [62, 66] on div at bounding box center [442, 66] width 885 height 13
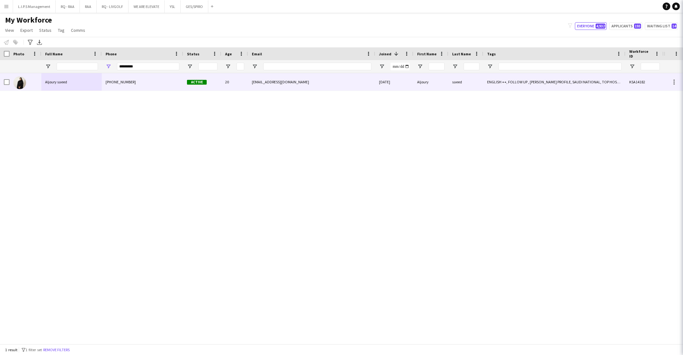
click at [81, 77] on div "Aljoury saeed" at bounding box center [71, 81] width 60 height 17
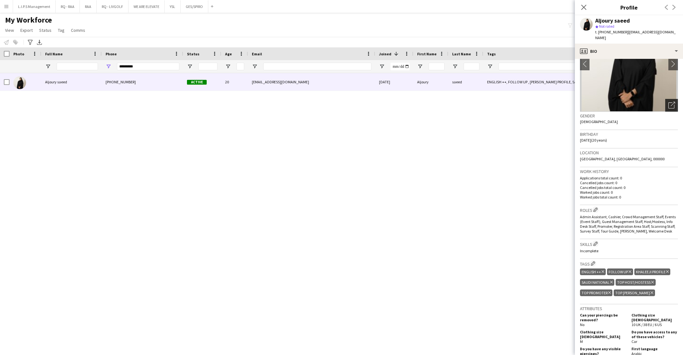
scroll to position [48, 0]
click at [668, 102] on icon "Open photos pop-in" at bounding box center [671, 105] width 7 height 7
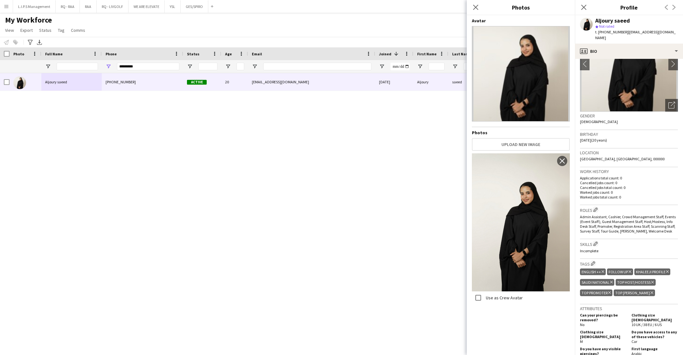
click at [607, 33] on span "t. +966540967204" at bounding box center [611, 32] width 33 height 5
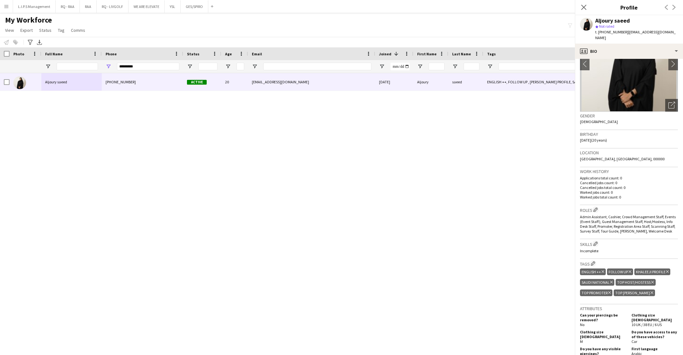
click at [607, 33] on span "t. +966540967204" at bounding box center [611, 32] width 33 height 5
drag, startPoint x: 166, startPoint y: 70, endPoint x: 148, endPoint y: 68, distance: 17.6
click at [113, 72] on div "*********" at bounding box center [142, 66] width 81 height 13
drag, startPoint x: 149, startPoint y: 68, endPoint x: 81, endPoint y: 67, distance: 68.0
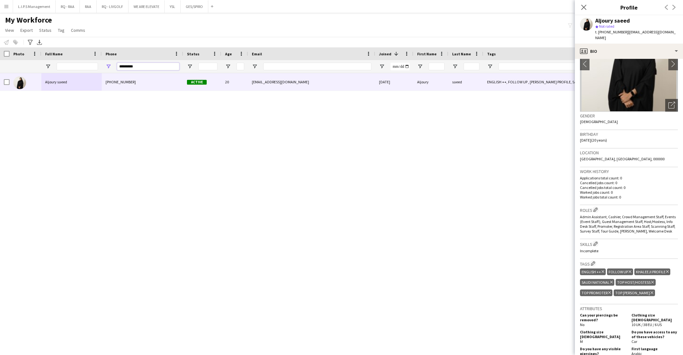
click at [81, 67] on div at bounding box center [442, 66] width 885 height 13
paste input "Phone Filter Input"
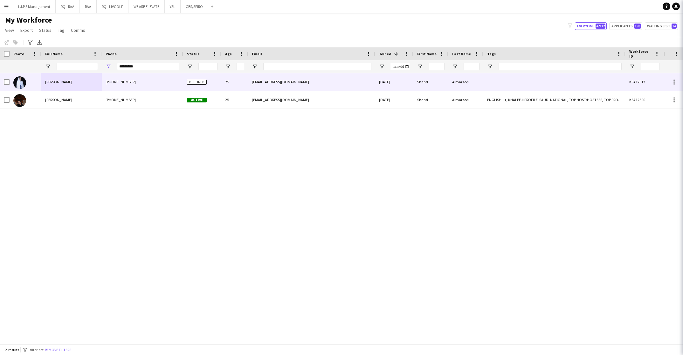
drag, startPoint x: 84, startPoint y: 78, endPoint x: 353, endPoint y: 72, distance: 268.6
click at [85, 82] on div "Shahd Almarzoqi" at bounding box center [71, 81] width 60 height 17
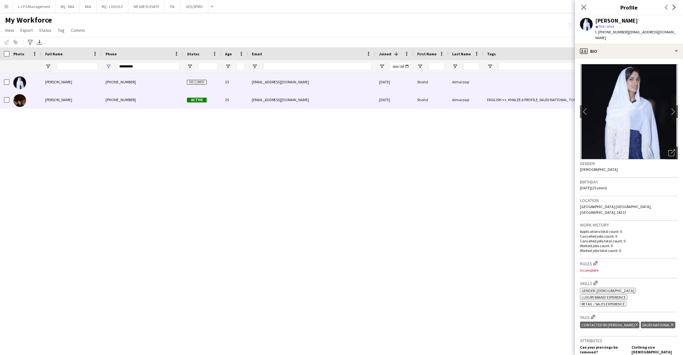
drag, startPoint x: 419, startPoint y: 96, endPoint x: 649, endPoint y: 116, distance: 231.7
click at [420, 96] on div "Shahd" at bounding box center [430, 99] width 35 height 17
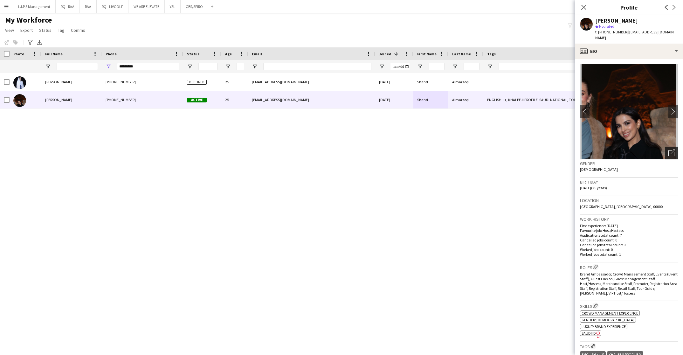
click at [665, 147] on div "Open photos pop-in" at bounding box center [671, 153] width 13 height 13
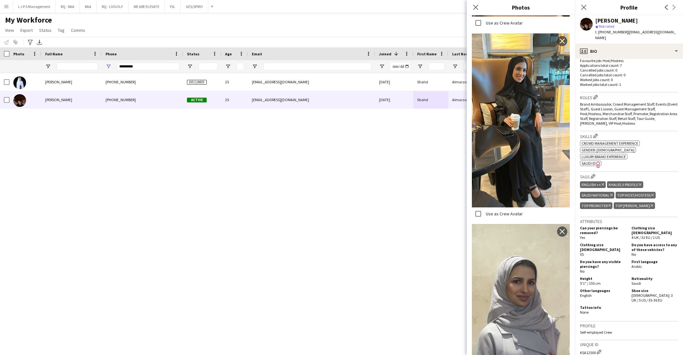
scroll to position [191, 0]
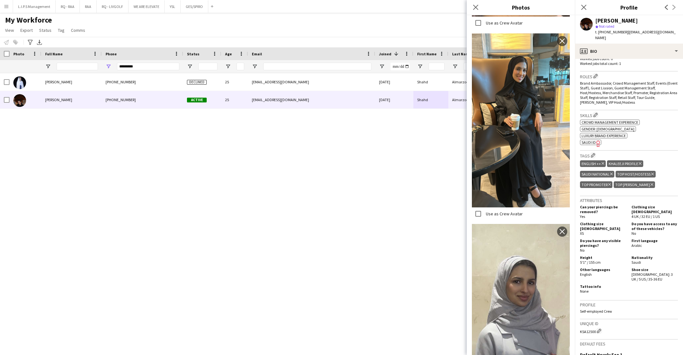
click at [589, 140] on span "SAUDI ID" at bounding box center [588, 142] width 14 height 5
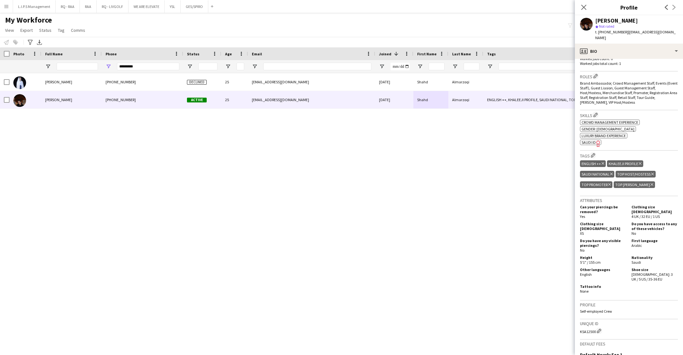
click at [608, 33] on span "t. +966555737608" at bounding box center [611, 32] width 33 height 5
click at [606, 45] on div "profile Bio" at bounding box center [629, 51] width 108 height 15
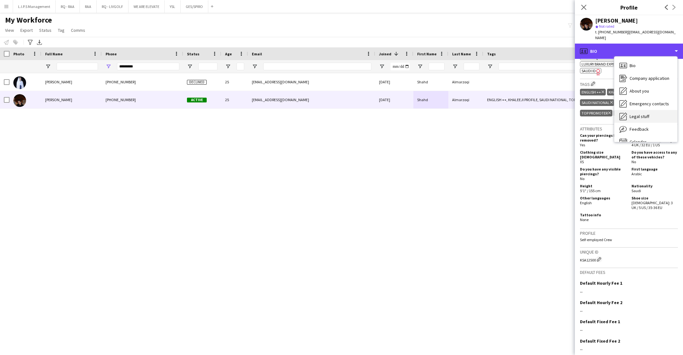
scroll to position [279, 0]
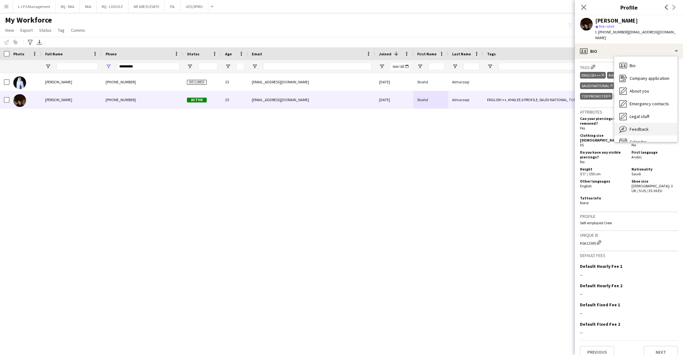
click at [645, 123] on div "Feedback Feedback" at bounding box center [645, 129] width 63 height 13
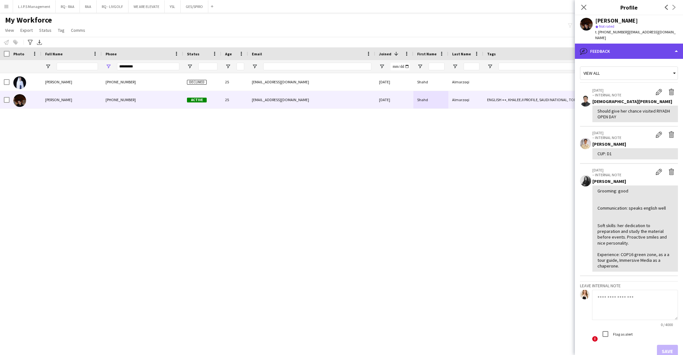
click at [641, 44] on div "bubble-pencil Feedback" at bounding box center [629, 51] width 108 height 15
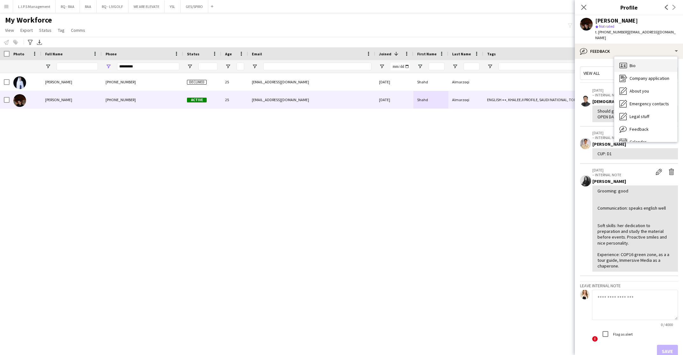
click at [637, 59] on div "Bio Bio" at bounding box center [645, 65] width 63 height 13
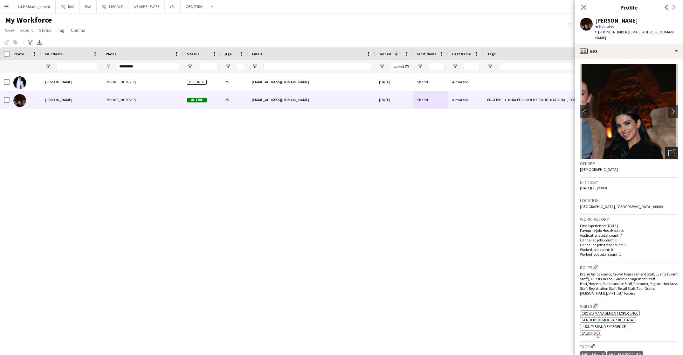
click at [668, 149] on icon "Open photos pop-in" at bounding box center [671, 152] width 7 height 7
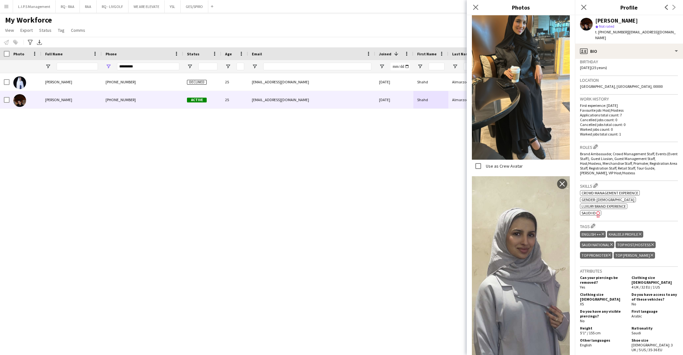
scroll to position [143, 0]
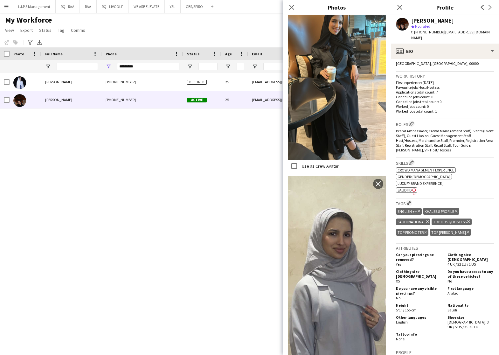
click at [408, 188] on span "SAUDI ID" at bounding box center [404, 190] width 14 height 5
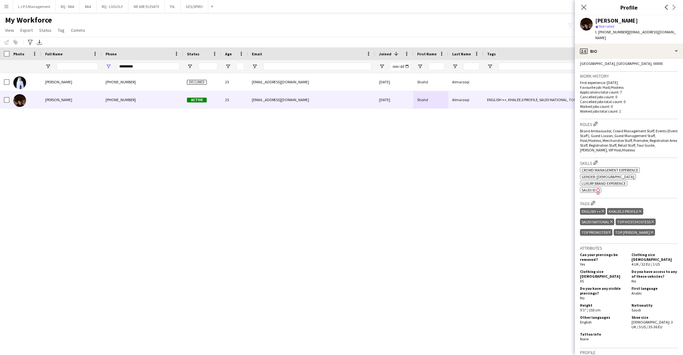
click at [609, 20] on div "Shahd Almarzoqi" at bounding box center [616, 21] width 43 height 6
click at [608, 20] on div "Shahd Almarzoqi" at bounding box center [616, 21] width 43 height 6
drag, startPoint x: 158, startPoint y: 67, endPoint x: 28, endPoint y: 68, distance: 130.0
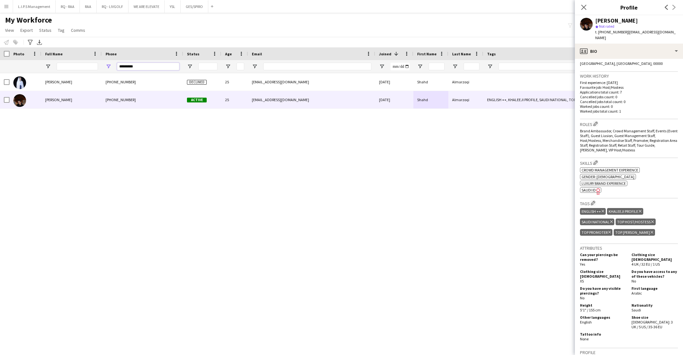
click at [25, 71] on div at bounding box center [442, 66] width 885 height 13
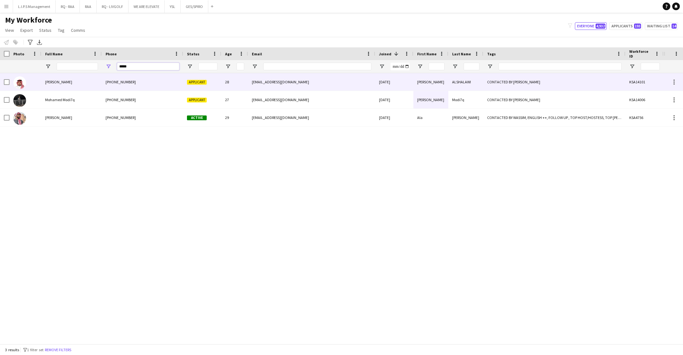
type input "*****"
click at [90, 86] on div "SALMAN ALSHALAWI" at bounding box center [71, 81] width 60 height 17
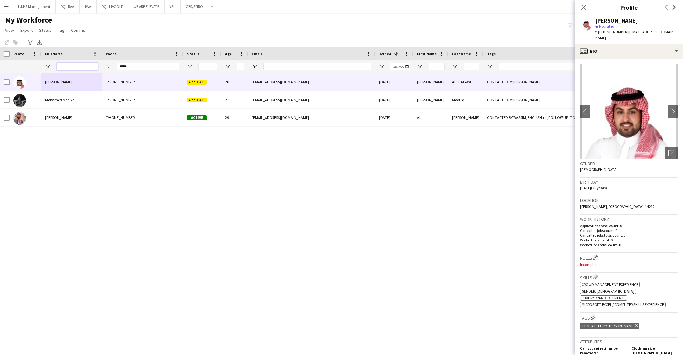
drag, startPoint x: 93, startPoint y: 64, endPoint x: 100, endPoint y: 64, distance: 7.3
click at [93, 64] on input "Full Name Filter Input" at bounding box center [77, 67] width 41 height 8
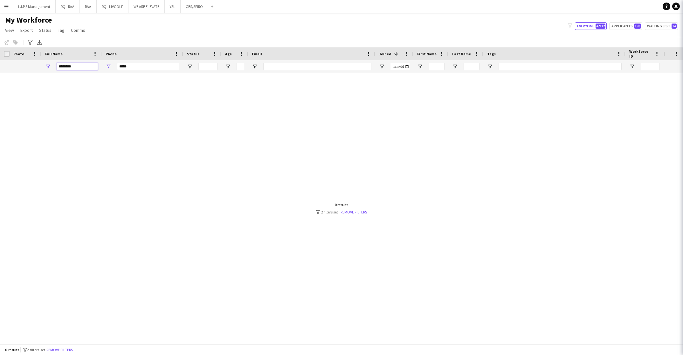
type input "********"
drag, startPoint x: 139, startPoint y: 63, endPoint x: 90, endPoint y: 58, distance: 49.2
click at [91, 58] on div "Workforce Details Photo Full Name 1" at bounding box center [442, 60] width 885 height 26
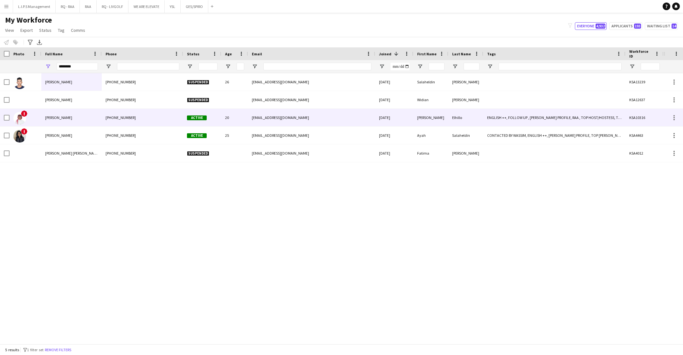
click at [100, 122] on div "[PERSON_NAME]" at bounding box center [71, 117] width 60 height 17
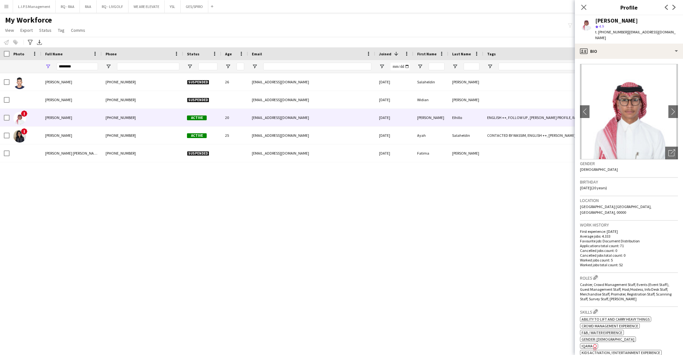
scroll to position [143, 0]
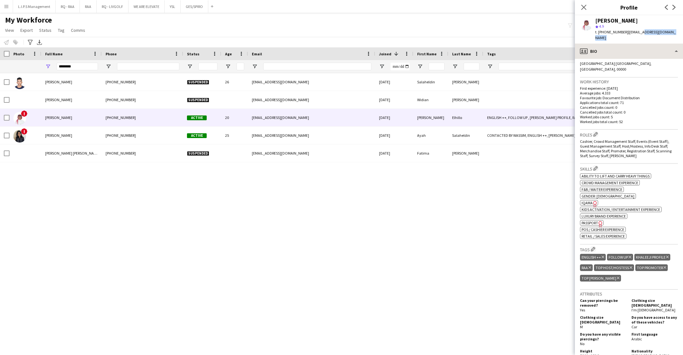
click at [637, 37] on app-crew-profile "Close pop-in Profile Previous Next Salah Elhillo star 4.9 t. +966509094790 | sa…" at bounding box center [629, 177] width 108 height 355
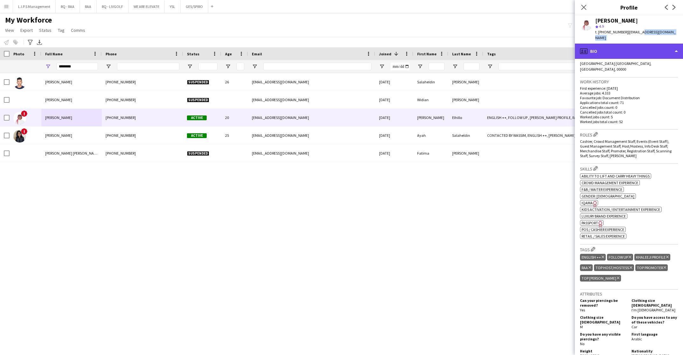
click at [637, 44] on div "profile Bio" at bounding box center [629, 51] width 108 height 15
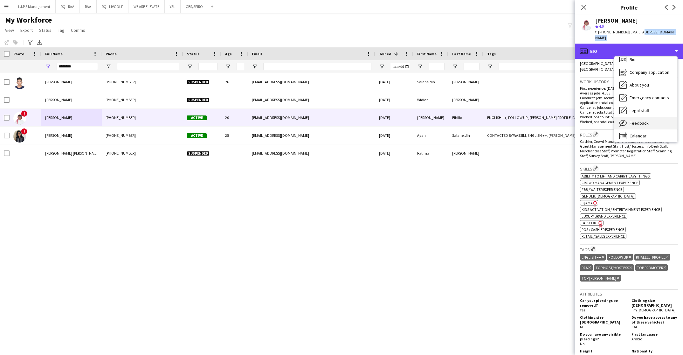
scroll to position [9, 0]
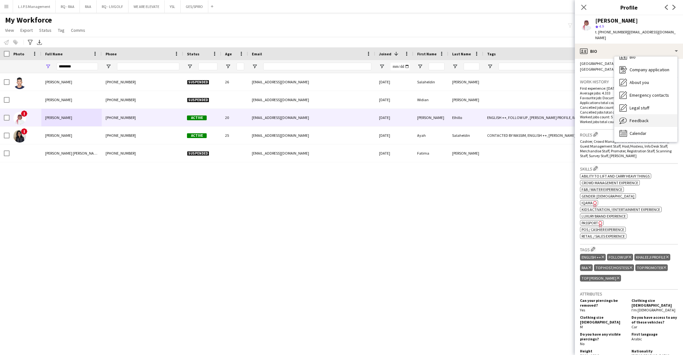
click at [647, 114] on div "Feedback Feedback" at bounding box center [645, 120] width 63 height 13
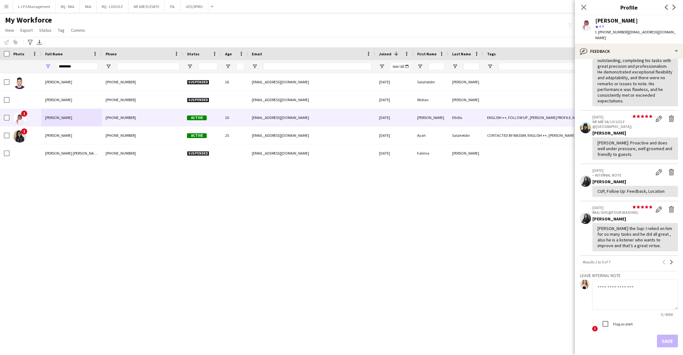
scroll to position [143, 0]
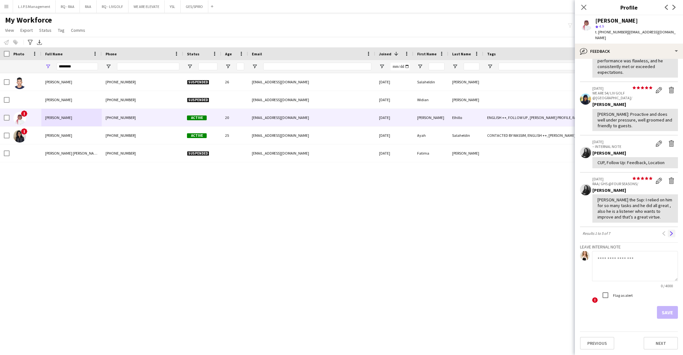
click at [667, 237] on button "Next" at bounding box center [671, 233] width 8 height 8
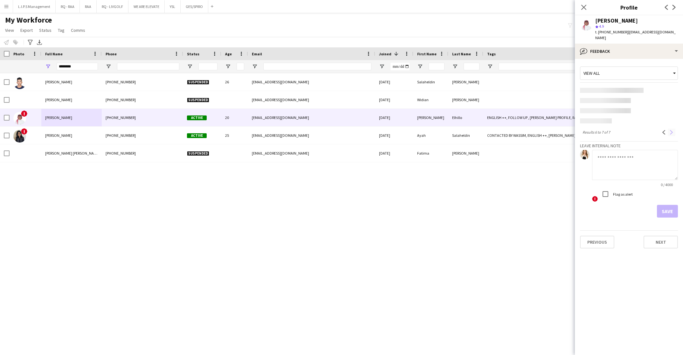
scroll to position [0, 0]
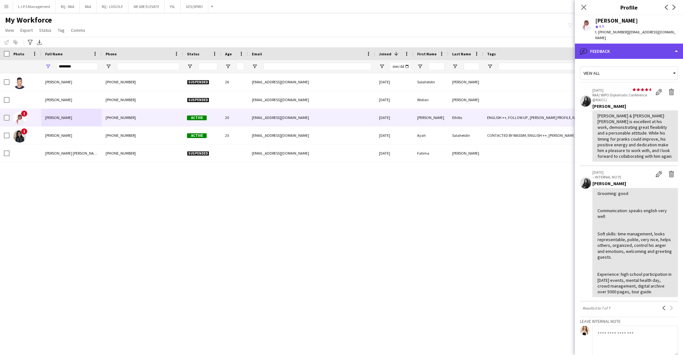
click at [646, 47] on div "bubble-pencil Feedback" at bounding box center [629, 51] width 108 height 15
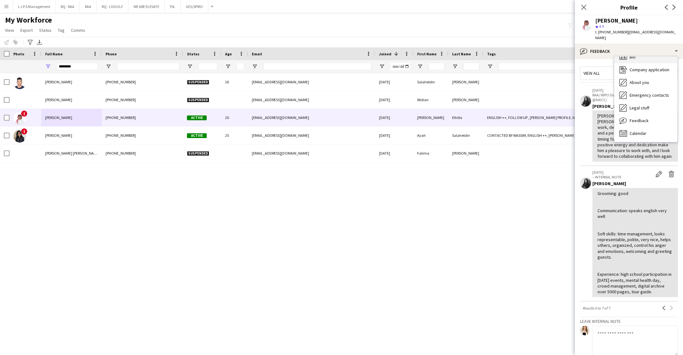
click at [646, 53] on div "Bio Bio" at bounding box center [645, 57] width 63 height 13
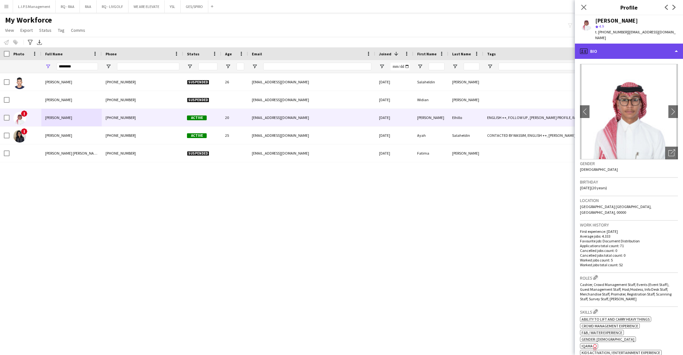
click at [646, 44] on div "profile Bio" at bounding box center [629, 51] width 108 height 15
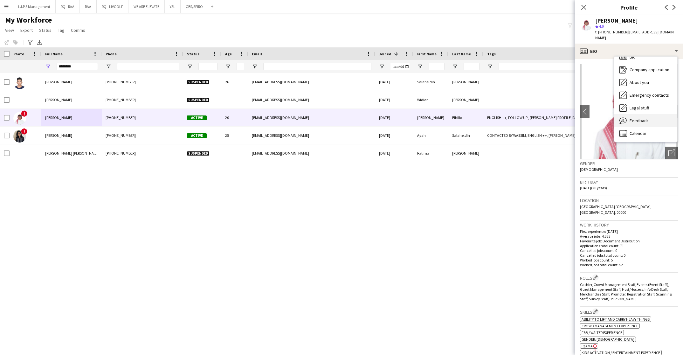
drag, startPoint x: 646, startPoint y: 107, endPoint x: 647, endPoint y: 112, distance: 5.6
click at [647, 112] on div "Bio Bio Company application Company application About you About you Emergency c…" at bounding box center [645, 99] width 63 height 85
click at [647, 118] on span "Feedback" at bounding box center [638, 121] width 19 height 6
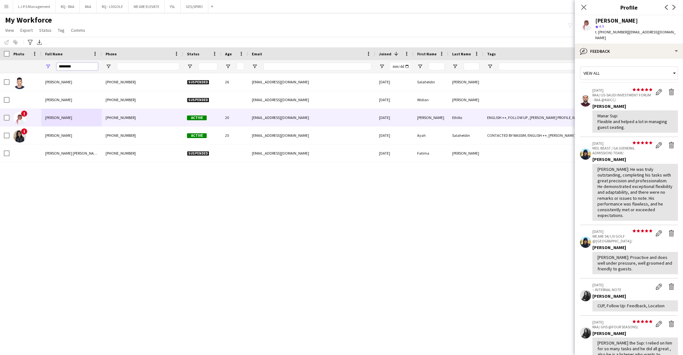
click at [5, 54] on div "Workforce Details Photo Full Name 1" at bounding box center [442, 60] width 885 height 26
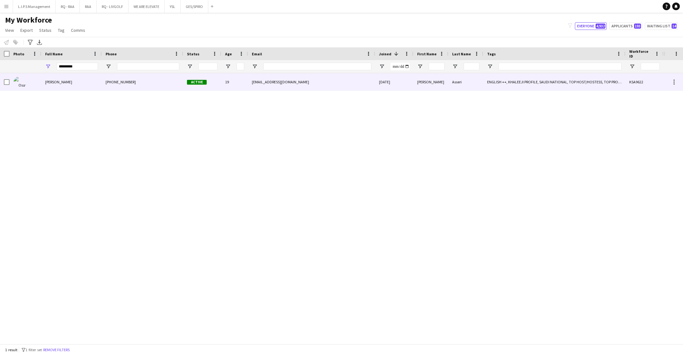
click at [111, 87] on div "+966556073511" at bounding box center [142, 81] width 81 height 17
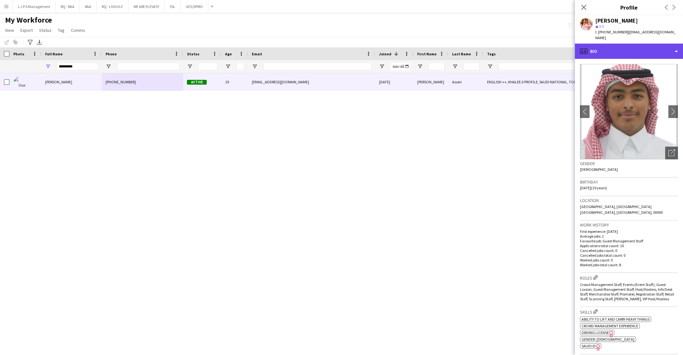
click at [639, 45] on div "profile Bio" at bounding box center [629, 51] width 108 height 15
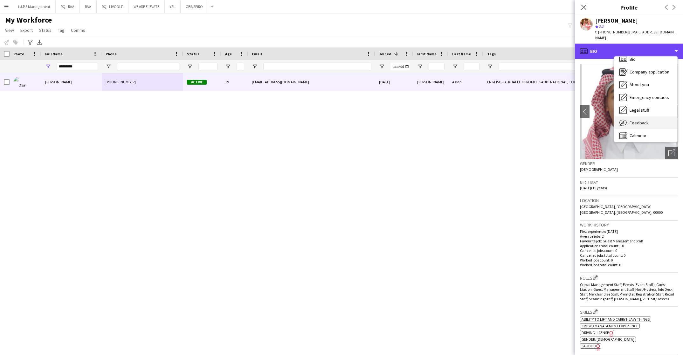
scroll to position [9, 0]
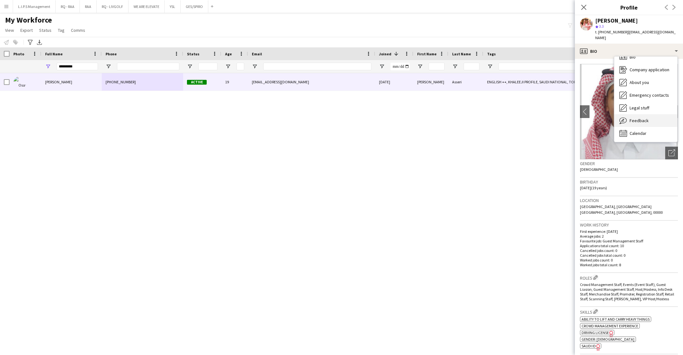
click at [643, 118] on span "Feedback" at bounding box center [638, 121] width 19 height 6
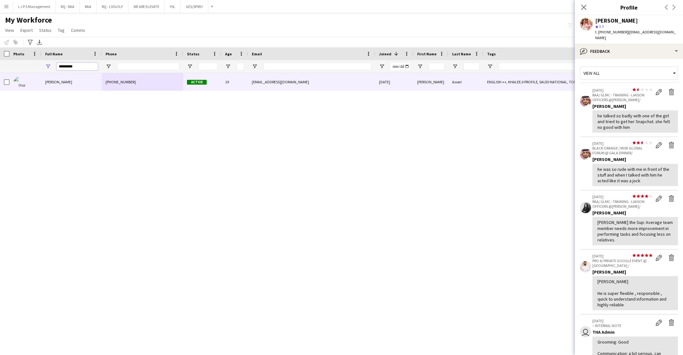
drag, startPoint x: 82, startPoint y: 67, endPoint x: 22, endPoint y: 56, distance: 61.1
click at [25, 56] on div "Workforce Details Photo Full Name 1" at bounding box center [442, 60] width 885 height 26
type input "*"
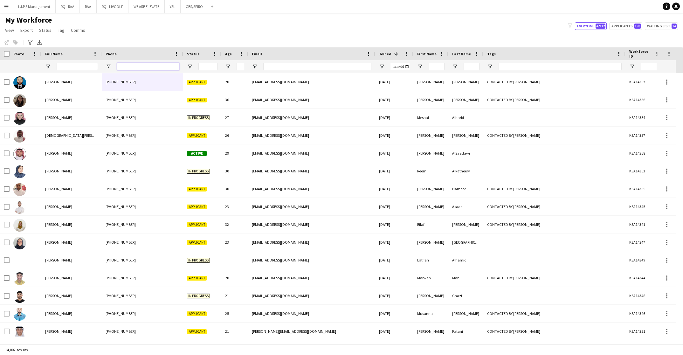
click at [143, 67] on input "Phone Filter Input" at bounding box center [148, 67] width 62 height 8
paste input "**********"
type input "**********"
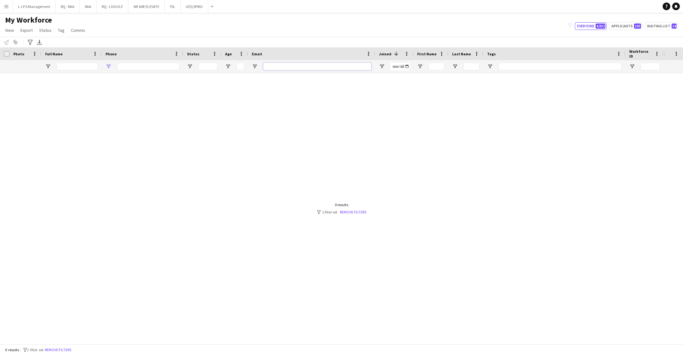
click at [279, 65] on input "Email Filter Input" at bounding box center [317, 67] width 108 height 8
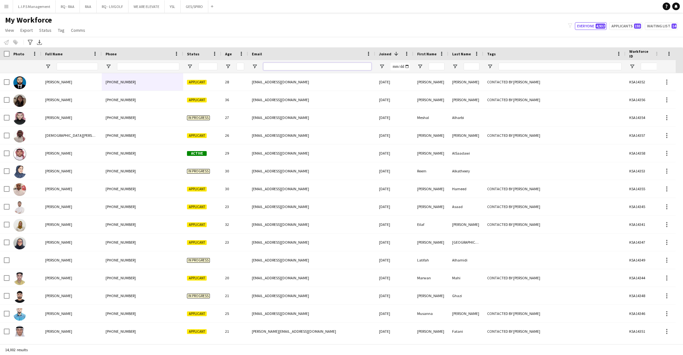
paste input "**********"
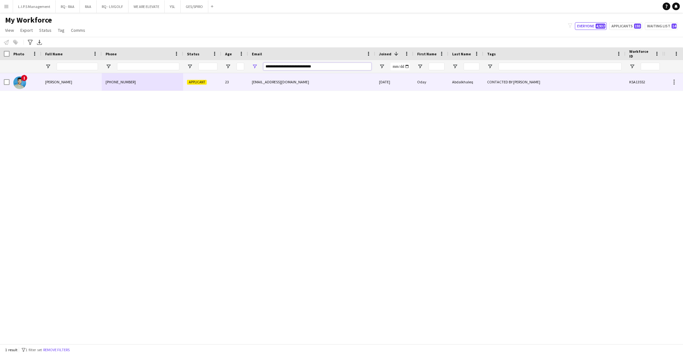
type input "**********"
click at [289, 78] on div "oday.abdulkhaleq123@gmail.com" at bounding box center [311, 81] width 127 height 17
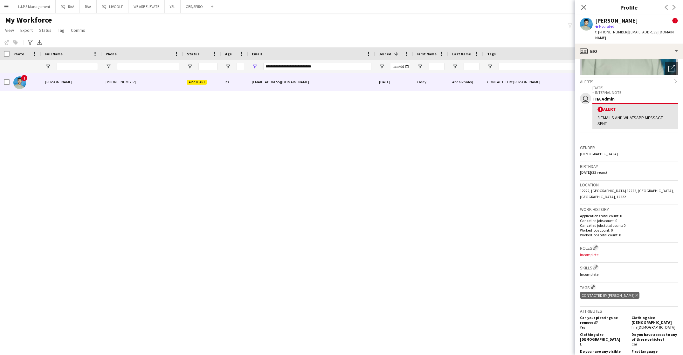
scroll to position [0, 0]
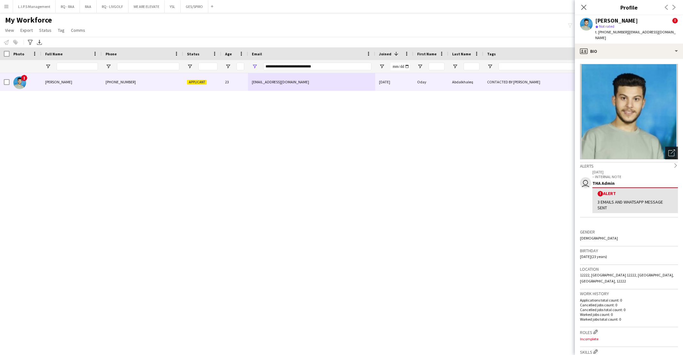
drag, startPoint x: 659, startPoint y: 149, endPoint x: 657, endPoint y: 146, distance: 3.9
click at [665, 149] on div "Open photos pop-in" at bounding box center [671, 153] width 13 height 13
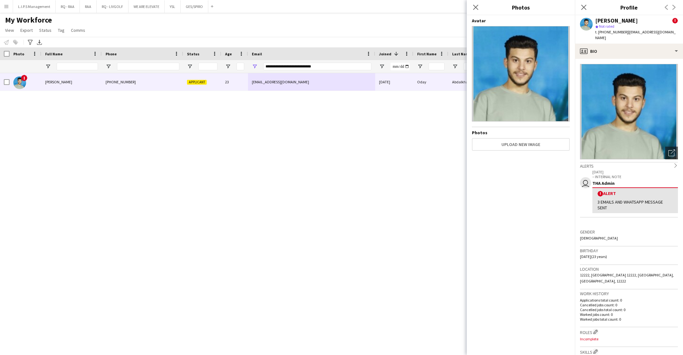
click at [611, 29] on div "t. +966530993837 | oday.abdulkhaleq123@gmail.com" at bounding box center [636, 34] width 83 height 11
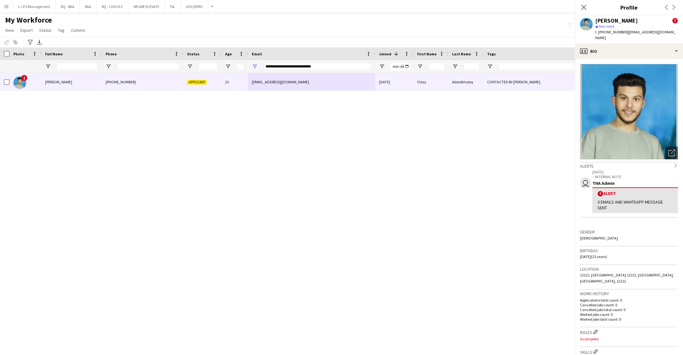
click at [611, 29] on div "t. +966530993837 | oday.abdulkhaleq123@gmail.com" at bounding box center [636, 34] width 83 height 11
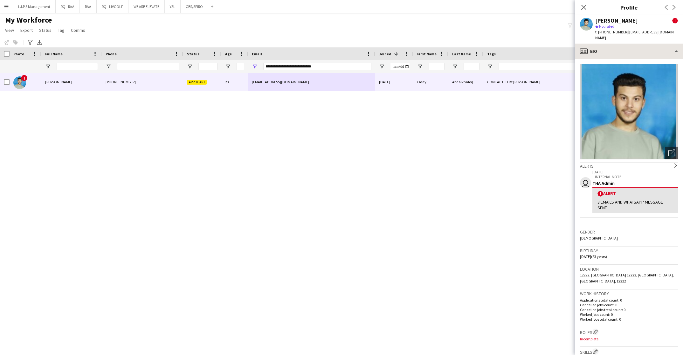
drag, startPoint x: 626, startPoint y: 43, endPoint x: 626, endPoint y: 48, distance: 5.4
click at [626, 48] on app-crew-profile "Close pop-in Profile Previous Next Oday Abdalkhaleq ! star Not rated t. +966530…" at bounding box center [629, 177] width 108 height 355
click at [626, 48] on div "profile Bio" at bounding box center [629, 51] width 108 height 15
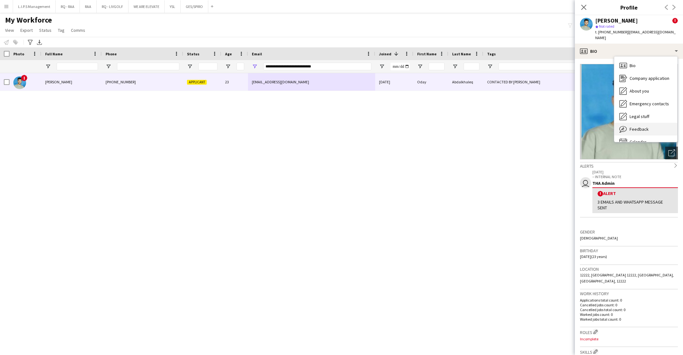
click at [629, 128] on div "Feedback Feedback" at bounding box center [645, 129] width 63 height 13
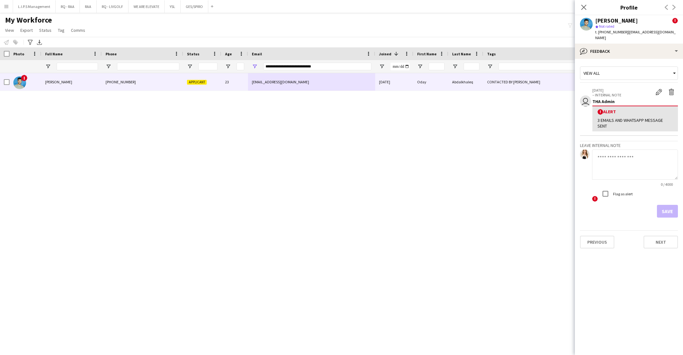
click at [620, 154] on textarea at bounding box center [635, 164] width 86 height 30
type textarea "**********"
drag, startPoint x: 664, startPoint y: 211, endPoint x: 566, endPoint y: 131, distance: 126.4
click at [664, 211] on button "Save" at bounding box center [667, 211] width 21 height 13
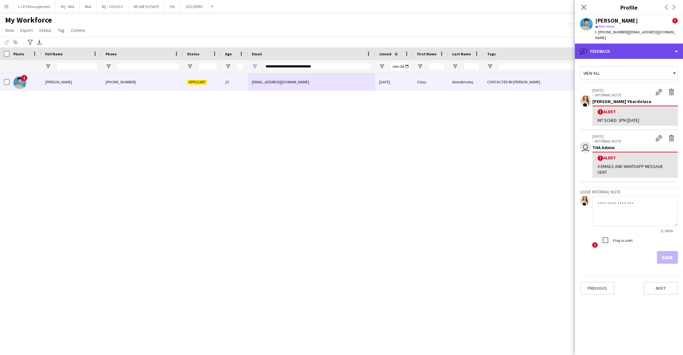
click at [632, 52] on div "bubble-pencil Feedback" at bounding box center [629, 51] width 108 height 15
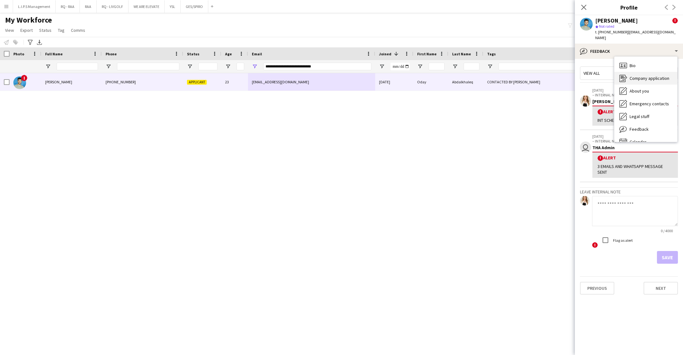
click at [646, 77] on span "Company application" at bounding box center [649, 78] width 40 height 6
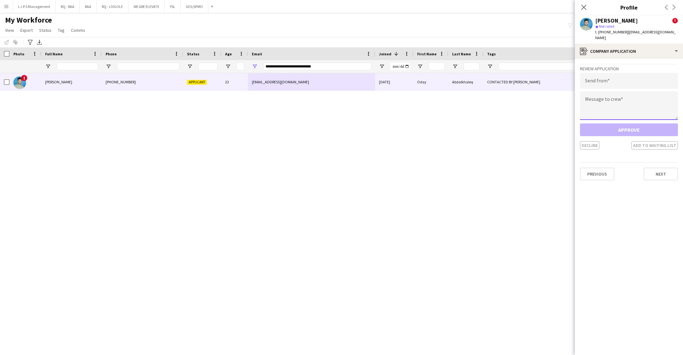
drag, startPoint x: 633, startPoint y: 117, endPoint x: 630, endPoint y: 103, distance: 14.6
click at [632, 107] on textarea at bounding box center [629, 105] width 98 height 29
paste textarea "**********"
type textarea "**********"
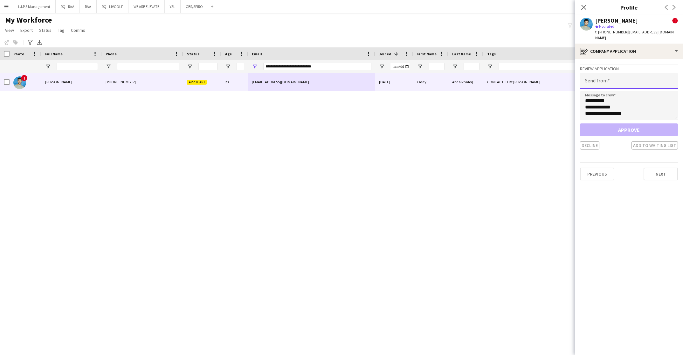
click at [639, 88] on input "email" at bounding box center [629, 81] width 98 height 16
paste input "**********"
type input "**********"
click at [651, 147] on button "Add to waiting list" at bounding box center [654, 145] width 46 height 8
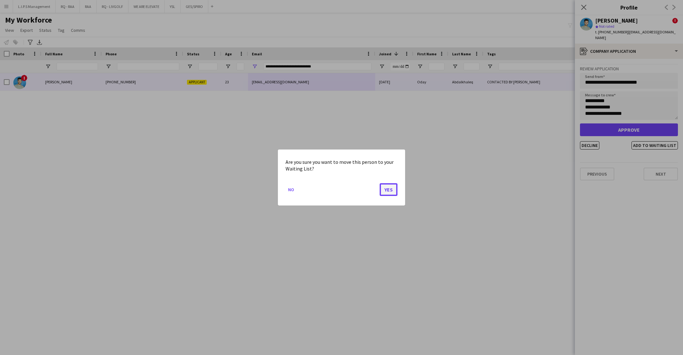
drag, startPoint x: 388, startPoint y: 189, endPoint x: 275, endPoint y: 24, distance: 200.2
click at [387, 189] on button "Yes" at bounding box center [388, 189] width 18 height 13
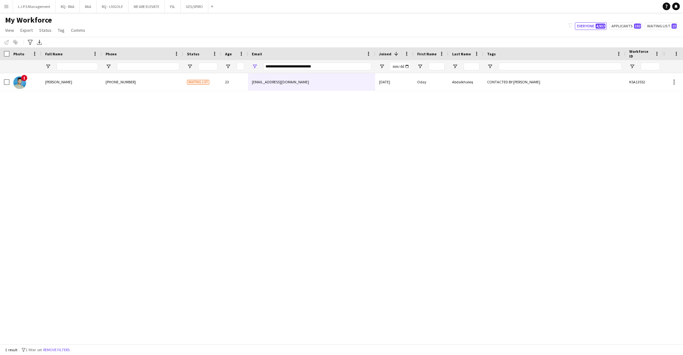
drag, startPoint x: 173, startPoint y: 62, endPoint x: 215, endPoint y: 68, distance: 43.0
click at [174, 62] on div at bounding box center [148, 66] width 62 height 13
drag, startPoint x: 180, startPoint y: 68, endPoint x: 172, endPoint y: 67, distance: 8.3
click at [180, 68] on div at bounding box center [142, 66] width 81 height 13
click at [173, 67] on input "Phone Filter Input" at bounding box center [148, 67] width 62 height 8
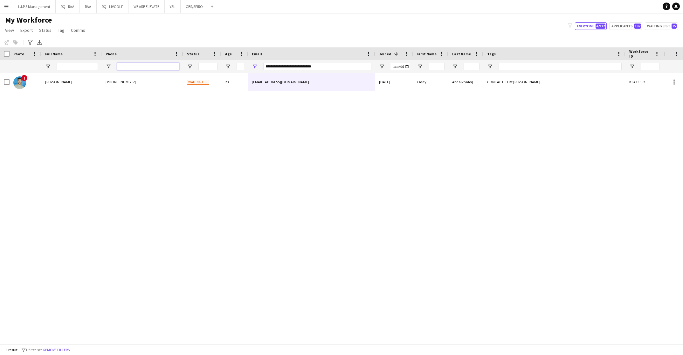
paste input "*********"
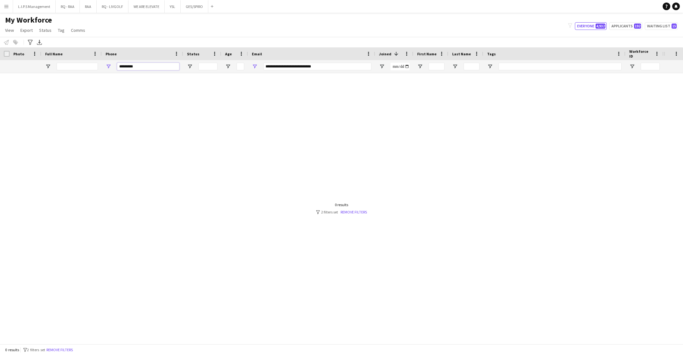
type input "*********"
drag, startPoint x: 322, startPoint y: 66, endPoint x: 198, endPoint y: 66, distance: 124.0
click at [198, 65] on div at bounding box center [442, 66] width 885 height 13
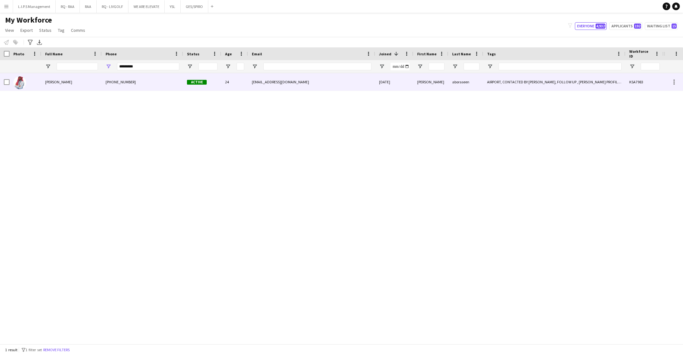
drag, startPoint x: 213, startPoint y: 80, endPoint x: 292, endPoint y: 82, distance: 79.8
click at [212, 80] on div "Active" at bounding box center [202, 81] width 38 height 17
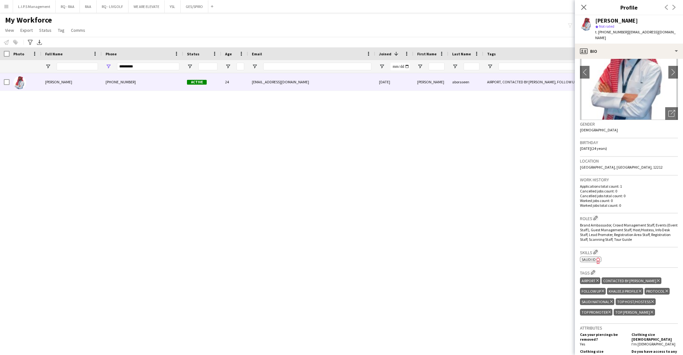
scroll to position [48, 0]
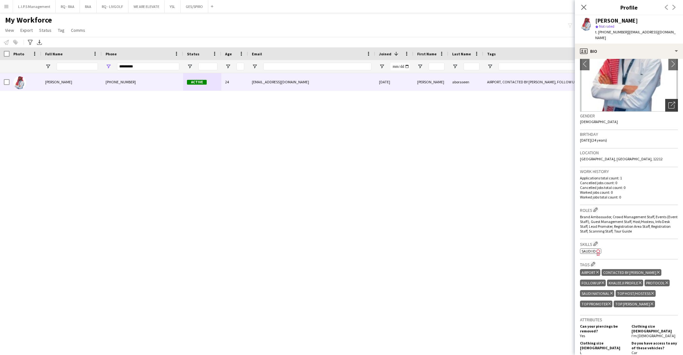
click at [665, 99] on div "Open photos pop-in" at bounding box center [671, 105] width 13 height 13
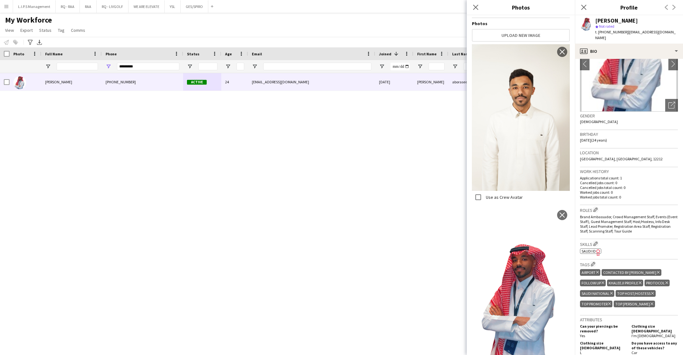
scroll to position [121, 0]
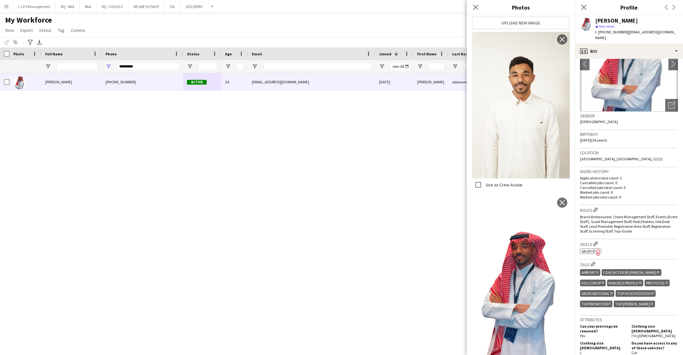
click at [591, 249] on span "SAUDI ID" at bounding box center [588, 251] width 14 height 5
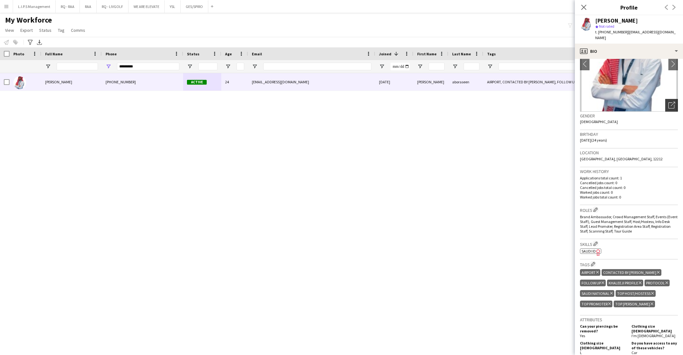
click at [670, 102] on icon at bounding box center [672, 104] width 4 height 4
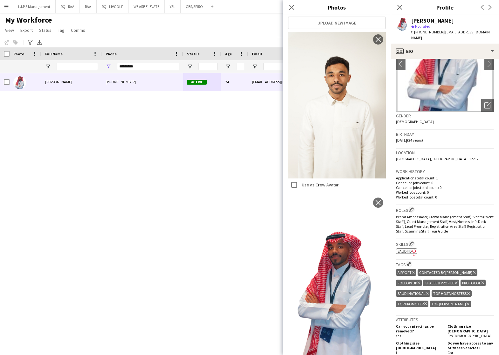
click at [427, 19] on div "abdullah aboraseen" at bounding box center [432, 21] width 43 height 6
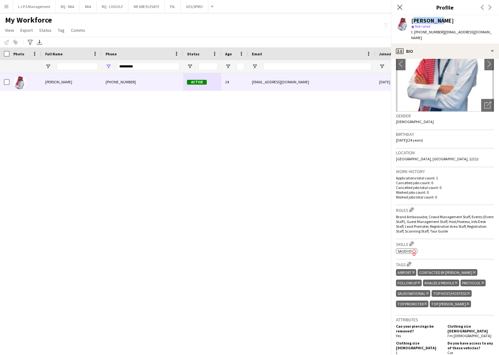
click at [427, 19] on div "abdullah aboraseen" at bounding box center [432, 21] width 43 height 6
drag, startPoint x: 171, startPoint y: 66, endPoint x: 22, endPoint y: 66, distance: 148.7
click at [22, 66] on div at bounding box center [442, 66] width 885 height 13
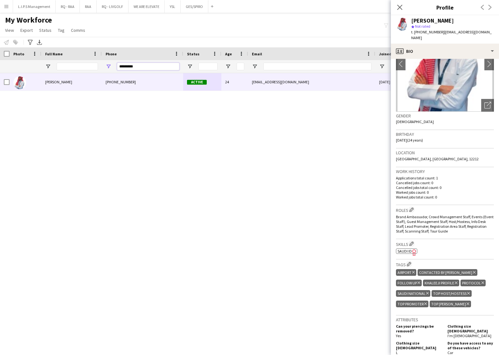
paste input "Phone Filter Input"
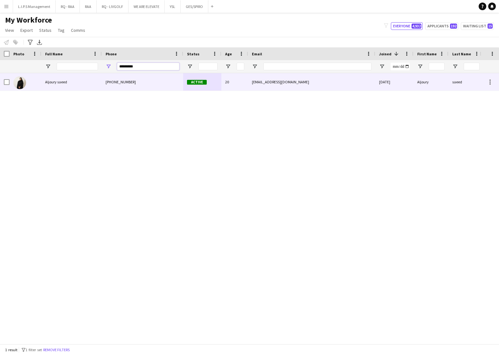
type input "*********"
click at [165, 77] on div "+966540967204" at bounding box center [142, 81] width 81 height 17
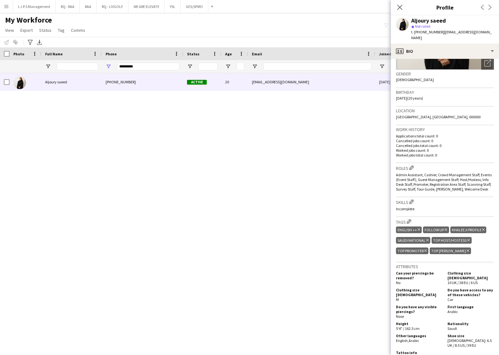
scroll to position [95, 0]
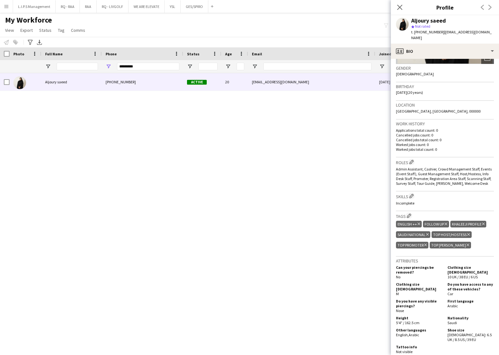
click at [423, 33] on span "t. +966540967204" at bounding box center [427, 32] width 33 height 5
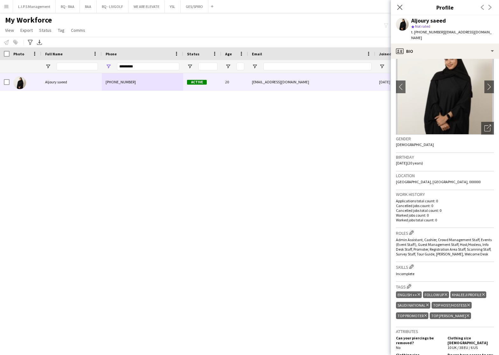
scroll to position [0, 0]
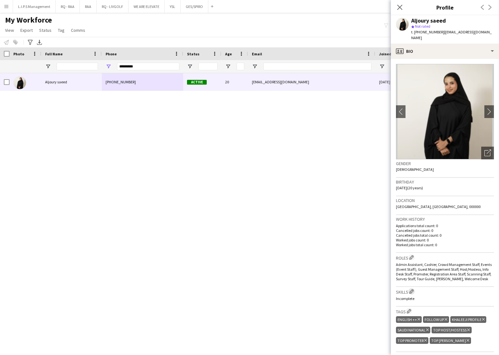
drag, startPoint x: 412, startPoint y: 289, endPoint x: 377, endPoint y: 171, distance: 122.8
click at [412, 289] on app-icon "Edit crew company skills" at bounding box center [411, 291] width 4 height 4
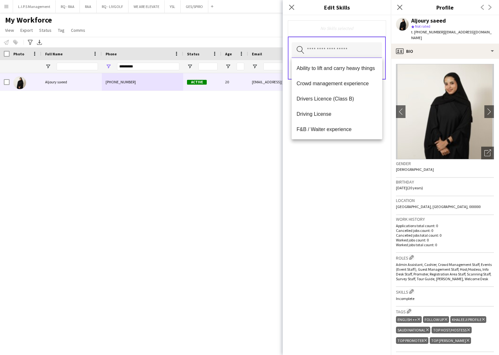
click at [336, 45] on input "text" at bounding box center [336, 50] width 90 height 16
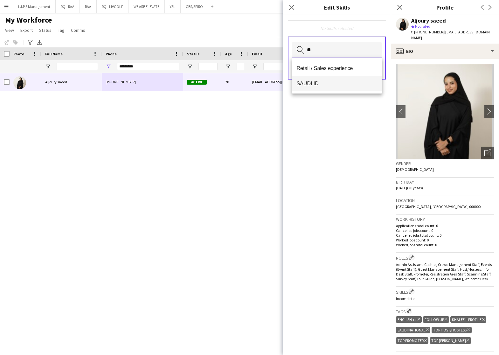
type input "**"
click at [333, 77] on mat-option "SAUDI ID" at bounding box center [336, 83] width 91 height 15
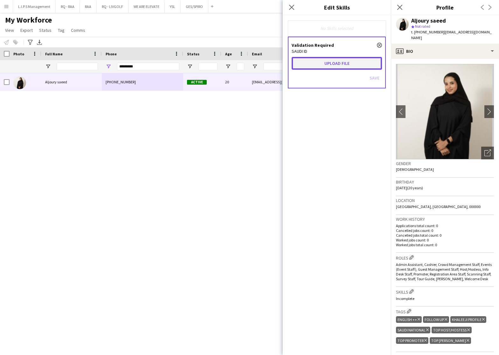
click at [338, 63] on button "Upload file" at bounding box center [336, 63] width 90 height 13
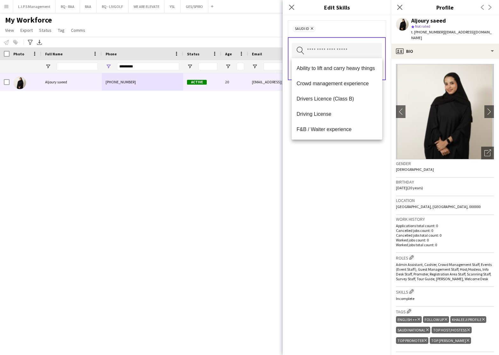
drag, startPoint x: 353, startPoint y: 177, endPoint x: 375, endPoint y: 92, distance: 88.7
click at [353, 175] on div "SAUDI ID Remove Search by skill name Save" at bounding box center [337, 184] width 108 height 339
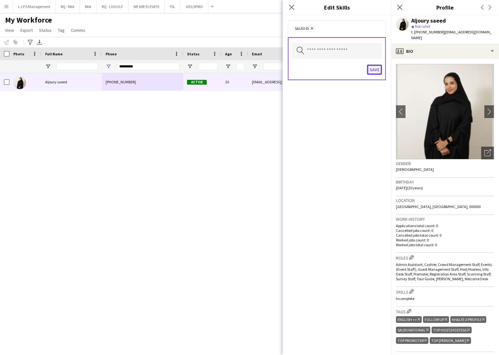
click at [374, 66] on button "Save" at bounding box center [374, 70] width 15 height 10
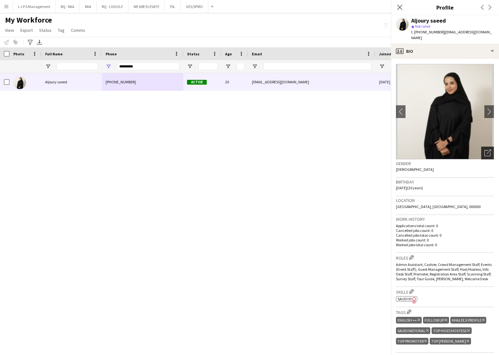
click at [481, 147] on div "Open photos pop-in" at bounding box center [487, 153] width 13 height 13
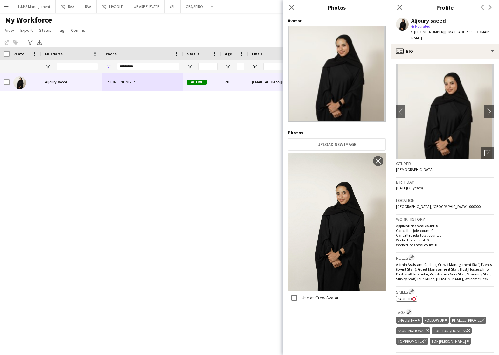
click at [410, 297] on span "SAUDI ID" at bounding box center [404, 298] width 14 height 5
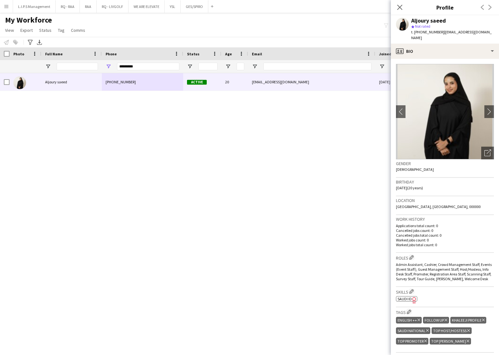
click at [433, 19] on div "Aljoury saeed" at bounding box center [428, 21] width 35 height 6
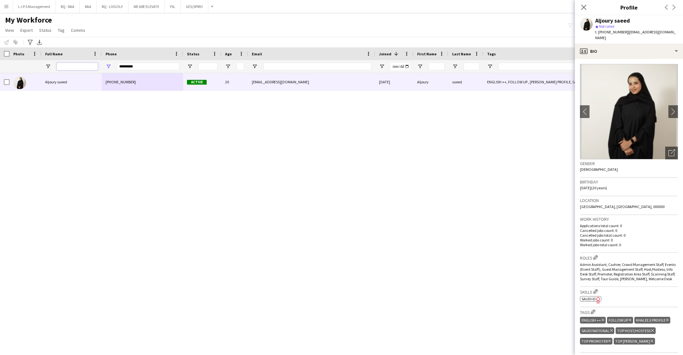
click at [91, 69] on input "Full Name Filter Input" at bounding box center [77, 67] width 41 height 8
type input "*"
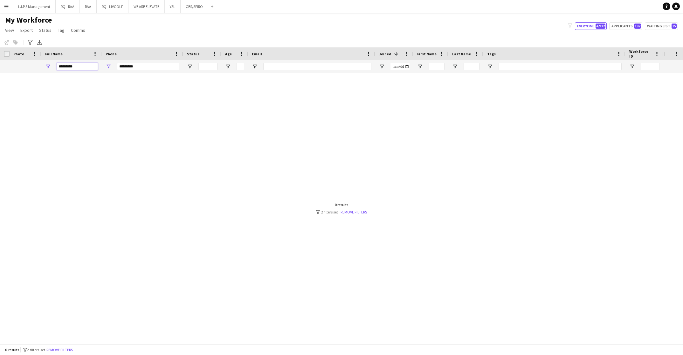
type input "*********"
drag, startPoint x: 144, startPoint y: 66, endPoint x: 86, endPoint y: 65, distance: 57.9
click at [86, 65] on div "*********" at bounding box center [442, 66] width 885 height 13
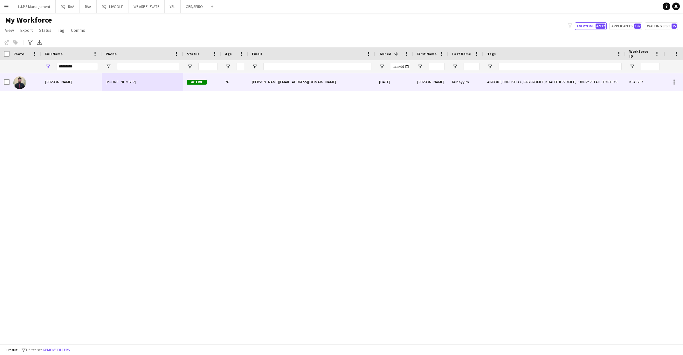
click at [90, 85] on div "Osama Ruhayyim" at bounding box center [71, 81] width 60 height 17
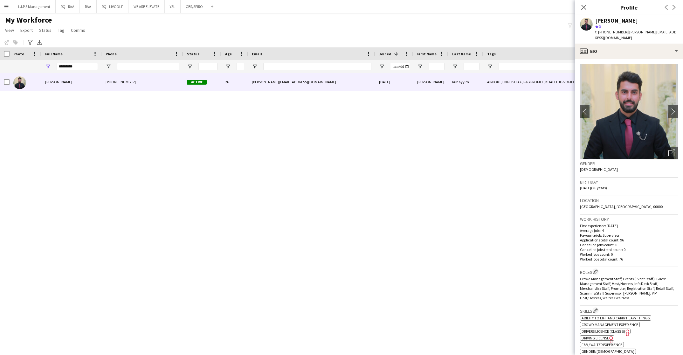
click at [671, 145] on app-crew-profile-bio "chevron-left chevron-right Open photos pop-in Gender Male Birthday 06-11-1998 (…" at bounding box center [629, 207] width 108 height 296
click at [668, 147] on div "Open photos pop-in" at bounding box center [671, 153] width 13 height 13
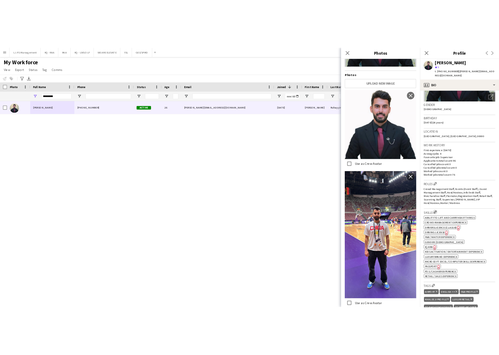
scroll to position [95, 0]
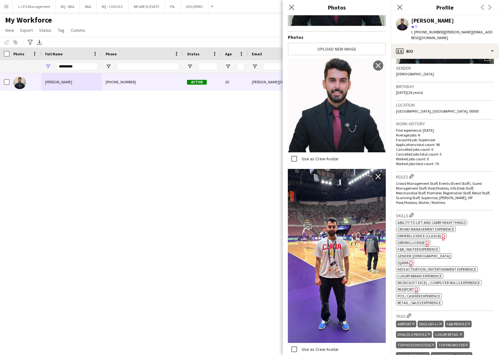
click at [404, 260] on span "IQAMA" at bounding box center [402, 262] width 11 height 5
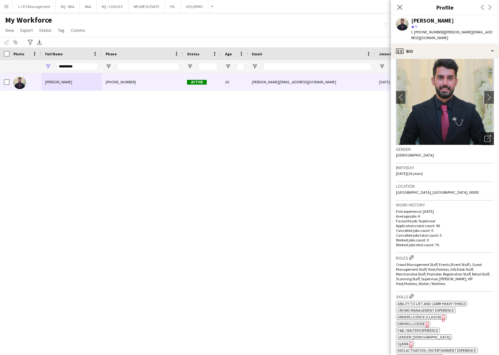
scroll to position [0, 0]
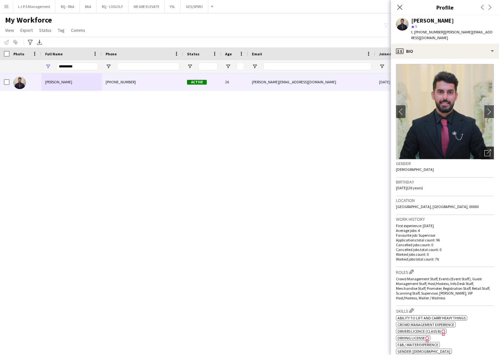
click at [484, 149] on icon "Open photos pop-in" at bounding box center [487, 152] width 7 height 7
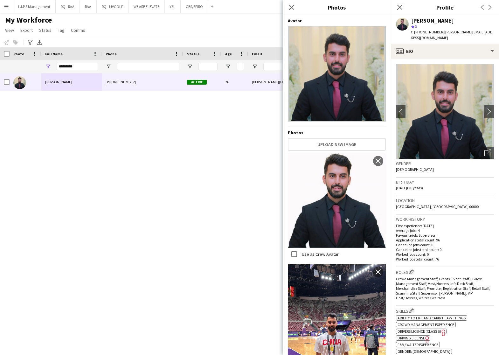
scroll to position [48, 0]
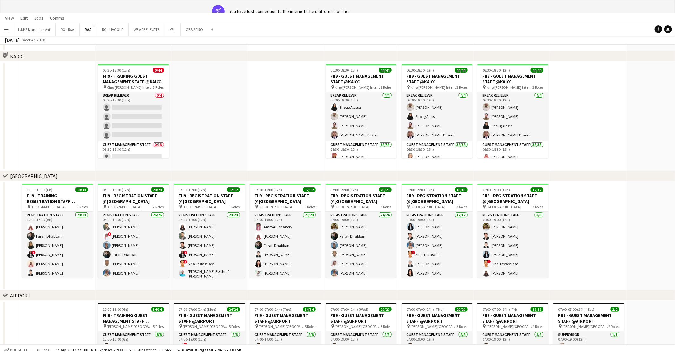
scroll to position [95, 0]
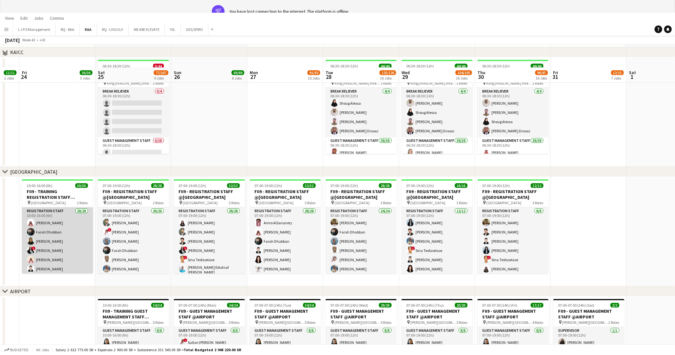
click at [70, 233] on app-card-role "Registration Staff 28/28 10:00-16:00 (6h) [PERSON_NAME] [PERSON_NAME] Dhabban […" at bounding box center [57, 344] width 71 height 274
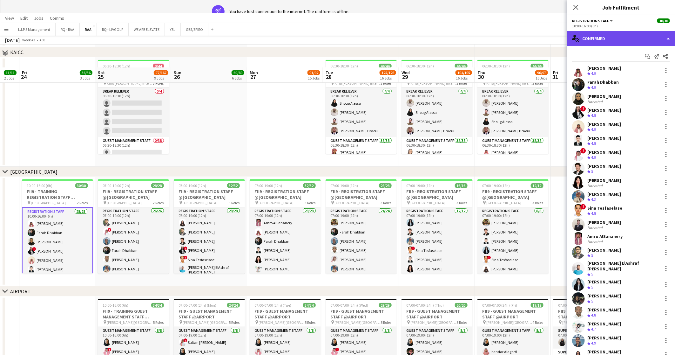
click at [643, 42] on div "single-neutral-actions-check-2 Confirmed" at bounding box center [621, 38] width 108 height 15
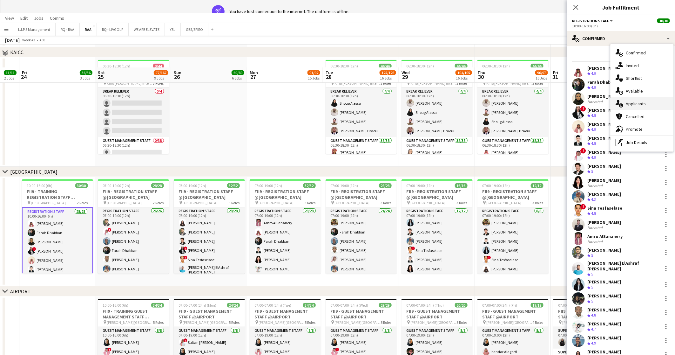
click at [642, 107] on div "single-neutral-actions-information Applicants" at bounding box center [642, 103] width 63 height 13
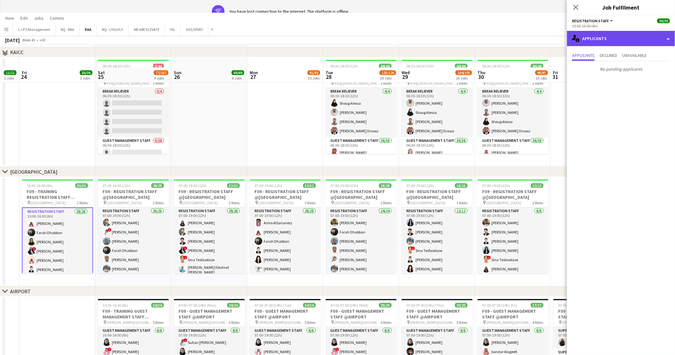
click at [638, 36] on div "single-neutral-actions-information Applicants" at bounding box center [621, 38] width 108 height 15
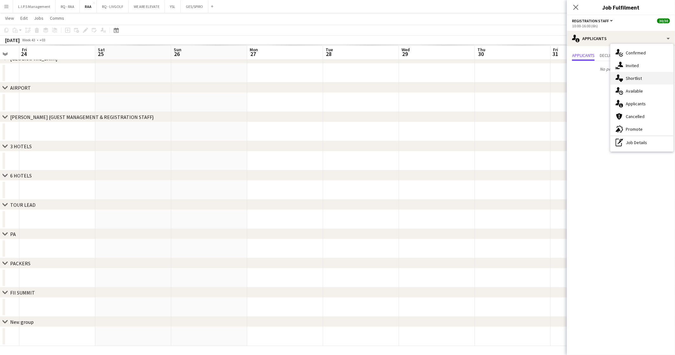
click at [638, 79] on span "Shortlist" at bounding box center [634, 78] width 16 height 6
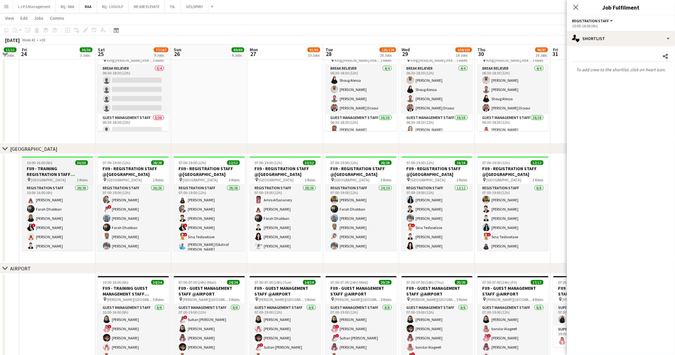
click at [65, 169] on h3 "FII9 - TRAINING REGISTRATION STAFF @[GEOGRAPHIC_DATA]" at bounding box center [57, 171] width 71 height 11
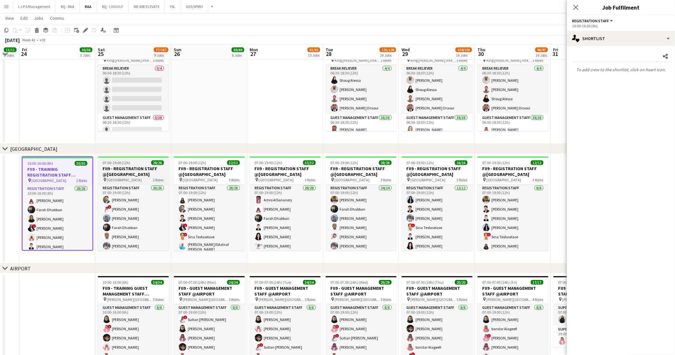
click at [132, 175] on h3 "FII9 - REGISTRATION STAFF @[GEOGRAPHIC_DATA]" at bounding box center [133, 171] width 71 height 11
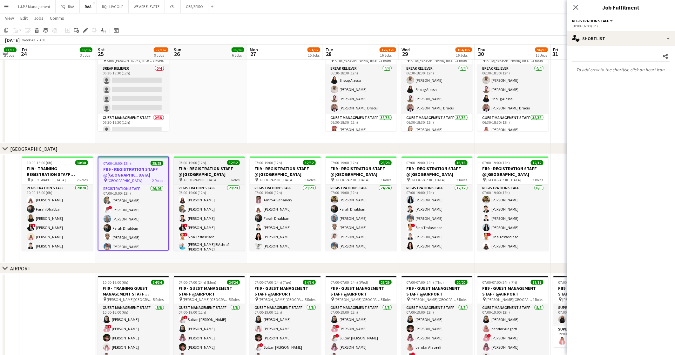
click at [221, 172] on h3 "FII9 - REGISTRATION STAFF @[GEOGRAPHIC_DATA]" at bounding box center [209, 171] width 71 height 11
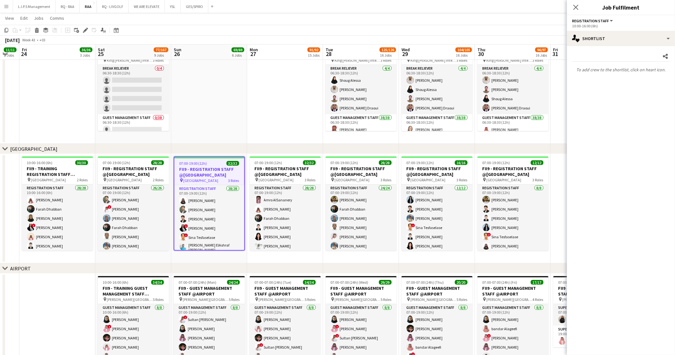
click at [252, 125] on app-date-cell at bounding box center [285, 88] width 76 height 109
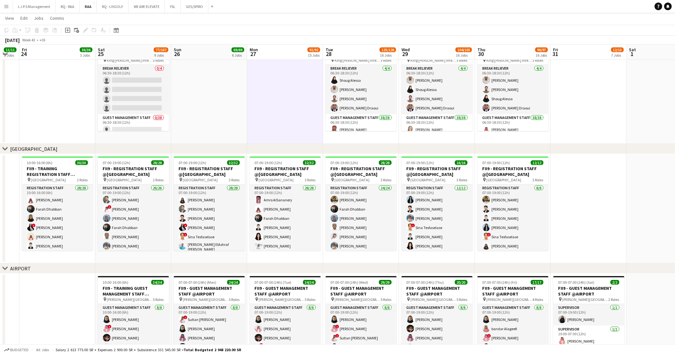
drag, startPoint x: 83, startPoint y: 172, endPoint x: 298, endPoint y: 104, distance: 225.5
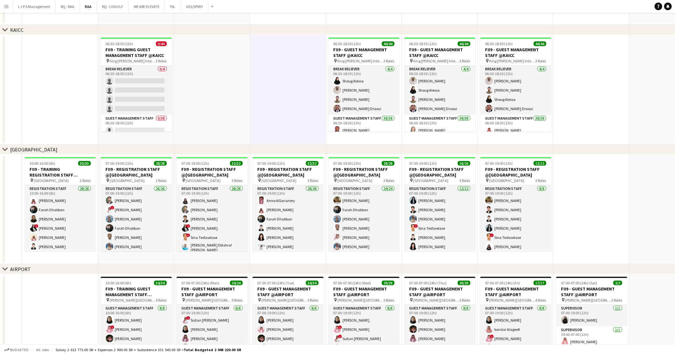
scroll to position [0, 0]
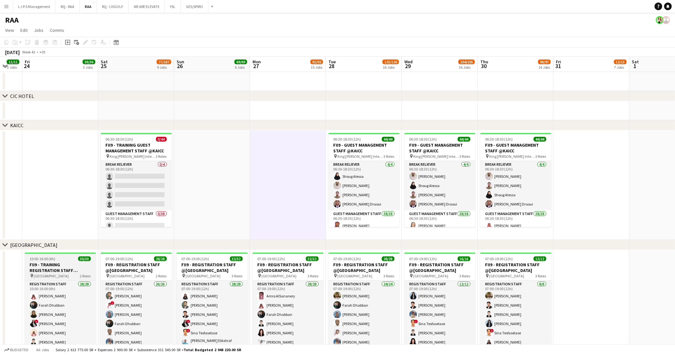
click at [65, 266] on h3 "FII9 - TRAINING REGISTRATION STAFF @[GEOGRAPHIC_DATA]" at bounding box center [60, 267] width 71 height 11
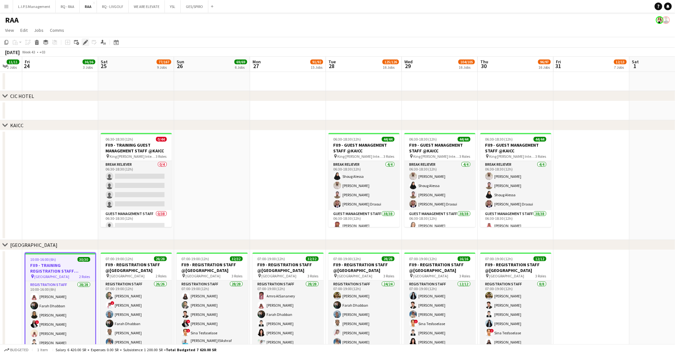
click at [85, 44] on icon "Edit" at bounding box center [85, 42] width 5 height 5
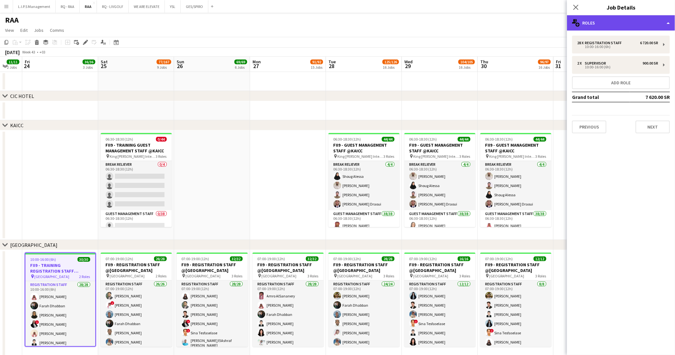
click at [630, 22] on div "multiple-users-add Roles" at bounding box center [621, 22] width 108 height 15
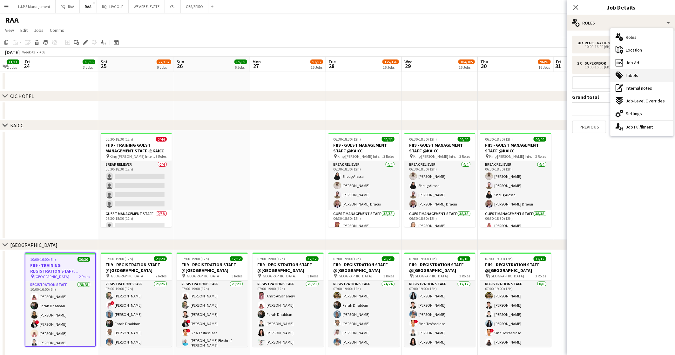
drag, startPoint x: 641, startPoint y: 126, endPoint x: 645, endPoint y: 77, distance: 49.4
click at [641, 126] on div "single-neutral-actions-up-down Job Fulfilment" at bounding box center [642, 126] width 63 height 13
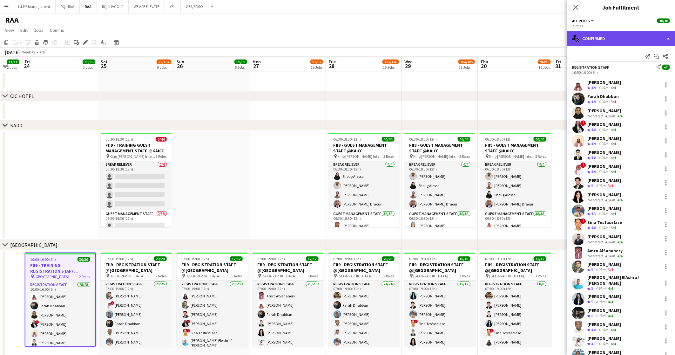
click at [647, 38] on div "single-neutral-actions-check-2 Confirmed" at bounding box center [621, 38] width 108 height 15
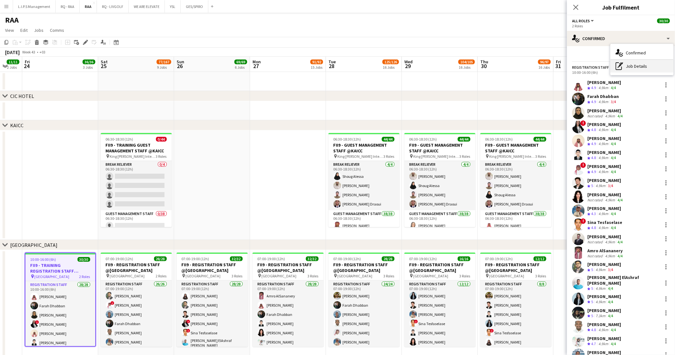
click at [643, 63] on div "pen-write Job Details" at bounding box center [642, 66] width 63 height 13
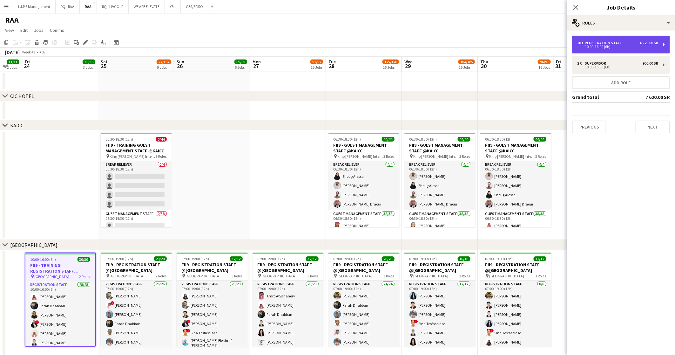
click at [636, 43] on div "28 x Registration Staff 6 720.00 SR" at bounding box center [618, 43] width 81 height 4
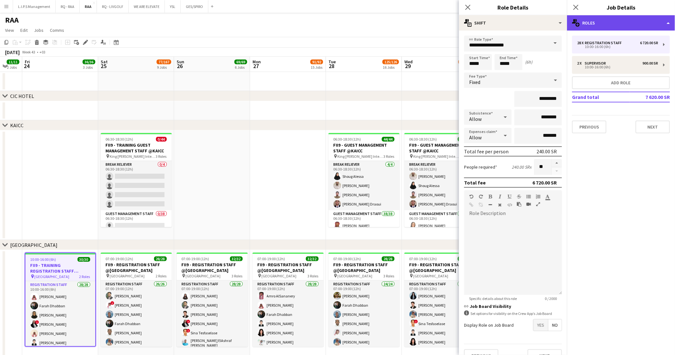
click at [628, 23] on div "multiple-users-add Roles" at bounding box center [621, 22] width 108 height 15
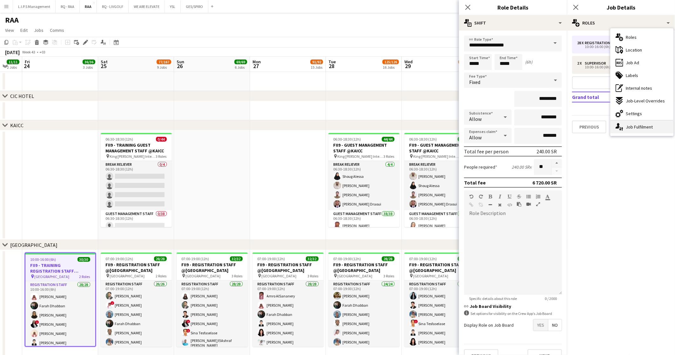
click at [639, 125] on div "single-neutral-actions-up-down Job Fulfilment" at bounding box center [642, 126] width 63 height 13
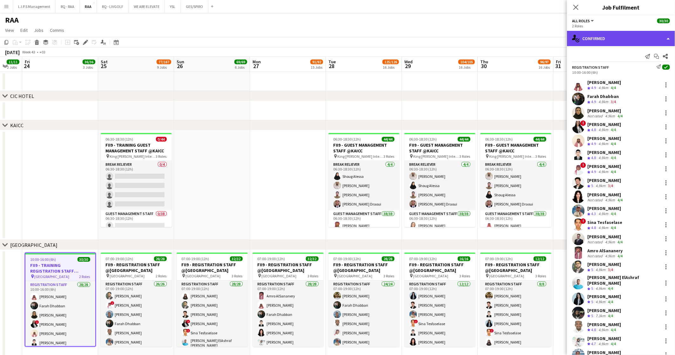
click at [641, 41] on div "single-neutral-actions-check-2 Confirmed" at bounding box center [621, 38] width 108 height 15
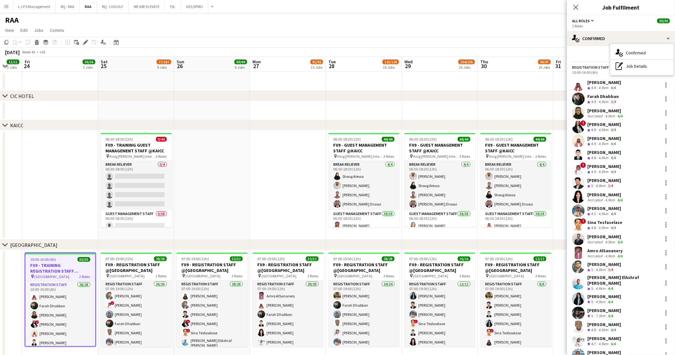
click at [597, 53] on div "Send notification Start chat Share" at bounding box center [621, 56] width 98 height 10
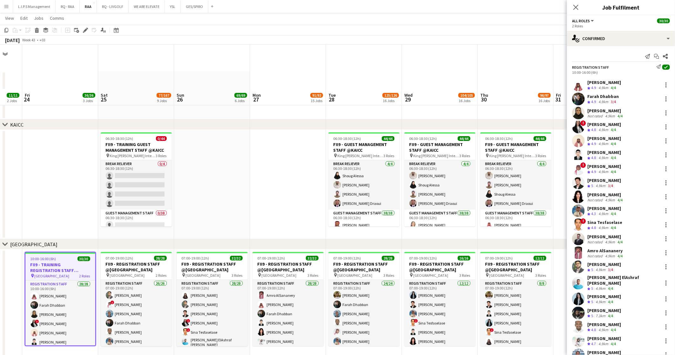
scroll to position [48, 0]
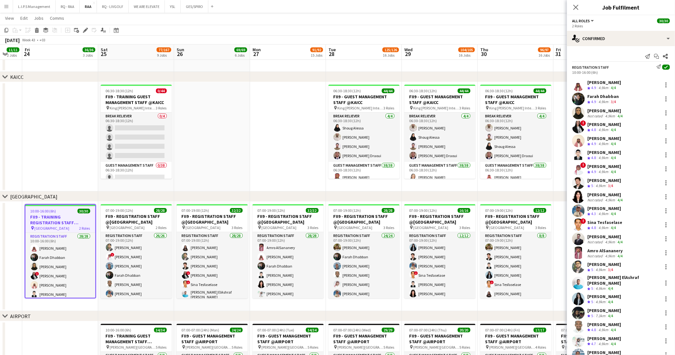
click at [40, 222] on h3 "FII9 - TRAINING REGISTRATION STAFF @[GEOGRAPHIC_DATA]" at bounding box center [60, 219] width 70 height 11
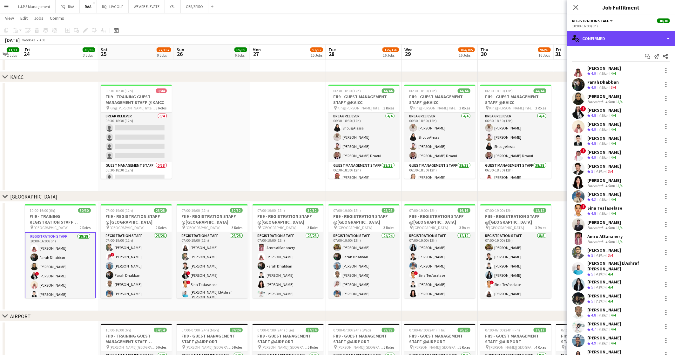
drag, startPoint x: 620, startPoint y: 36, endPoint x: 612, endPoint y: 45, distance: 11.7
click at [620, 37] on div "single-neutral-actions-check-2 Confirmed" at bounding box center [621, 38] width 108 height 15
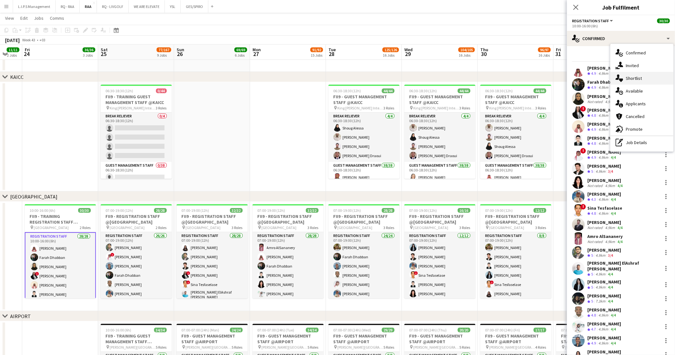
click at [645, 78] on div "single-neutral-actions-heart Shortlist" at bounding box center [642, 78] width 63 height 13
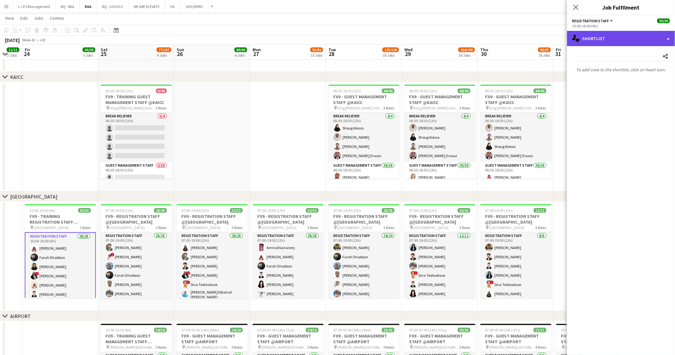
click at [647, 37] on div "single-neutral-actions-heart Shortlist" at bounding box center [621, 38] width 108 height 15
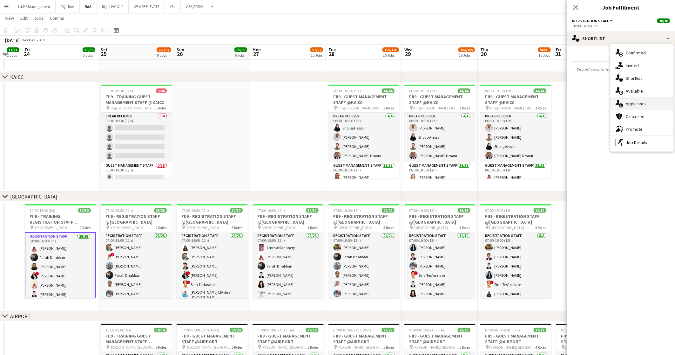
drag, startPoint x: 646, startPoint y: 89, endPoint x: 648, endPoint y: 102, distance: 12.8
click at [648, 102] on div "single-neutral-actions-check-2 Confirmed single-neutral-actions-share-1 Invited…" at bounding box center [642, 97] width 63 height 107
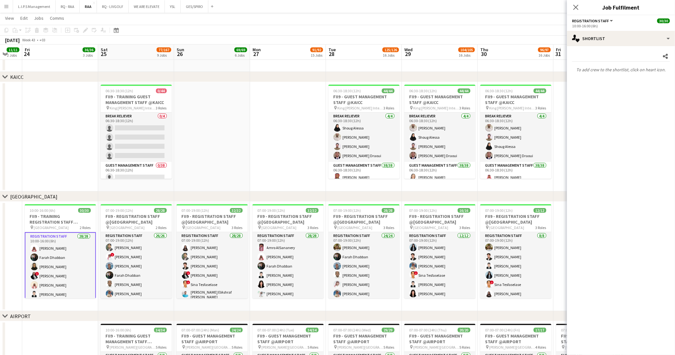
click at [648, 102] on mat-expansion-panel "heart Shortlist Share To add crew to the shortlist, click on heart icon." at bounding box center [621, 200] width 108 height 309
drag, startPoint x: 616, startPoint y: 43, endPoint x: 633, endPoint y: 87, distance: 48.1
click at [616, 43] on div "single-neutral-actions-heart Shortlist" at bounding box center [621, 38] width 108 height 15
drag, startPoint x: 639, startPoint y: 103, endPoint x: 631, endPoint y: 103, distance: 8.3
click at [637, 105] on span "Applicants" at bounding box center [636, 104] width 20 height 6
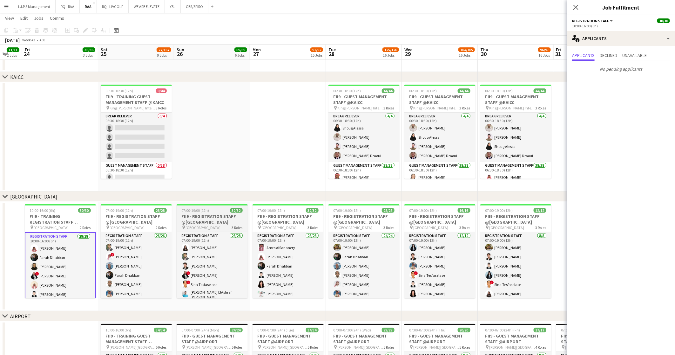
scroll to position [0, 0]
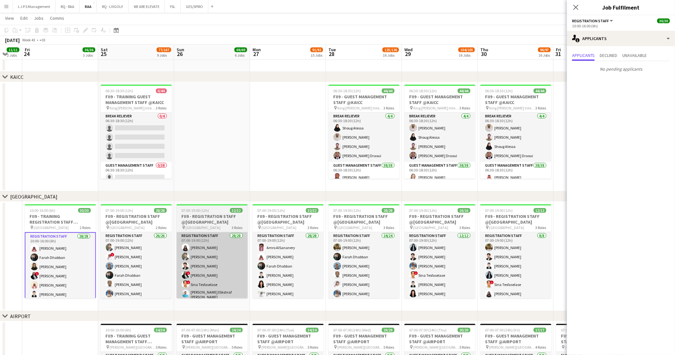
drag, startPoint x: 149, startPoint y: 255, endPoint x: 206, endPoint y: 238, distance: 59.6
click at [148, 255] on app-card-role "Registration Staff 26/26 07:00-19:00 (12h) [PERSON_NAME] ! [PERSON_NAME] Elhill…" at bounding box center [136, 359] width 71 height 254
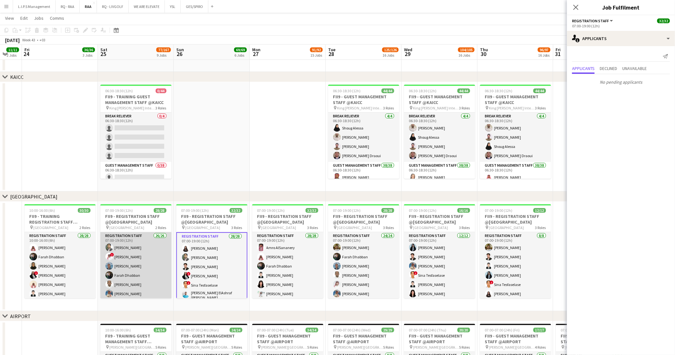
click at [149, 247] on app-card-role "Registration Staff 26/26 07:00-19:00 (12h) [PERSON_NAME] ! [PERSON_NAME] Elhill…" at bounding box center [135, 359] width 71 height 254
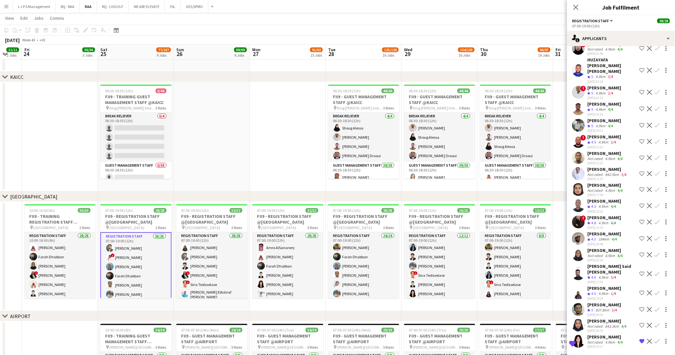
scroll to position [2609, 0]
click at [604, 222] on div "4.9km" at bounding box center [604, 222] width 12 height 5
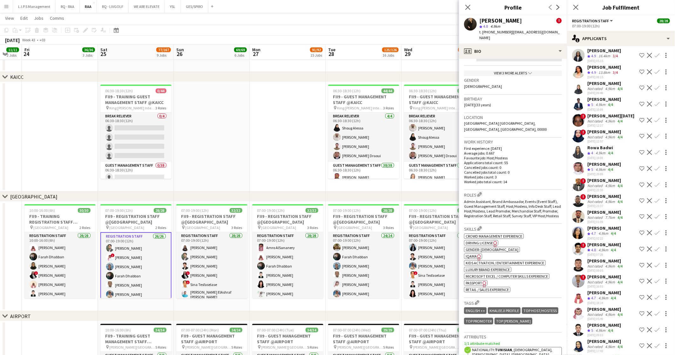
scroll to position [2037, 0]
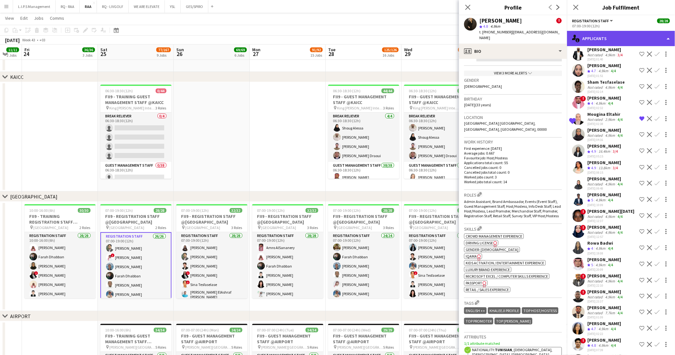
click at [618, 38] on div "single-neutral-actions-information Applicants" at bounding box center [621, 38] width 108 height 15
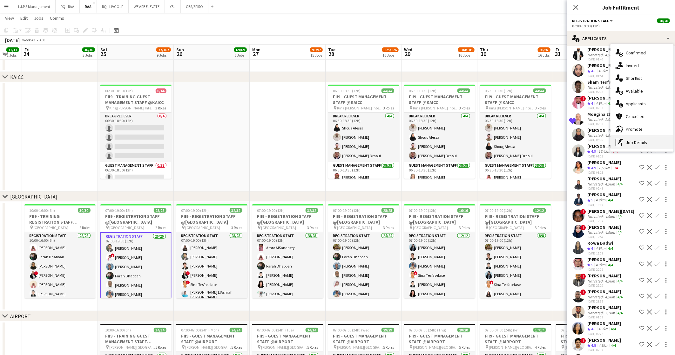
click at [640, 147] on div "pen-write Job Details" at bounding box center [642, 142] width 63 height 13
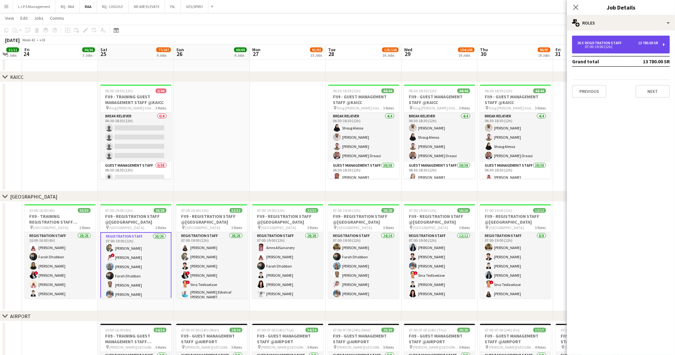
click at [637, 38] on div "26 x Registration Staff 13 780.00 SR 07:00-19:00 (12h)" at bounding box center [621, 45] width 98 height 18
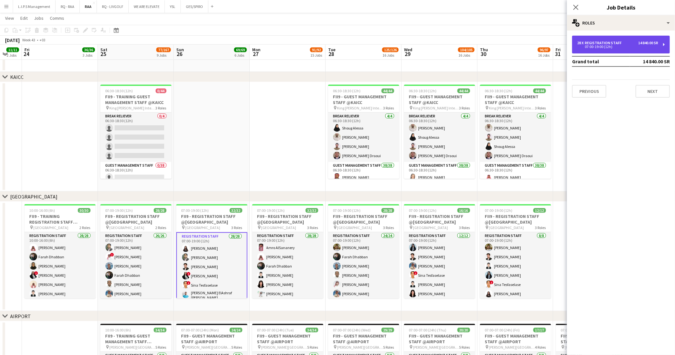
click at [654, 40] on div "28 x Registration Staff 14 840.00 SR 07:00-19:00 (12h)" at bounding box center [621, 45] width 98 height 18
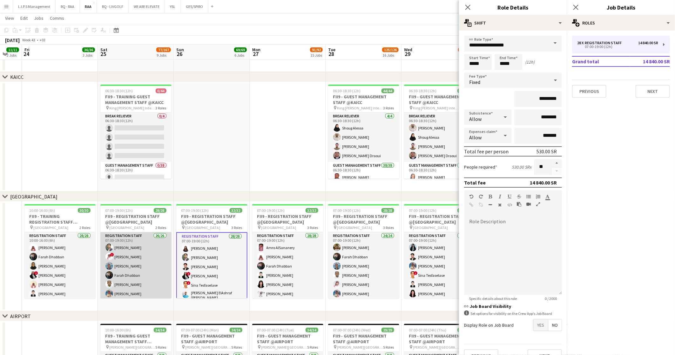
click at [146, 250] on app-card-role "Registration Staff 26/26 07:00-19:00 (12h) [PERSON_NAME] ! [PERSON_NAME] Elhill…" at bounding box center [135, 359] width 71 height 254
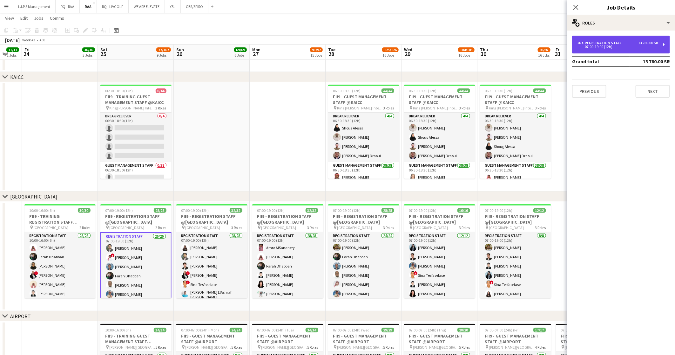
click at [633, 40] on div "26 x Registration Staff 13 780.00 SR 07:00-19:00 (12h)" at bounding box center [621, 45] width 98 height 18
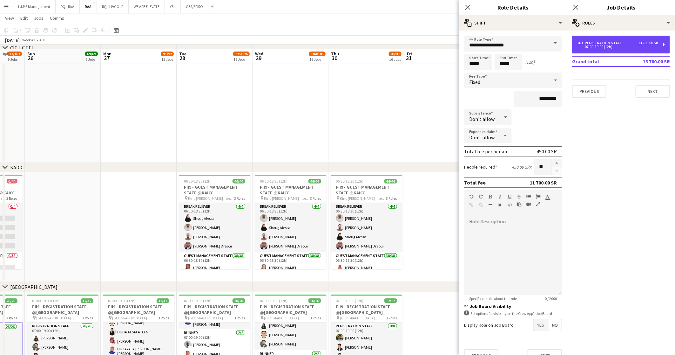
scroll to position [143, 0]
